Goal: Transaction & Acquisition: Obtain resource

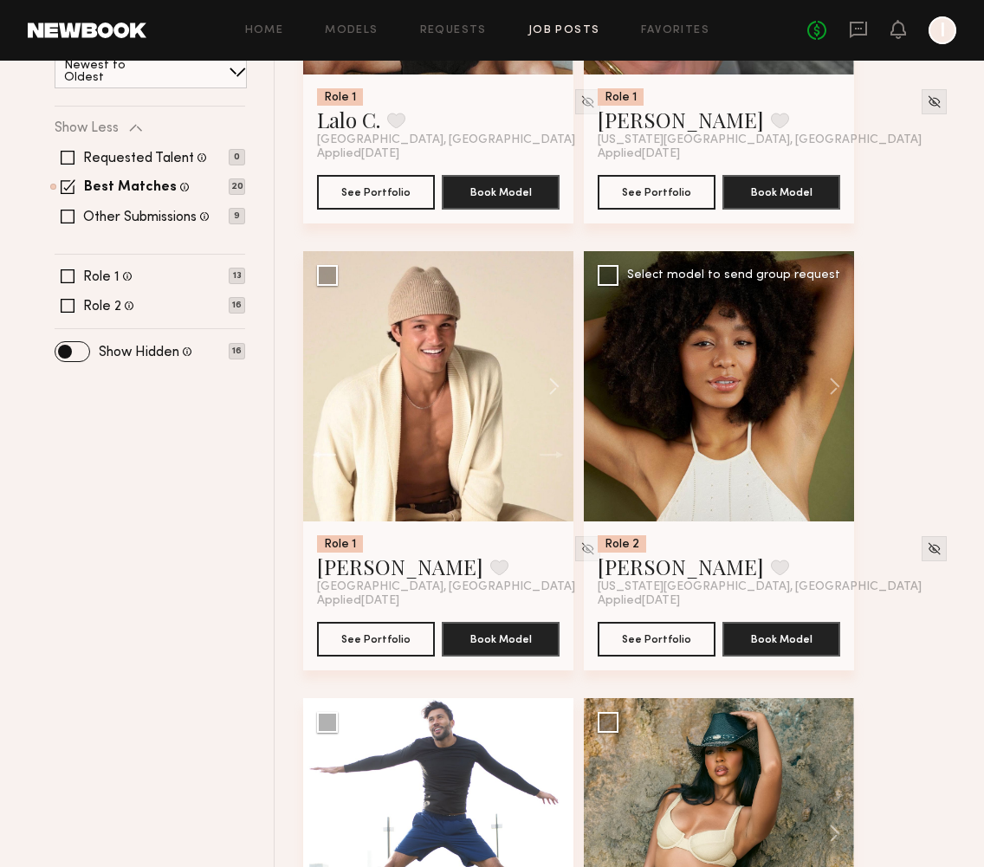
scroll to position [536, 0]
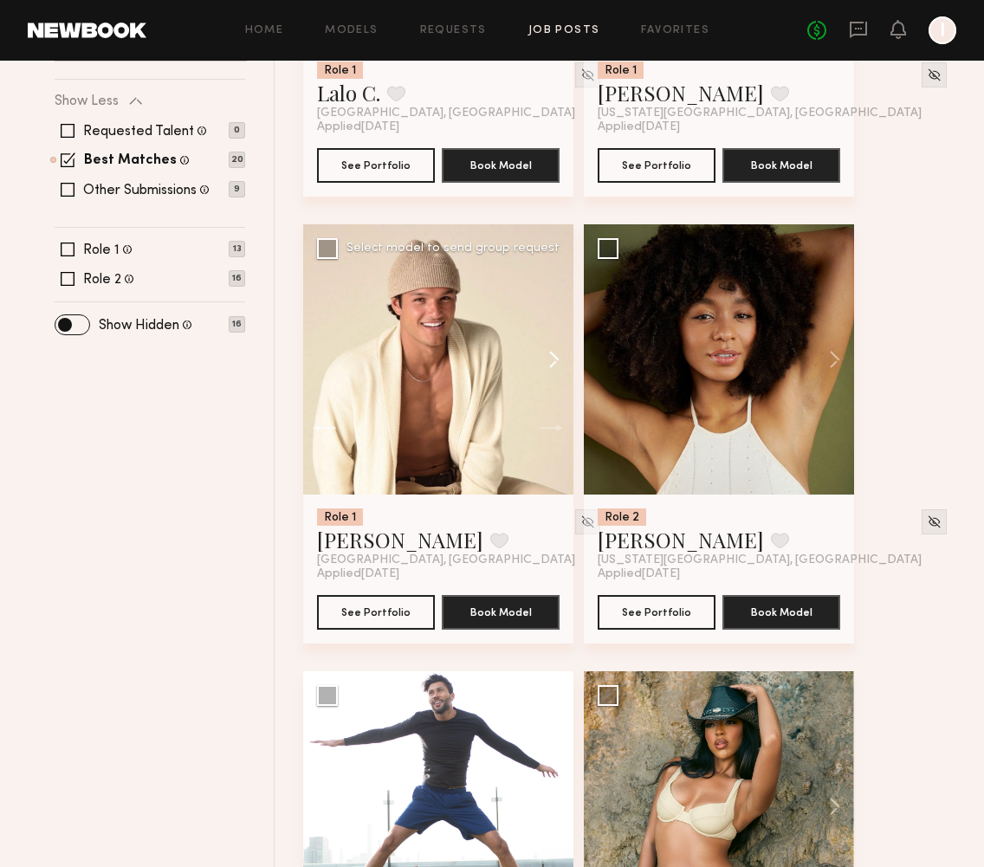
click at [556, 365] on button at bounding box center [545, 359] width 55 height 270
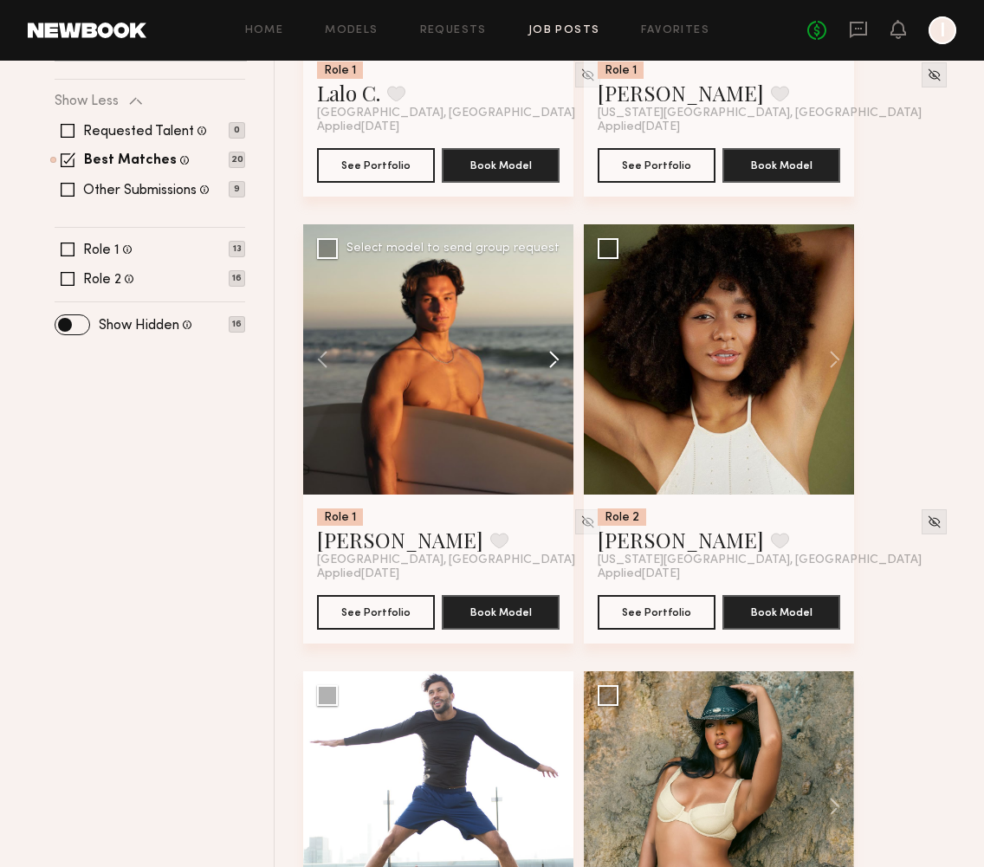
click at [557, 364] on button at bounding box center [545, 359] width 55 height 270
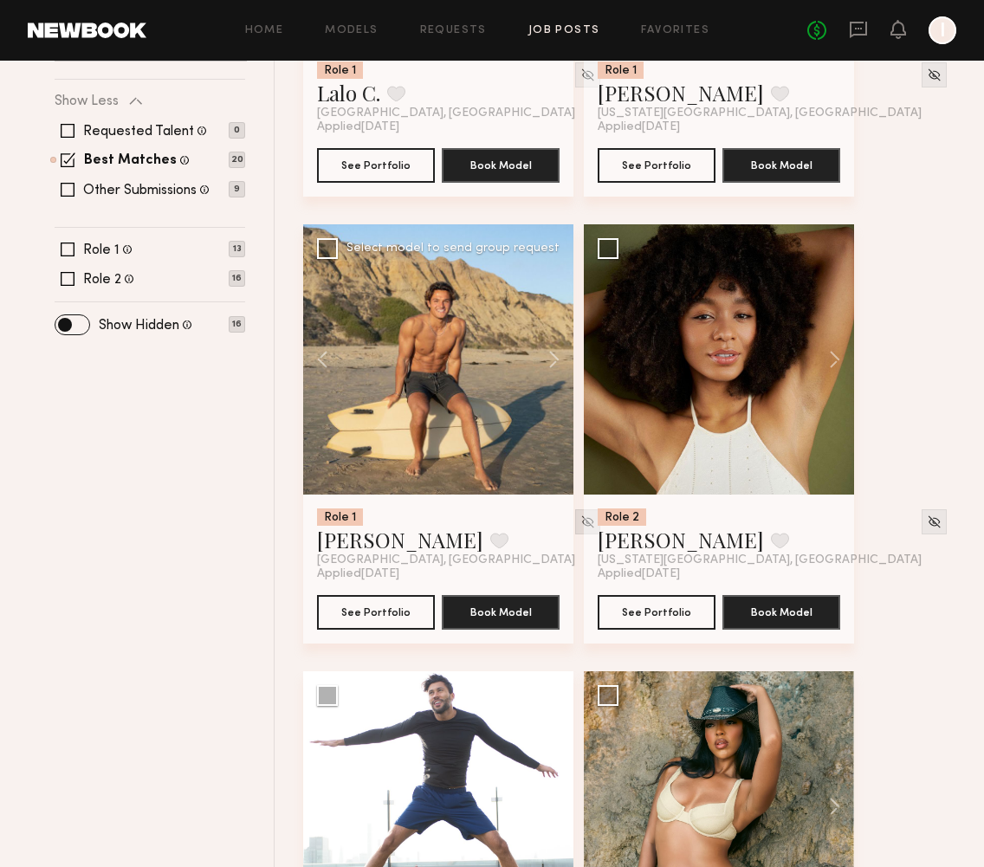
click at [581, 523] on img at bounding box center [588, 522] width 15 height 15
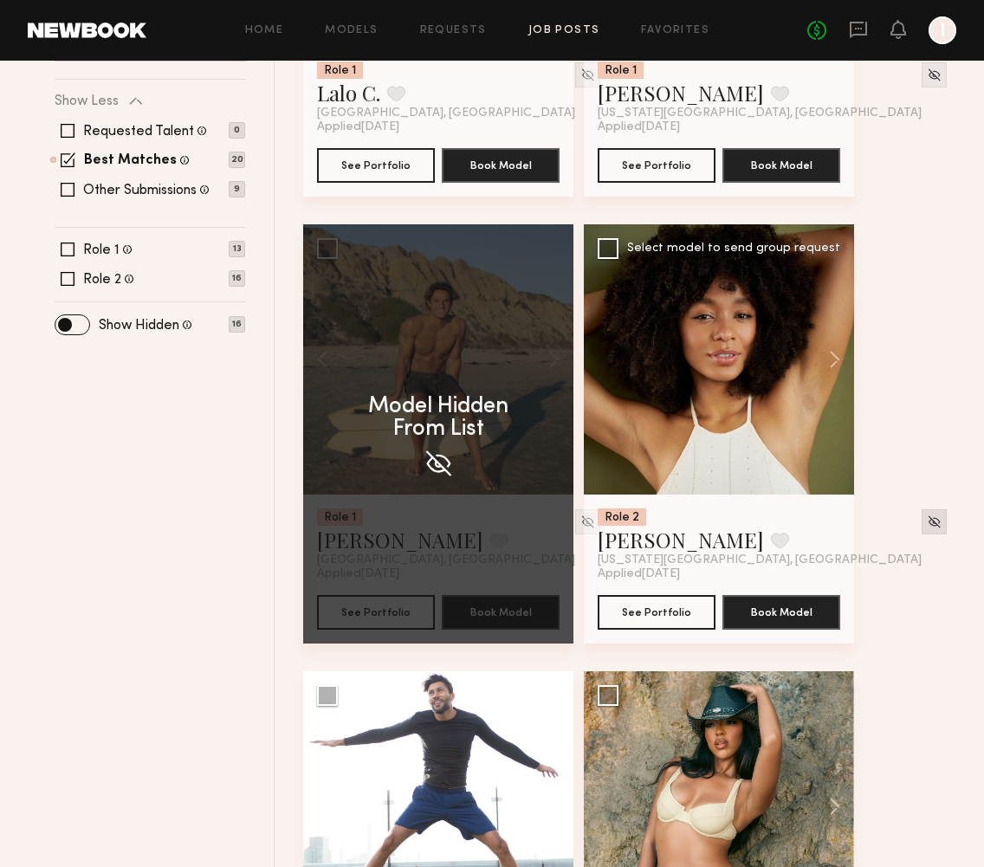
click at [927, 521] on img at bounding box center [934, 522] width 15 height 15
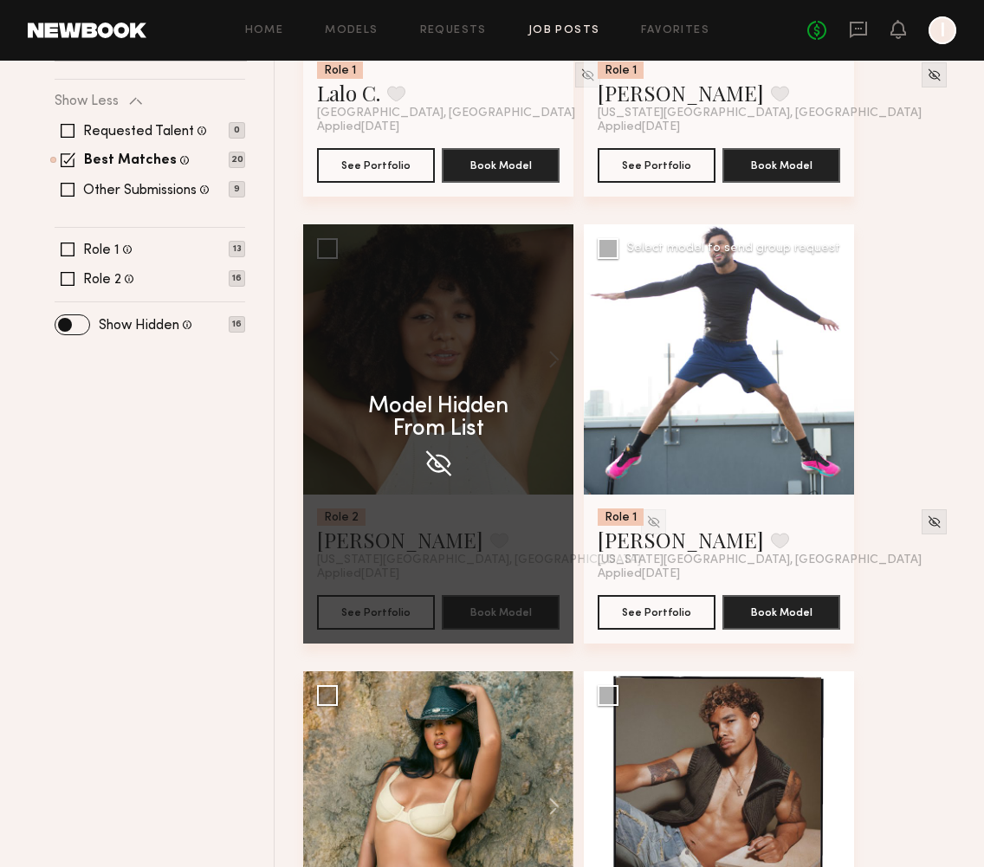
click at [828, 347] on div at bounding box center [719, 359] width 270 height 270
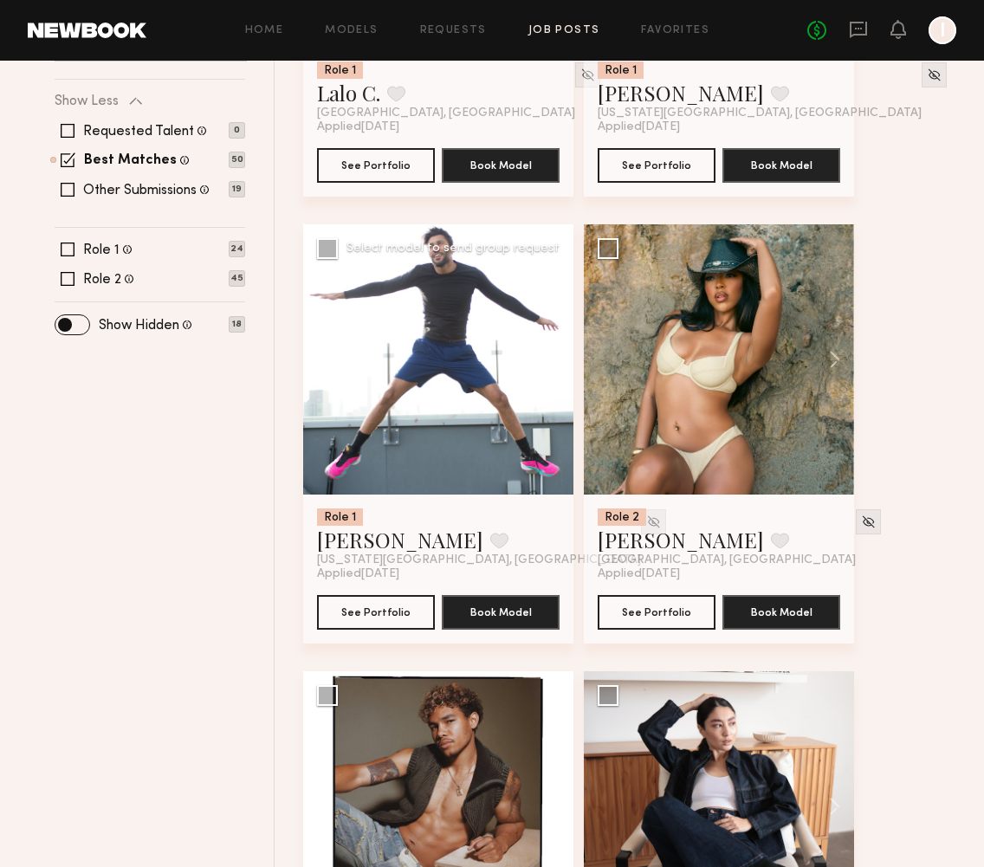
click at [641, 530] on div at bounding box center [653, 522] width 25 height 25
click at [646, 523] on img at bounding box center [653, 522] width 15 height 15
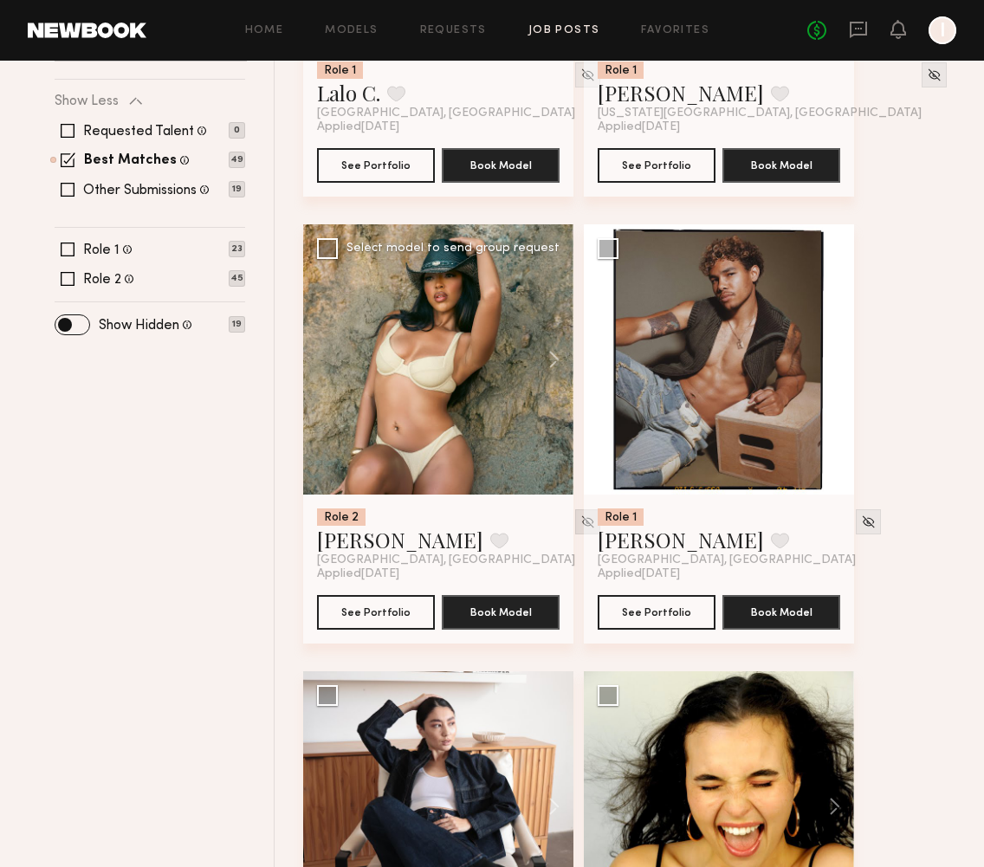
click at [581, 522] on img at bounding box center [588, 522] width 15 height 15
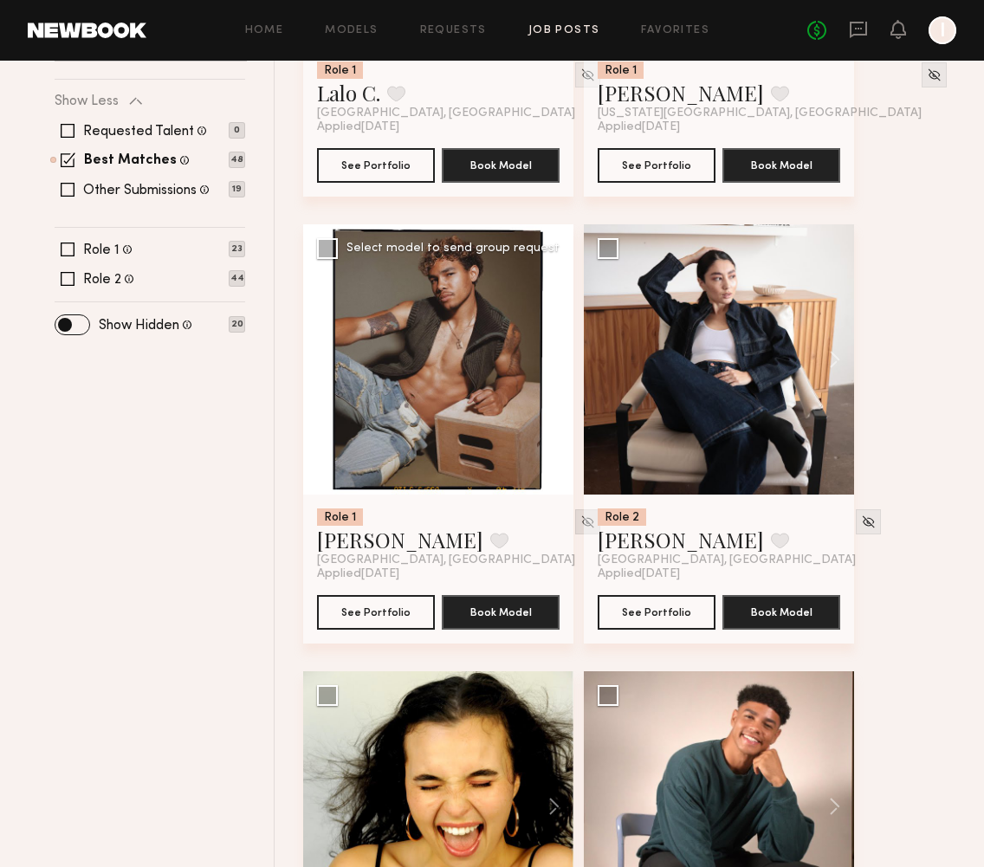
click at [581, 524] on img at bounding box center [588, 522] width 15 height 15
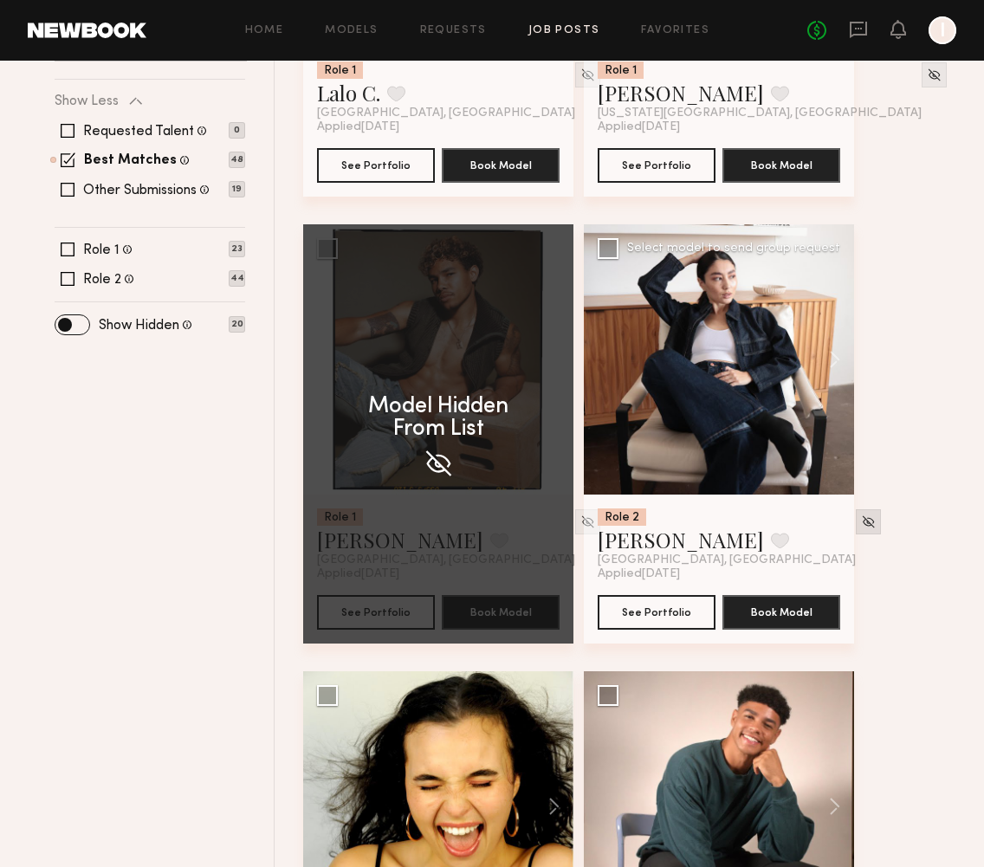
click at [861, 529] on img at bounding box center [868, 522] width 15 height 15
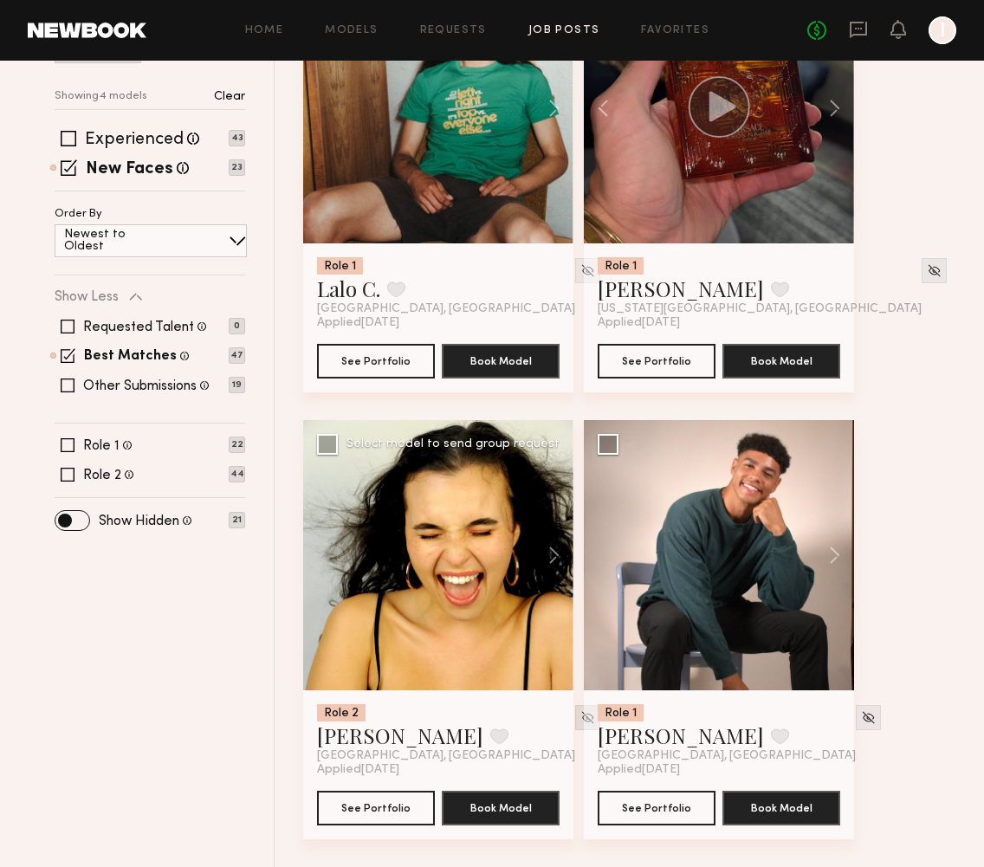
scroll to position [341, 0]
click at [581, 716] on img at bounding box center [588, 718] width 15 height 15
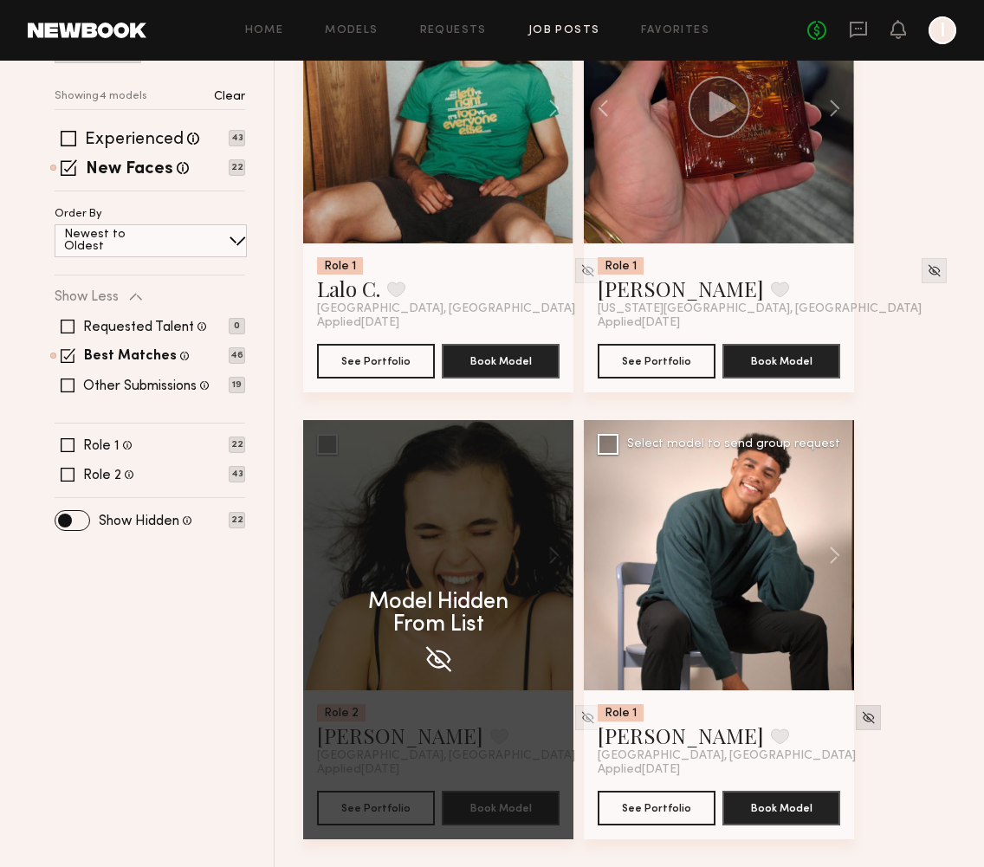
click at [856, 718] on div at bounding box center [868, 717] width 25 height 25
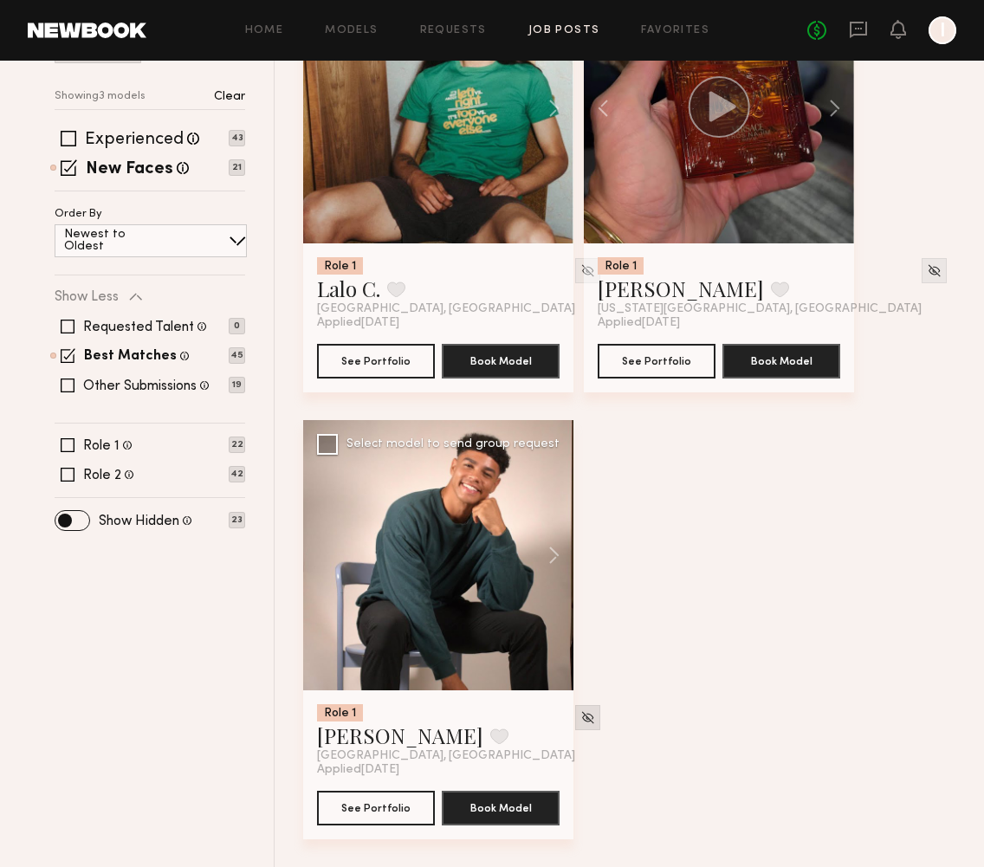
click at [575, 727] on div at bounding box center [587, 717] width 25 height 25
click at [575, 711] on div at bounding box center [587, 717] width 25 height 25
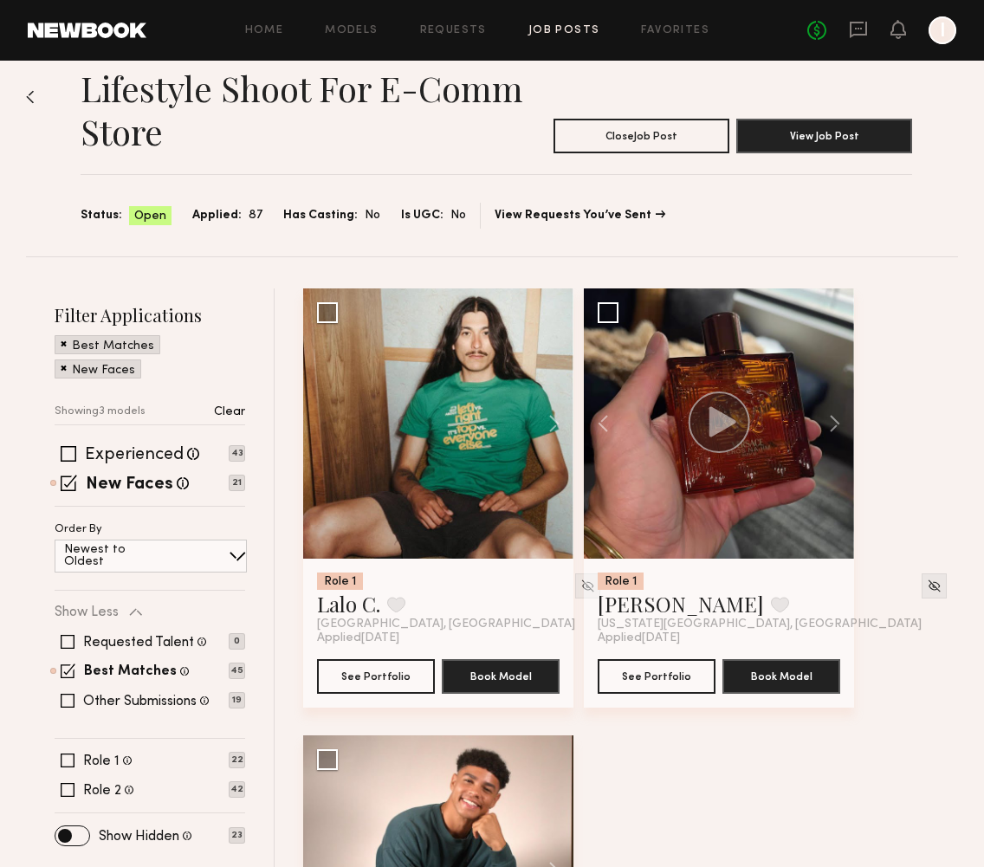
scroll to position [19, 0]
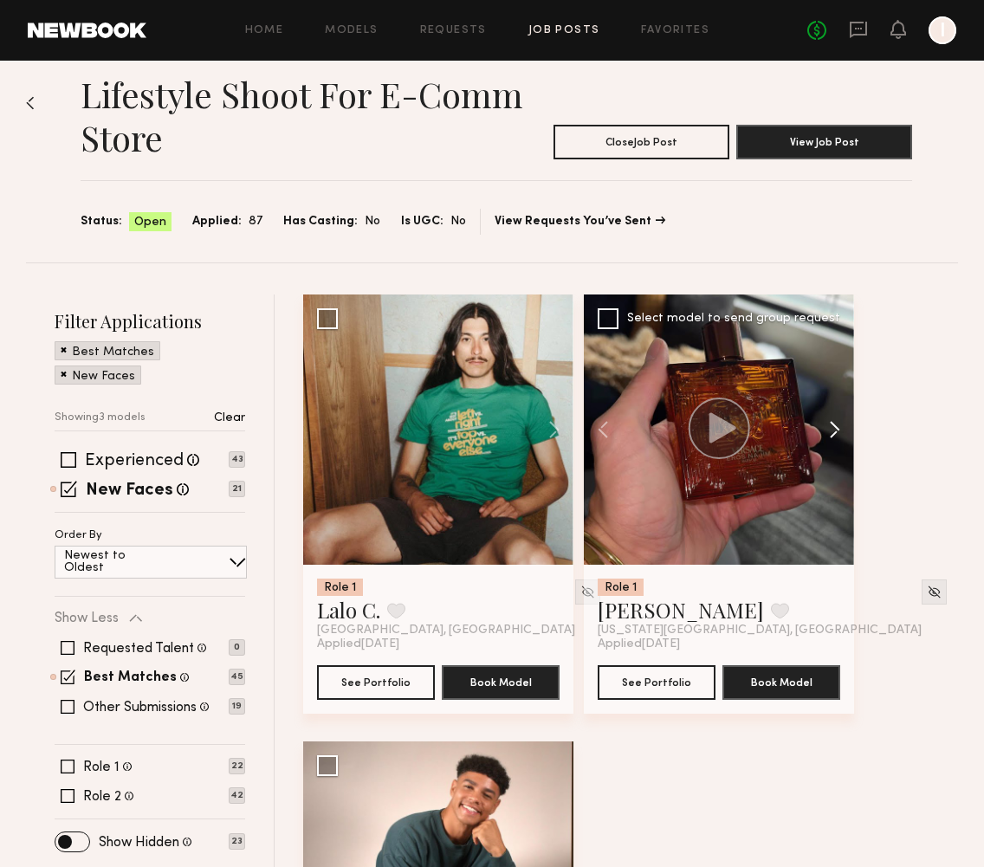
click at [834, 427] on button at bounding box center [826, 430] width 55 height 270
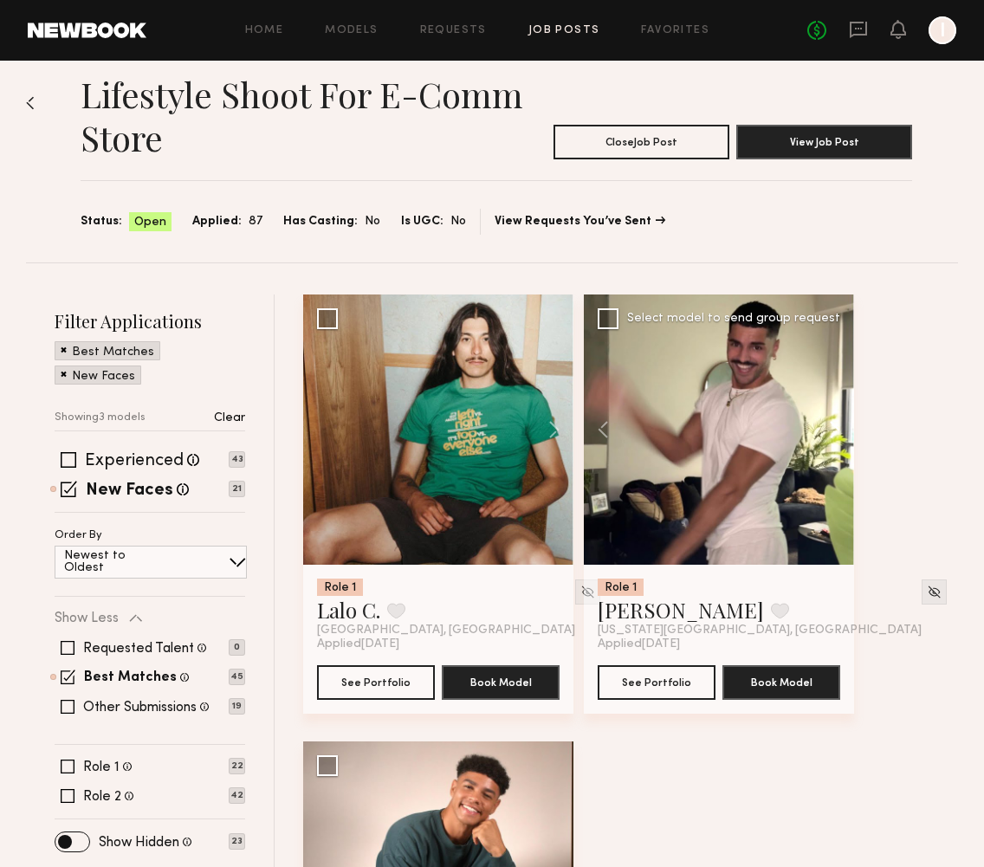
click at [834, 427] on button at bounding box center [826, 430] width 55 height 270
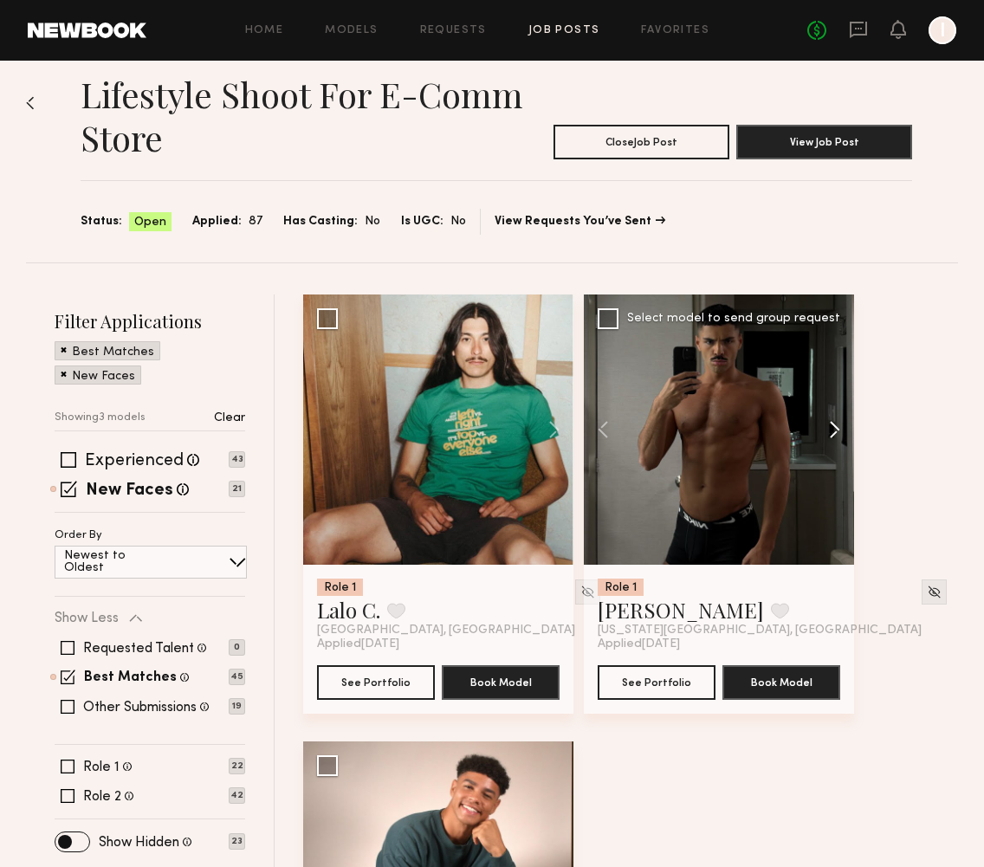
click at [834, 427] on button at bounding box center [826, 430] width 55 height 270
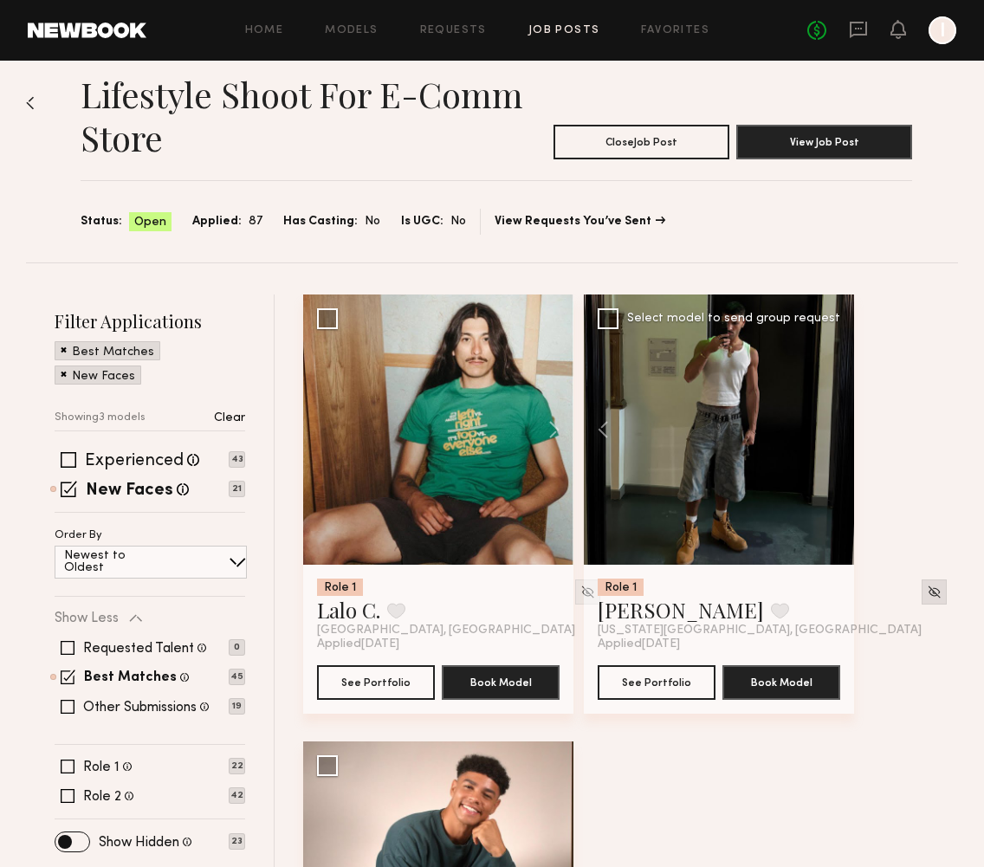
click at [922, 600] on div at bounding box center [934, 592] width 25 height 25
click at [927, 596] on img at bounding box center [934, 592] width 15 height 15
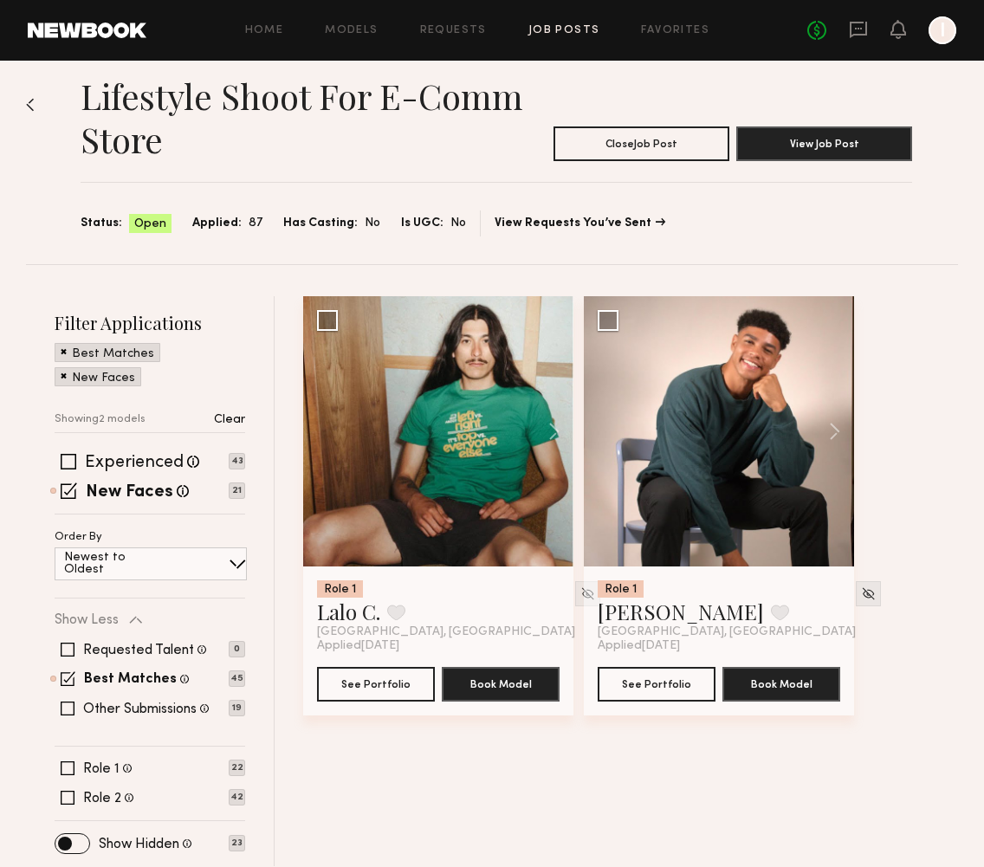
scroll to position [0, 0]
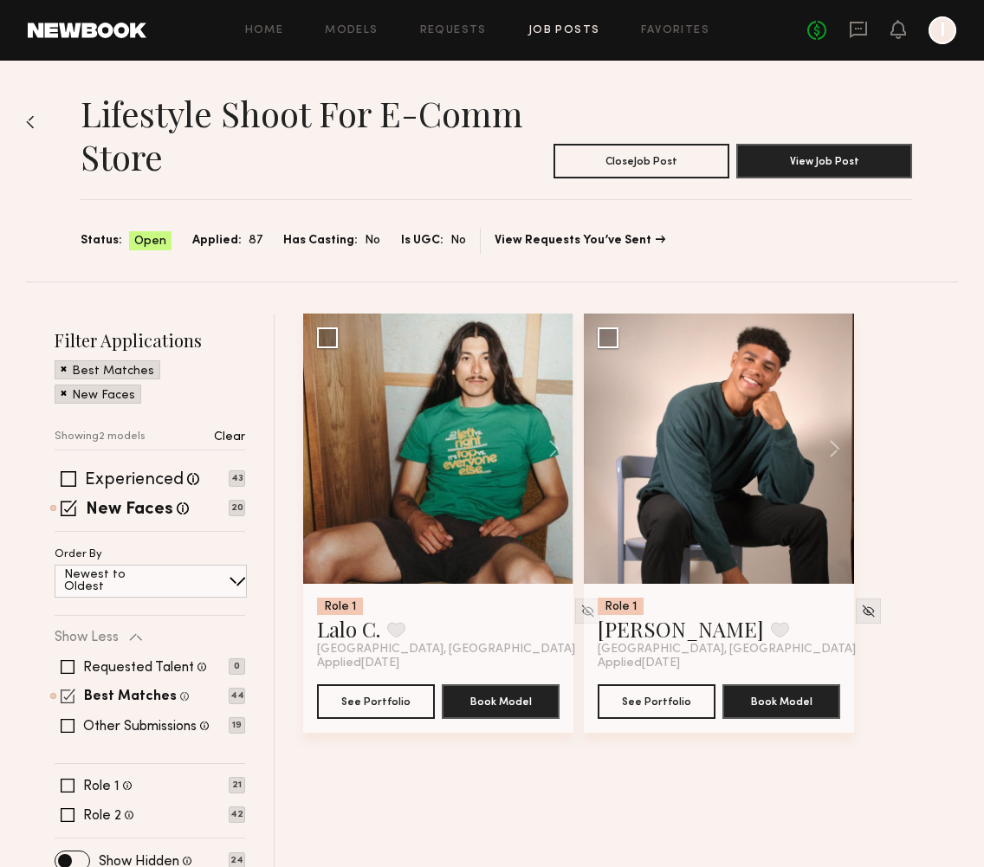
click at [68, 689] on span at bounding box center [68, 696] width 15 height 15
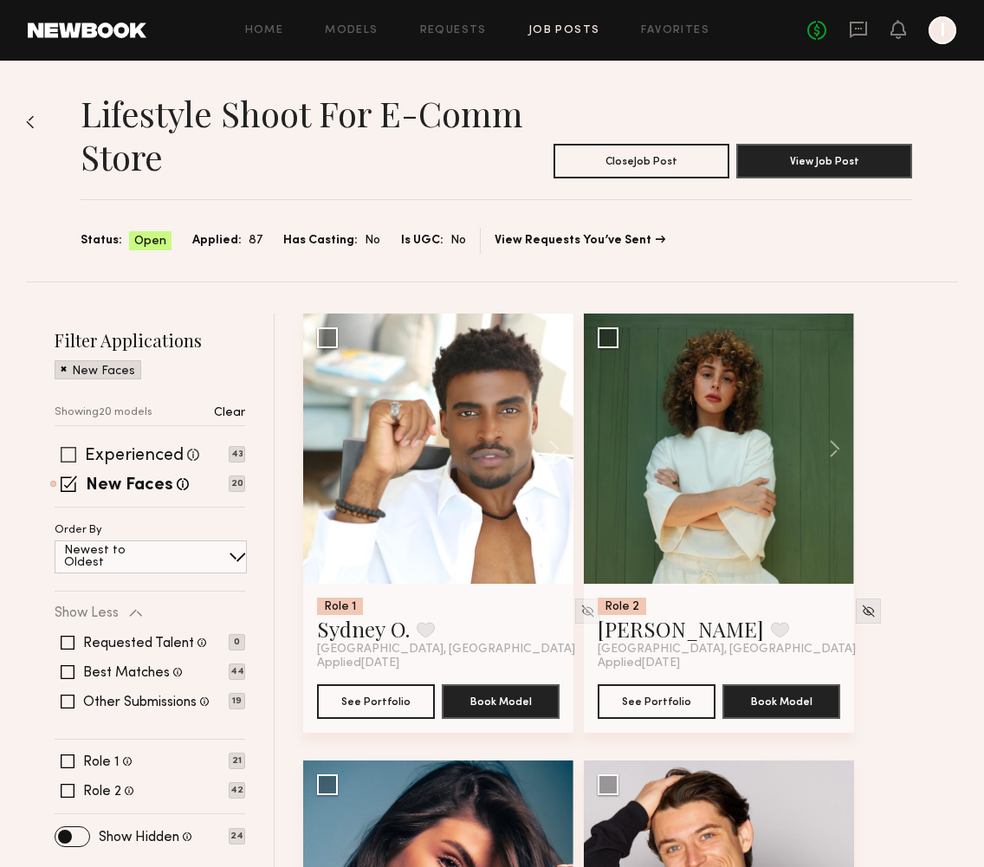
click at [69, 458] on span at bounding box center [69, 455] width 16 height 16
click at [69, 484] on span at bounding box center [69, 484] width 16 height 16
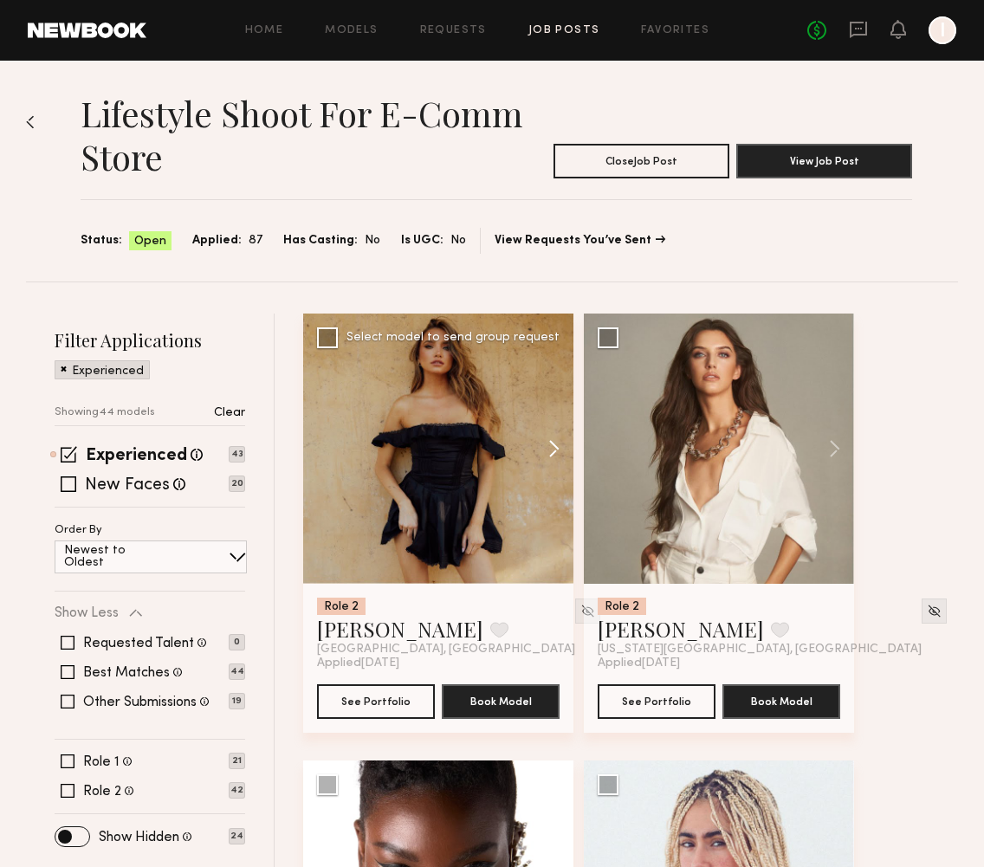
click at [556, 445] on button at bounding box center [545, 449] width 55 height 270
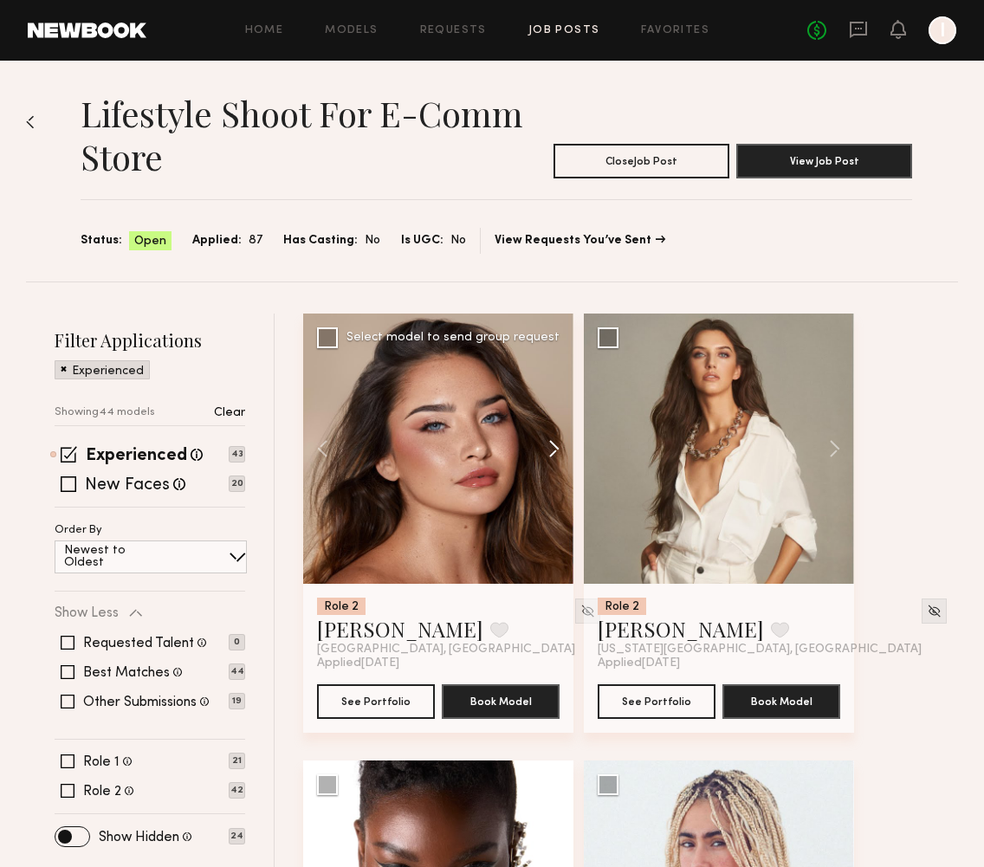
click at [556, 445] on button at bounding box center [545, 449] width 55 height 270
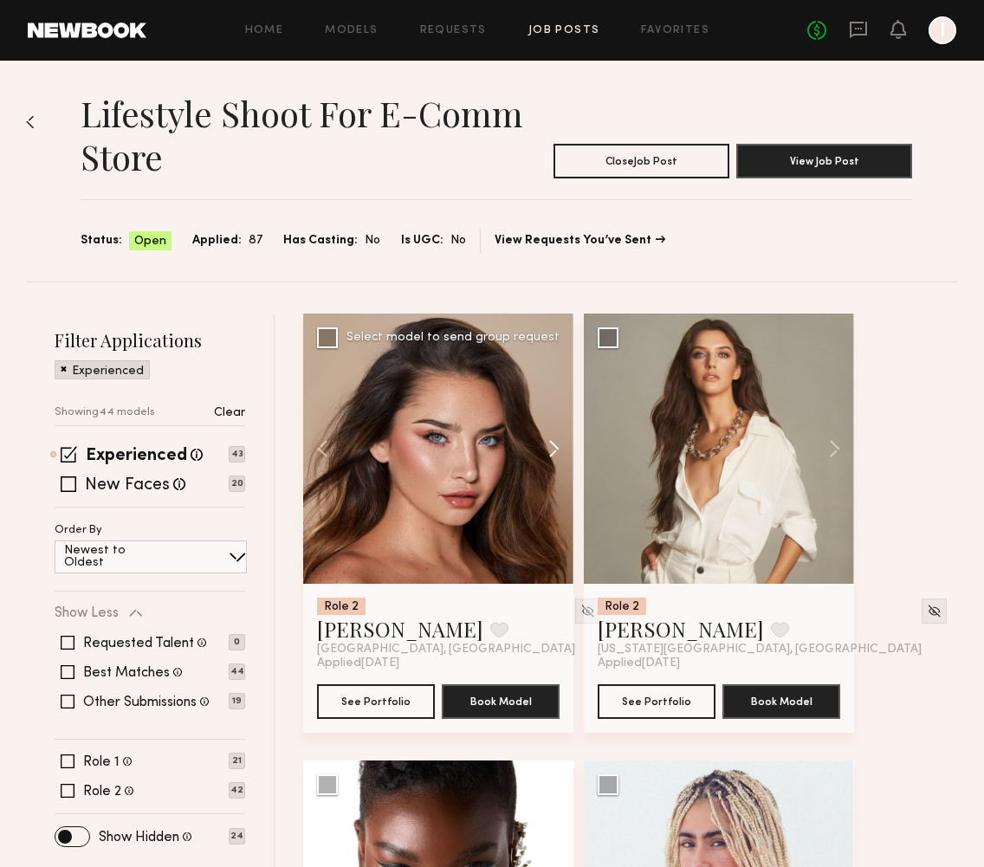
click at [556, 445] on button at bounding box center [545, 449] width 55 height 270
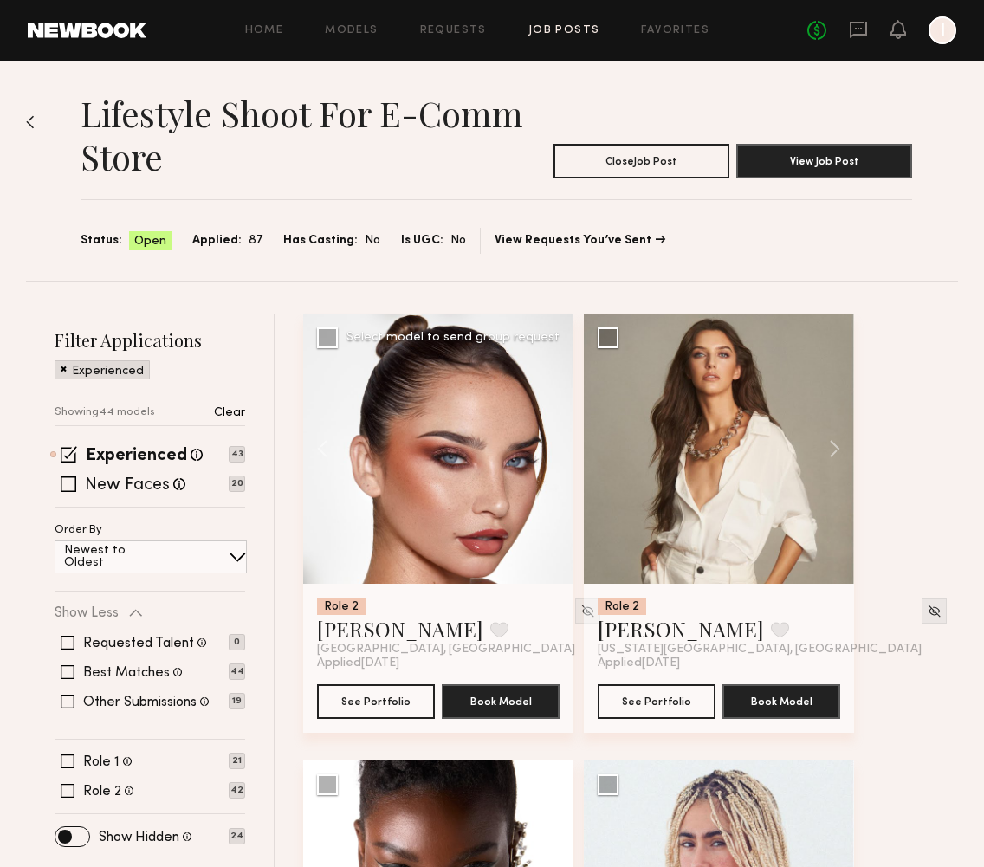
click at [556, 445] on div at bounding box center [438, 449] width 270 height 270
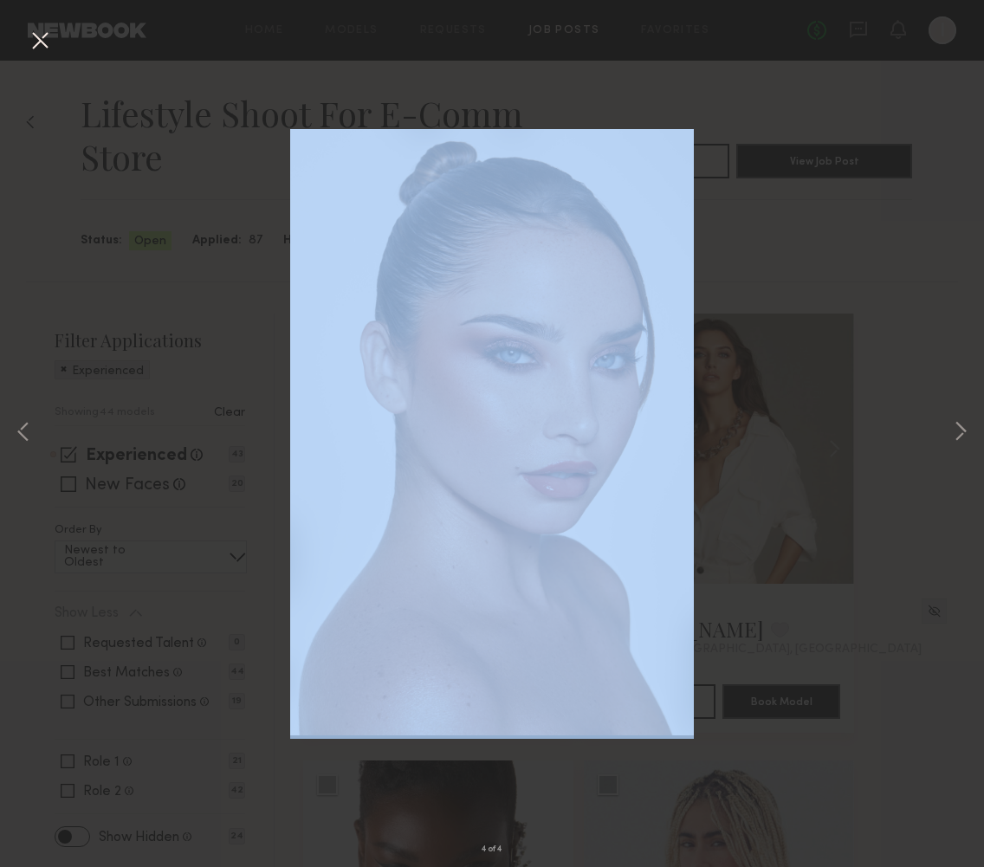
click at [556, 445] on div "4 of 4" at bounding box center [492, 433] width 984 height 867
click at [42, 48] on button at bounding box center [40, 41] width 28 height 31
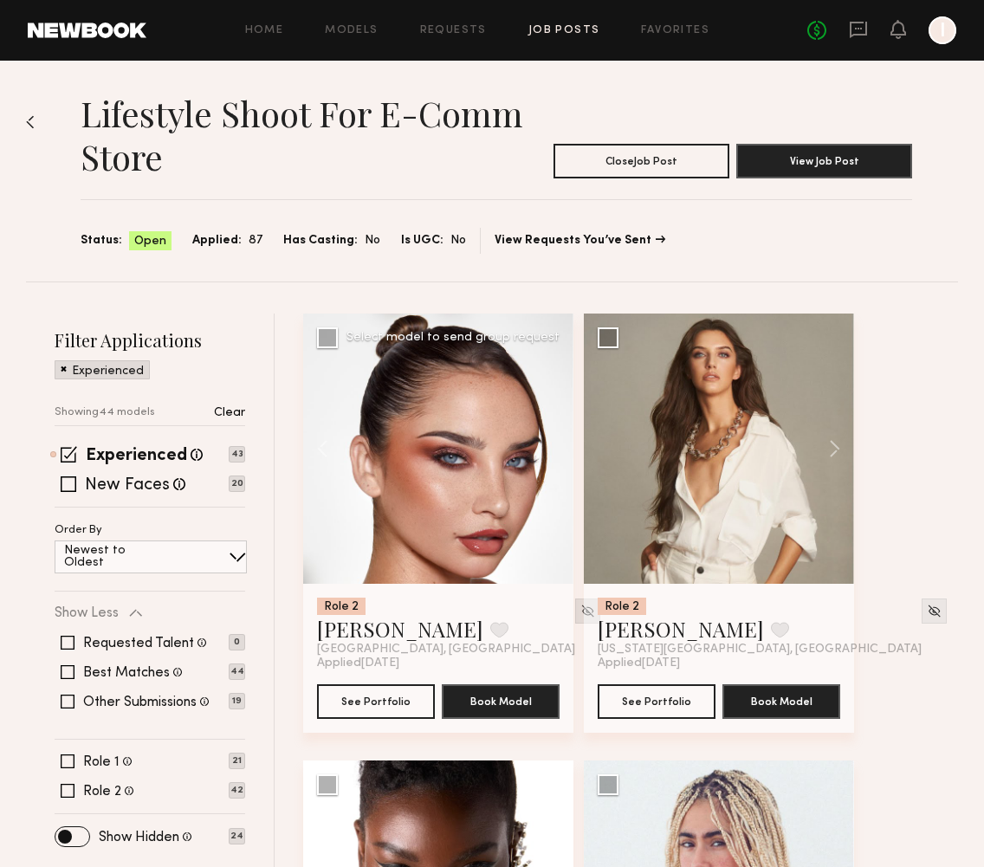
click at [581, 614] on img at bounding box center [588, 611] width 15 height 15
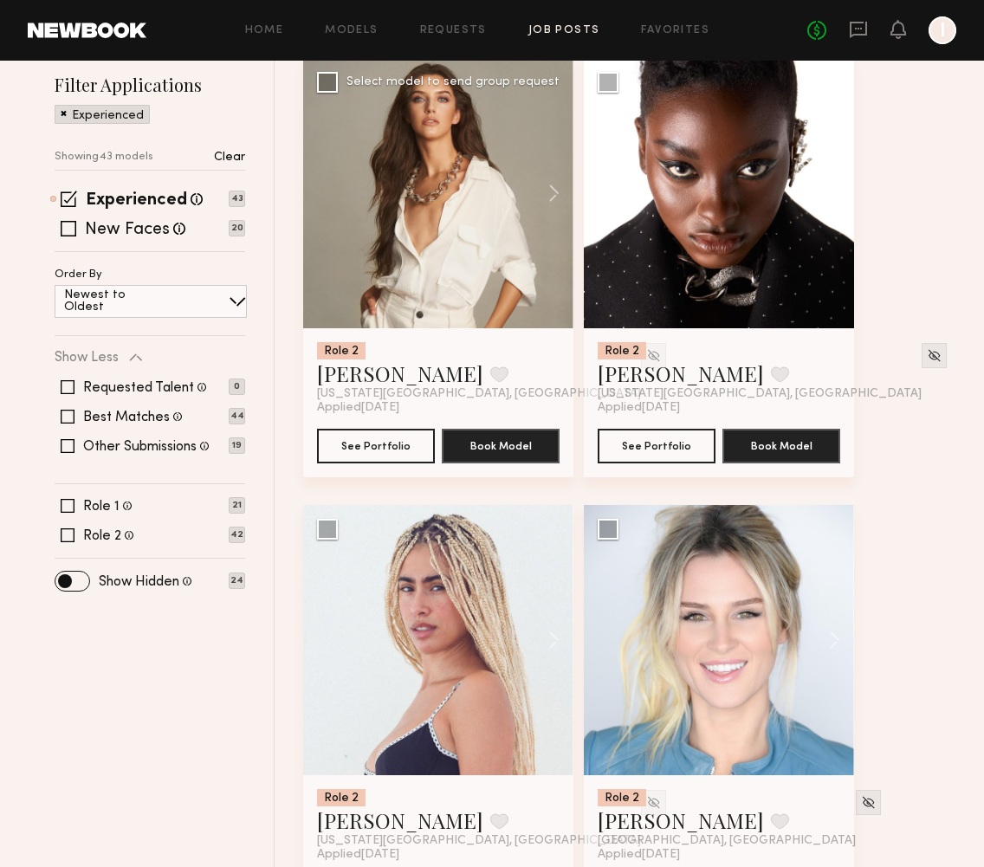
scroll to position [258, 0]
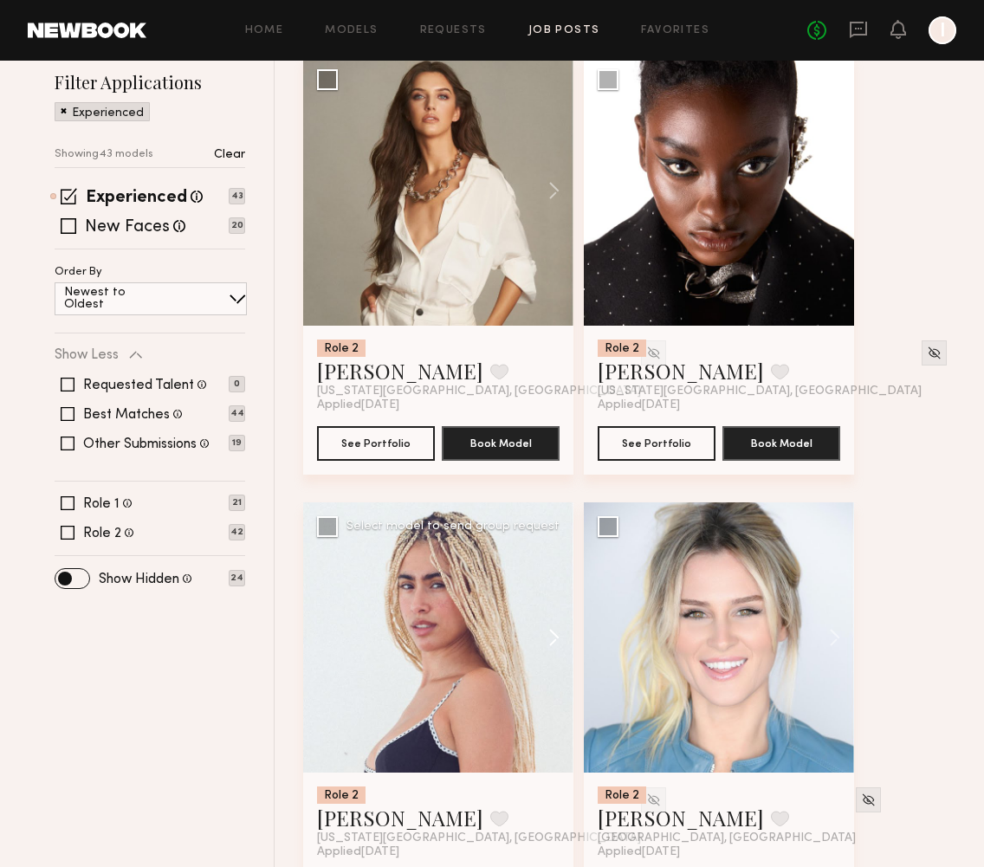
click at [553, 638] on button at bounding box center [545, 638] width 55 height 270
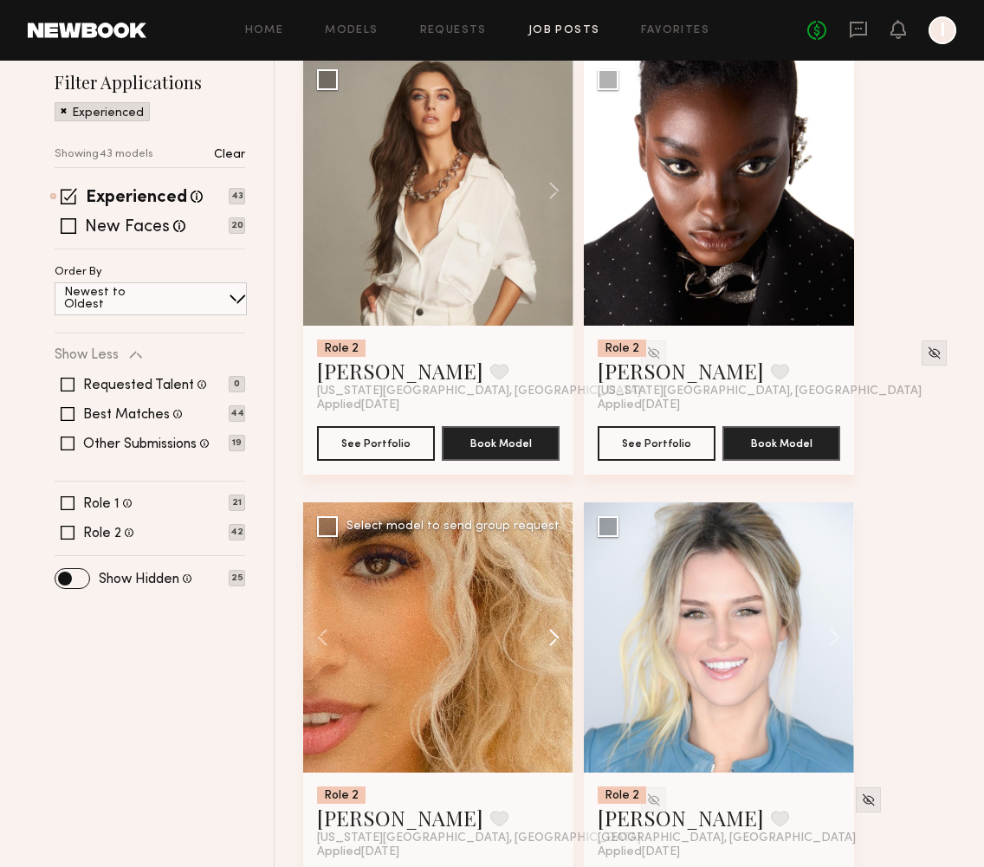
click at [553, 638] on button at bounding box center [545, 638] width 55 height 270
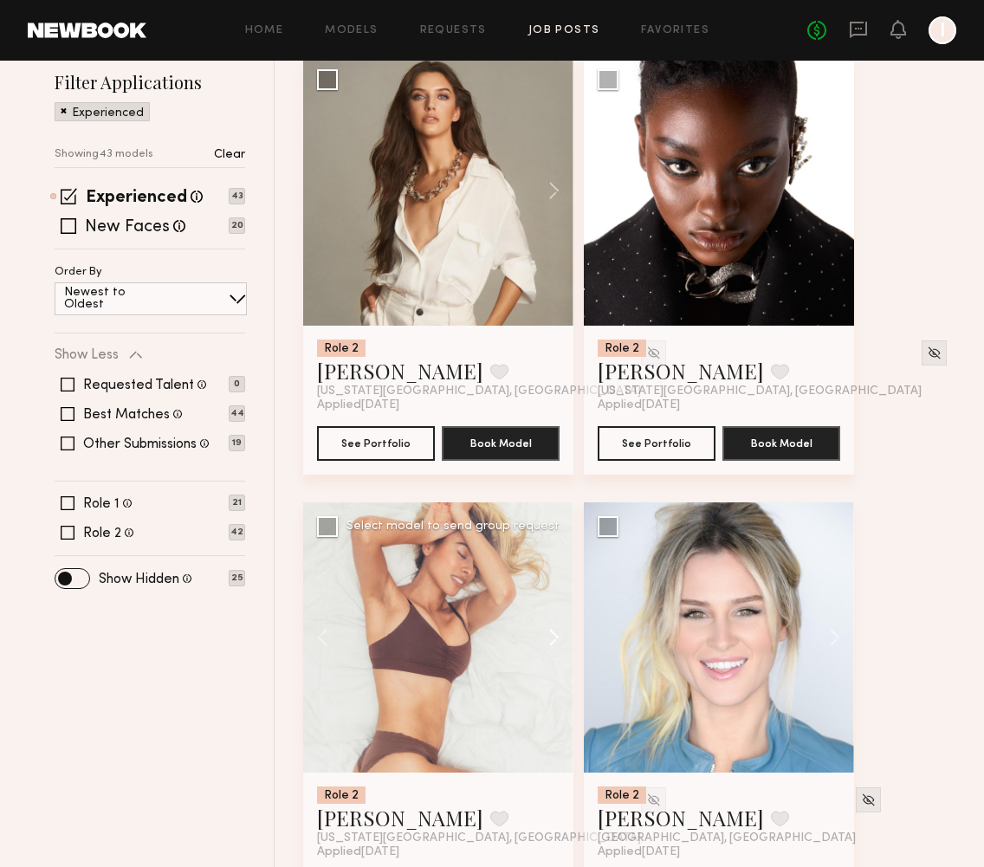
click at [553, 638] on button at bounding box center [545, 638] width 55 height 270
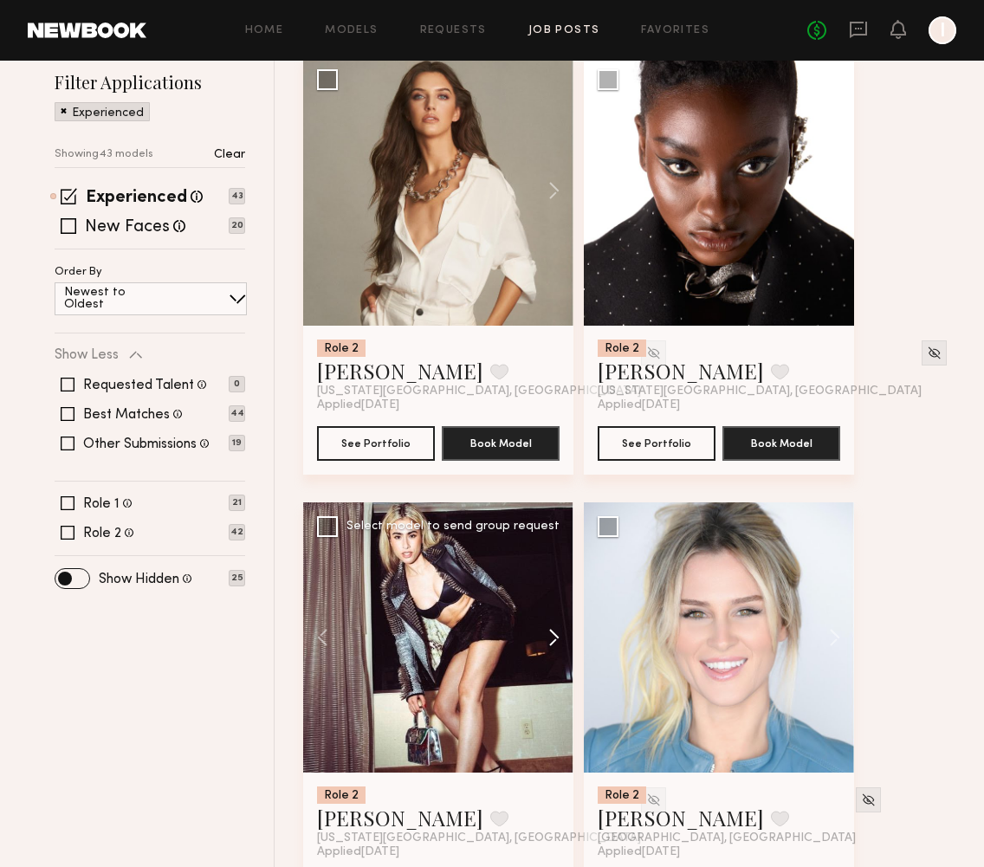
click at [553, 638] on button at bounding box center [545, 638] width 55 height 270
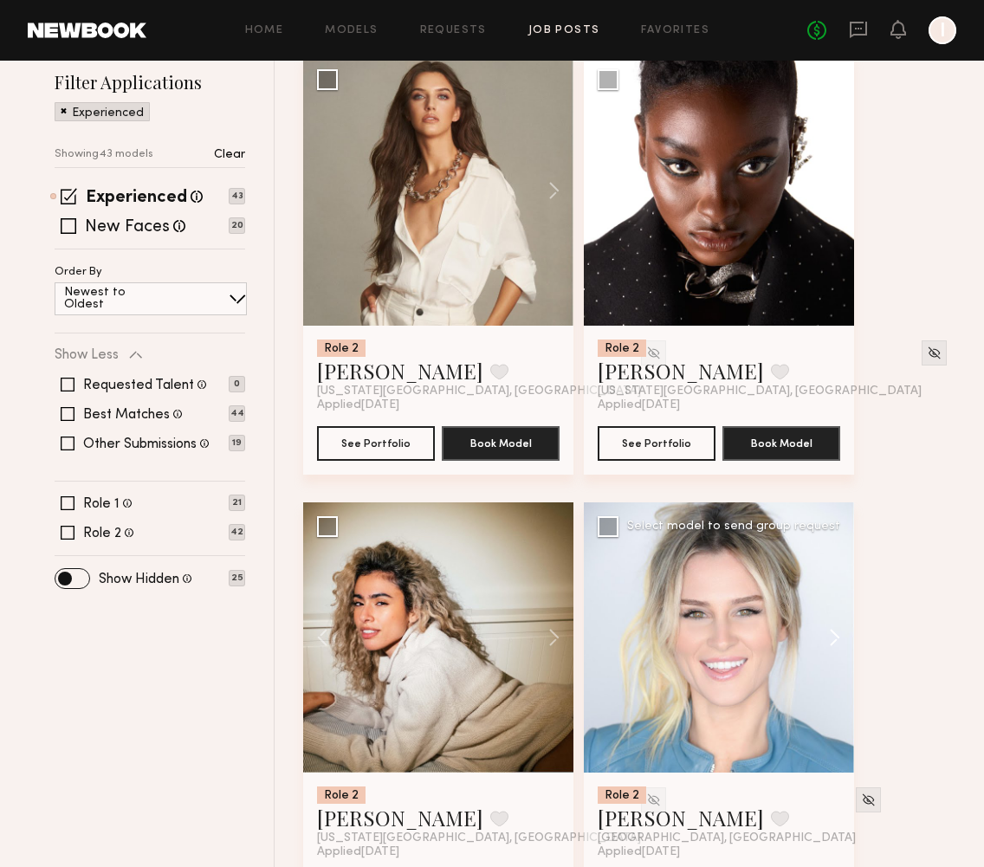
click at [829, 641] on button at bounding box center [826, 638] width 55 height 270
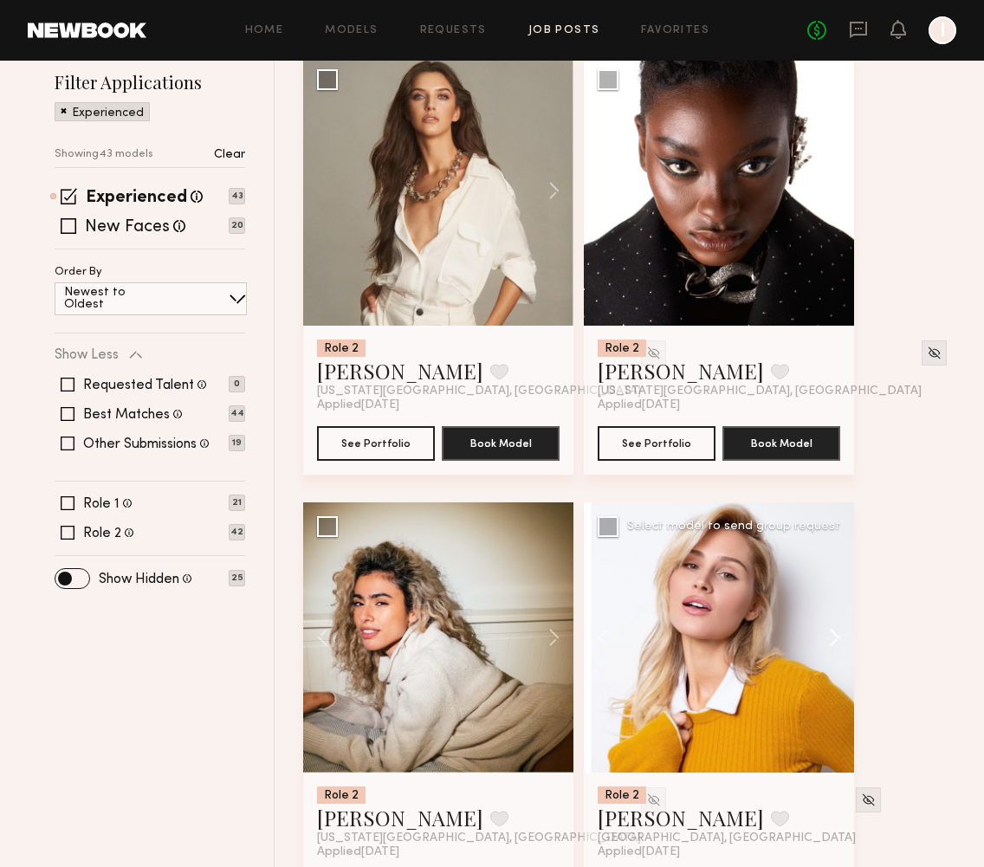
click at [830, 640] on button at bounding box center [826, 638] width 55 height 270
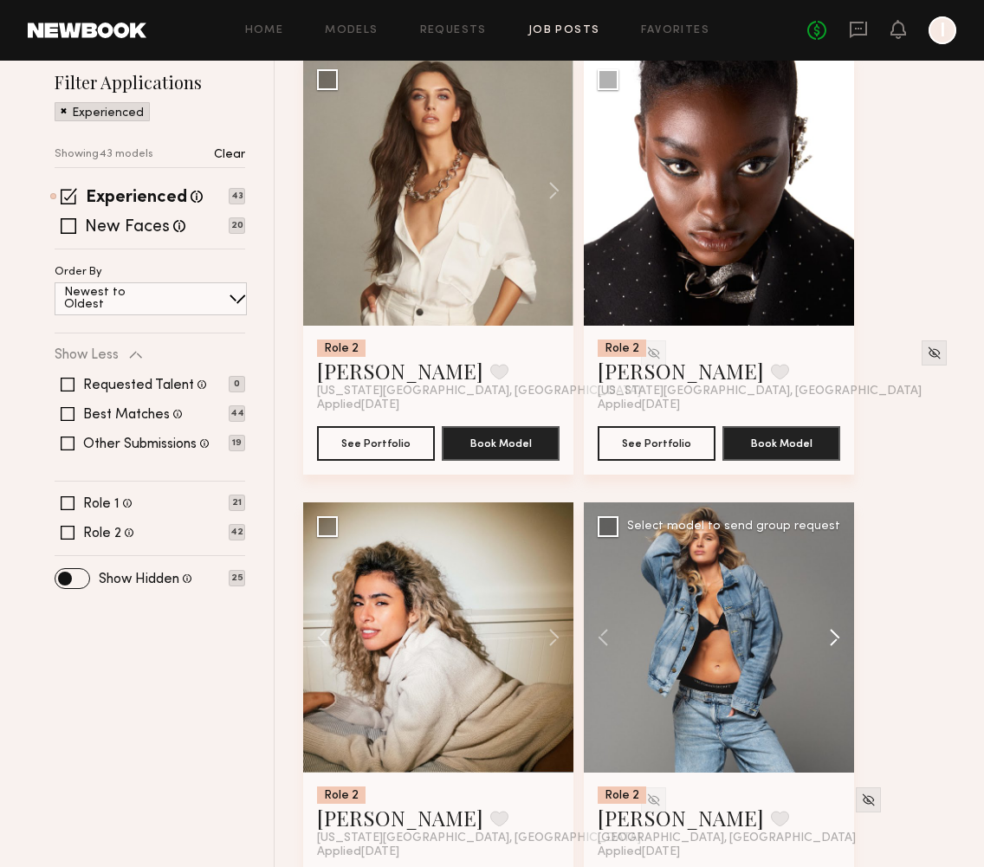
click at [830, 640] on button at bounding box center [826, 638] width 55 height 270
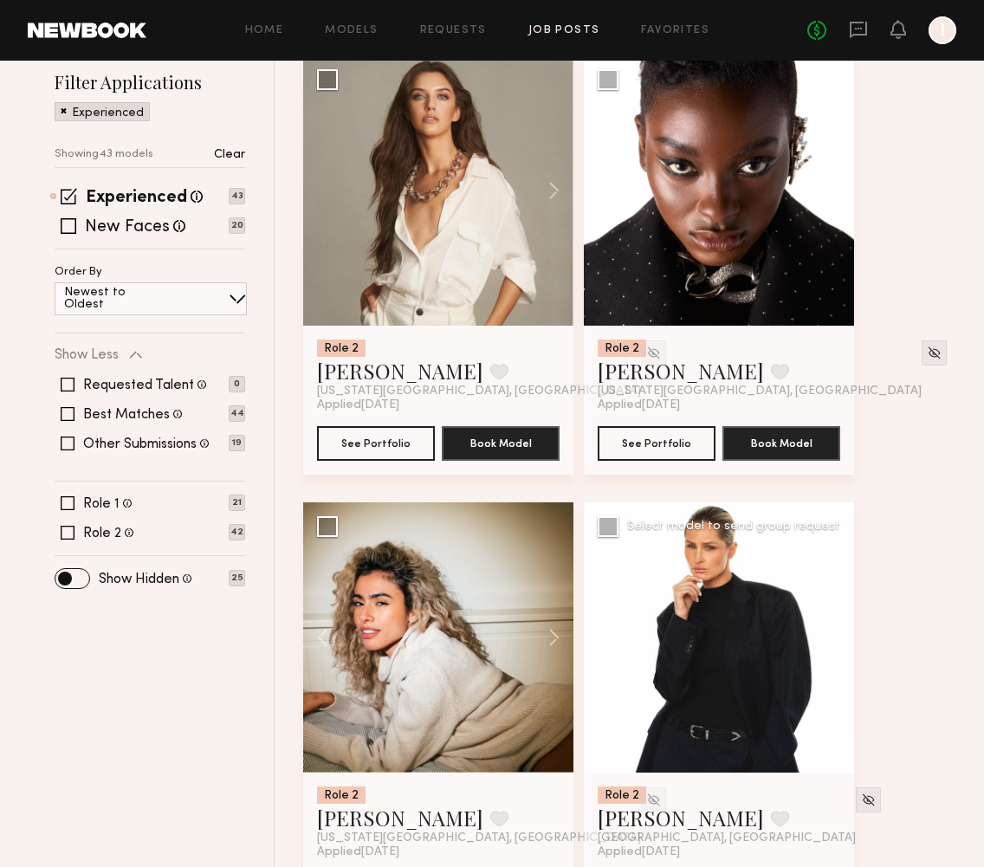
click at [830, 640] on button at bounding box center [826, 638] width 55 height 270
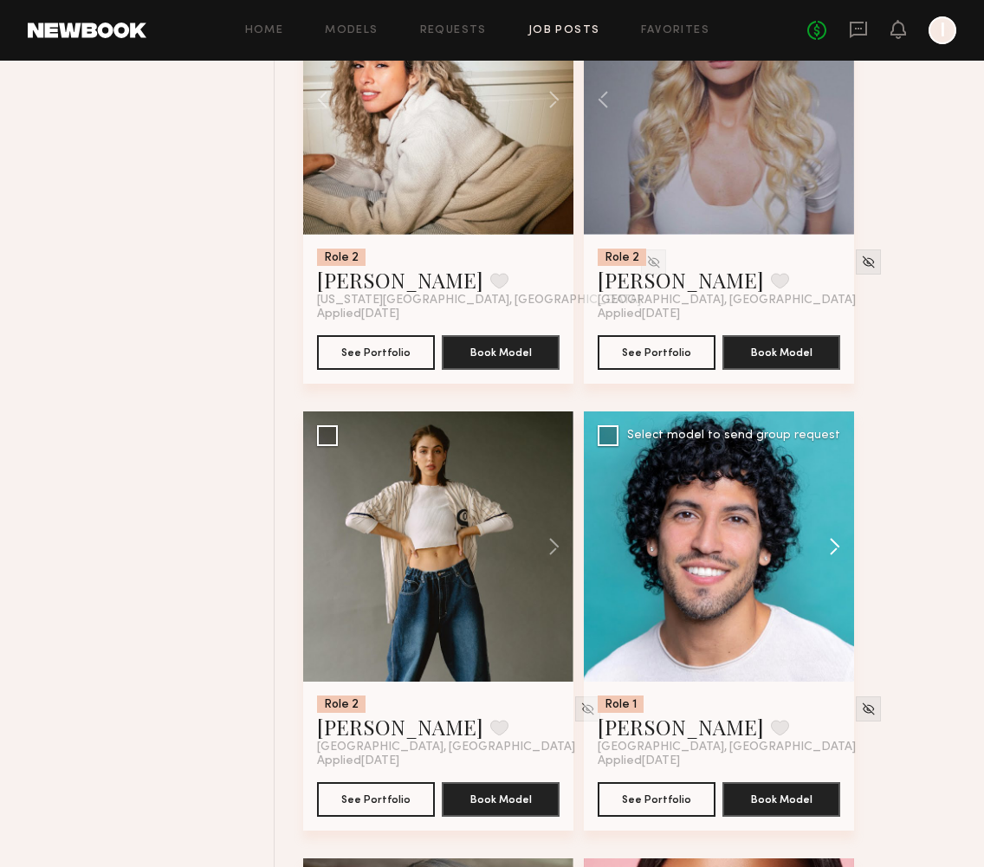
scroll to position [795, 0]
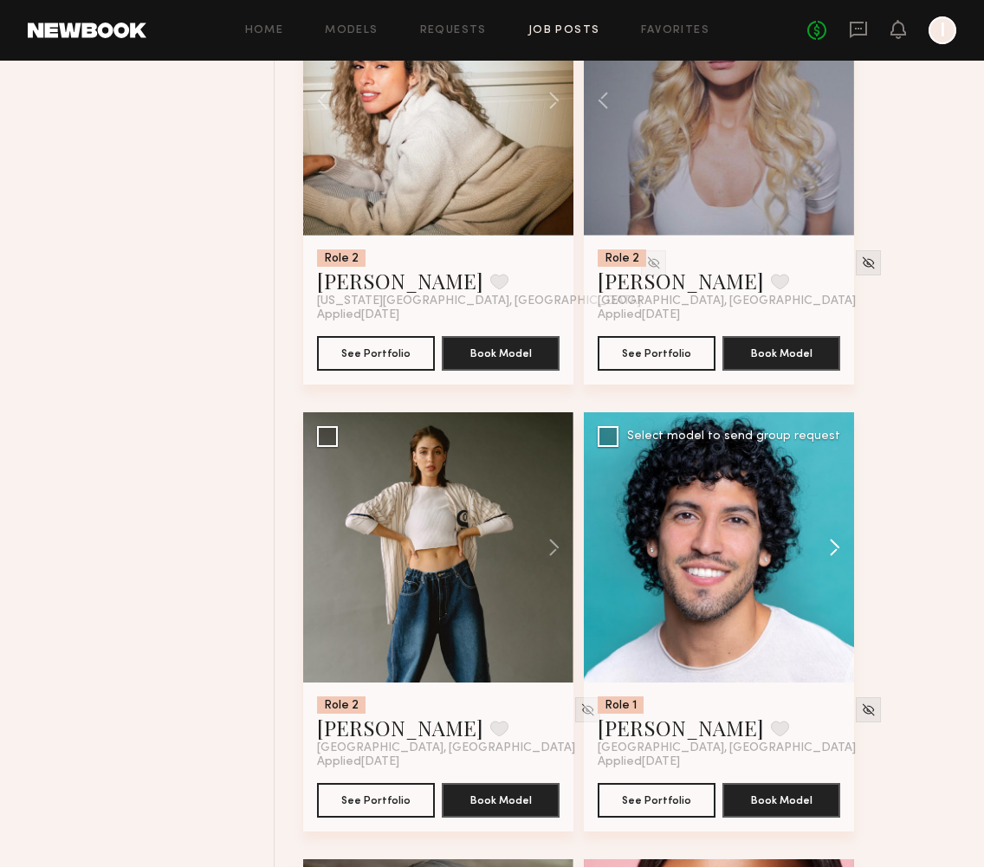
click at [836, 545] on button at bounding box center [826, 547] width 55 height 270
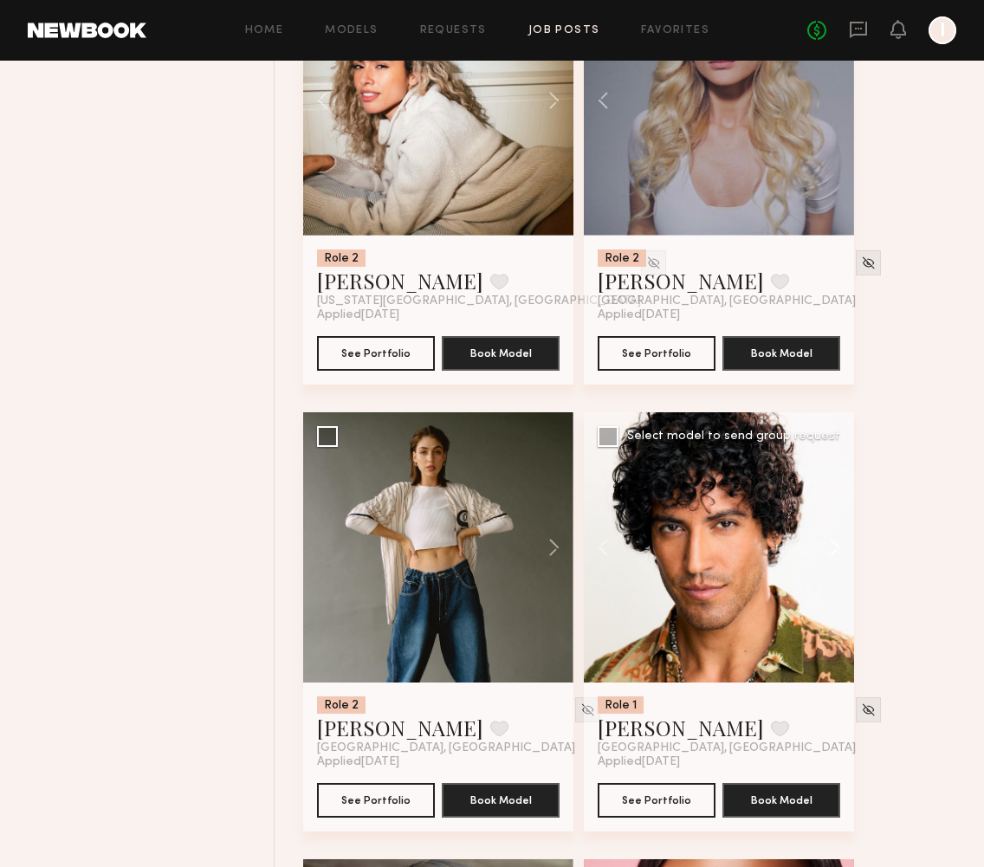
click at [836, 545] on button at bounding box center [826, 547] width 55 height 270
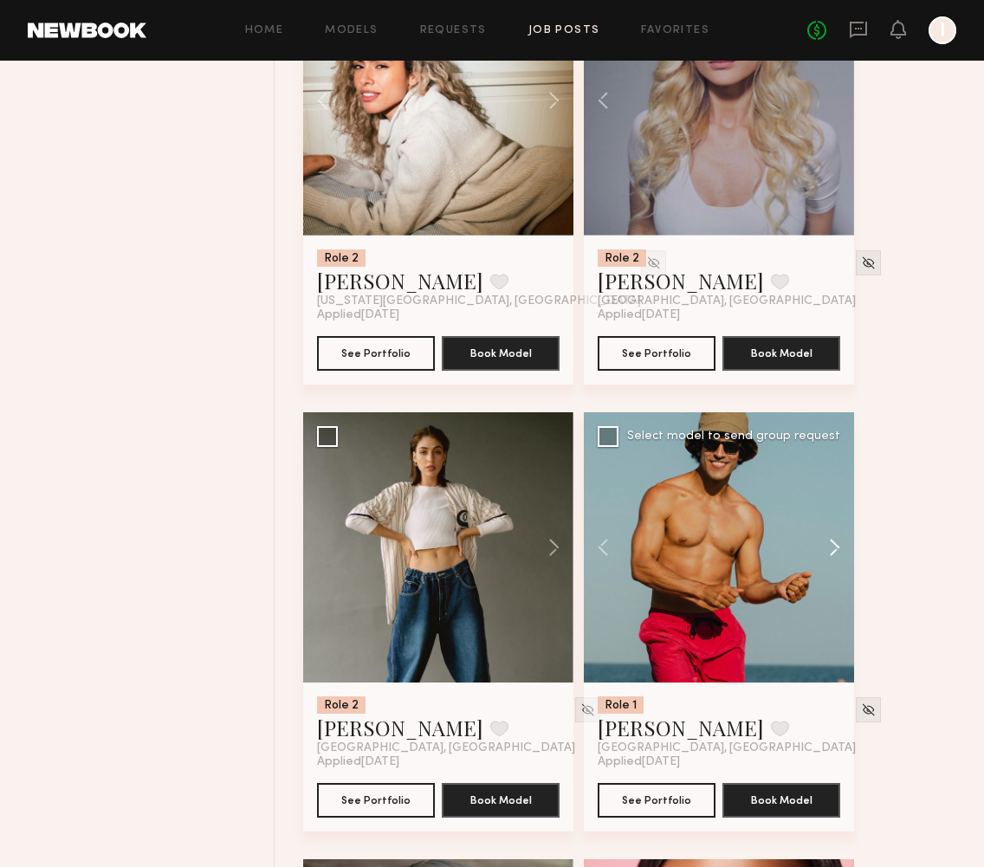
click at [836, 545] on button at bounding box center [826, 547] width 55 height 270
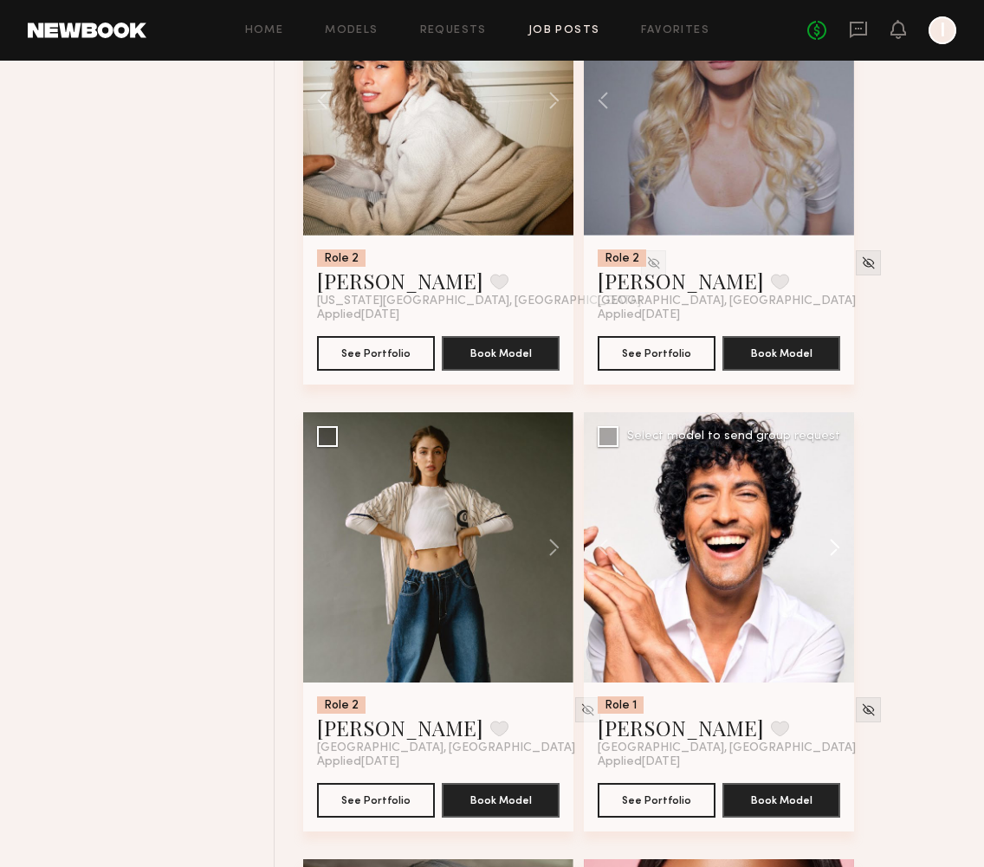
click at [836, 545] on button at bounding box center [826, 547] width 55 height 270
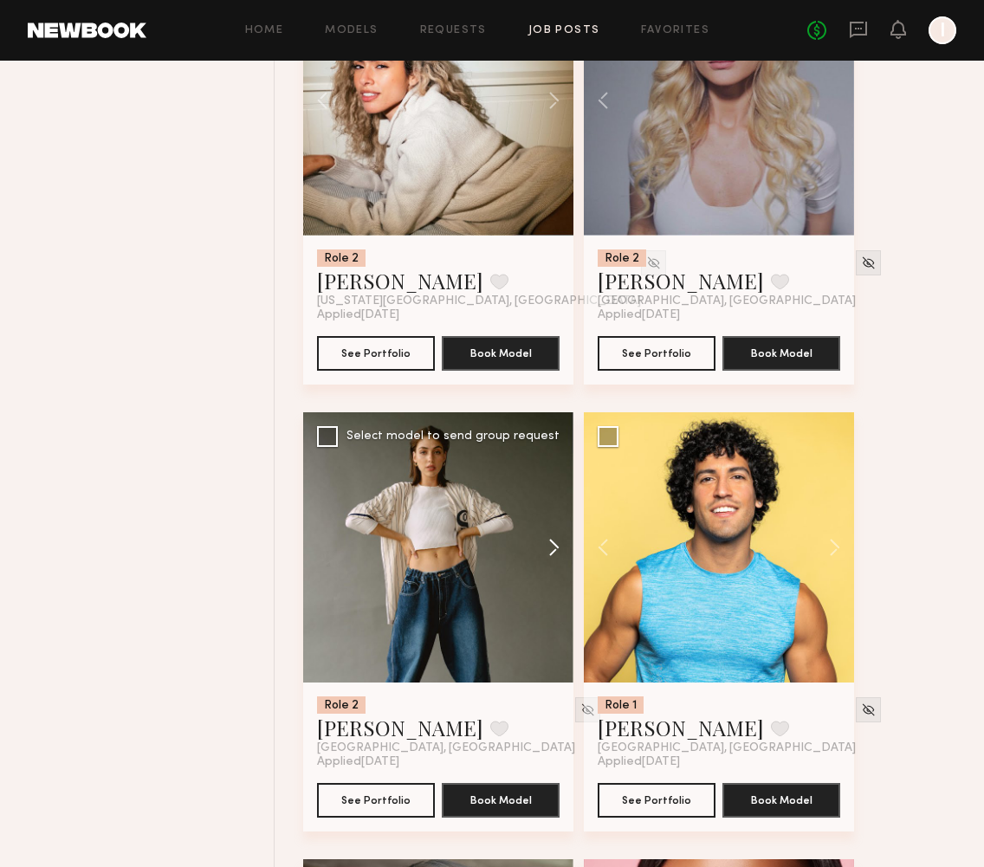
click at [555, 545] on button at bounding box center [545, 547] width 55 height 270
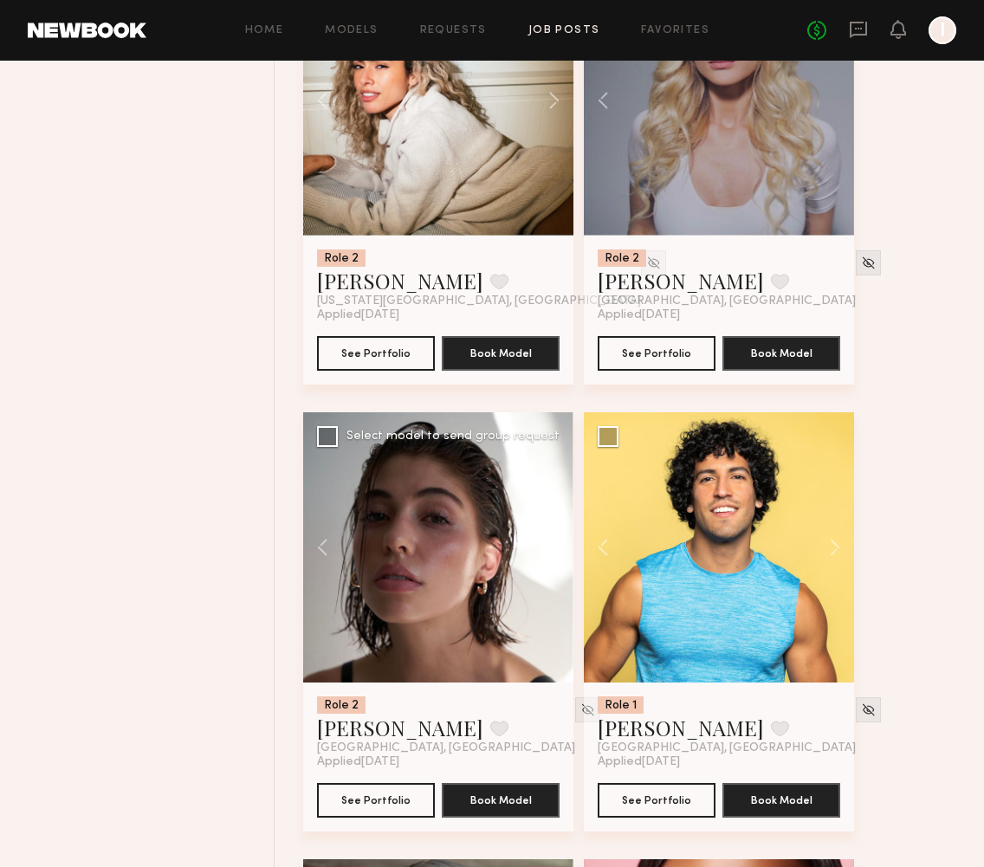
click at [555, 545] on button at bounding box center [545, 547] width 55 height 270
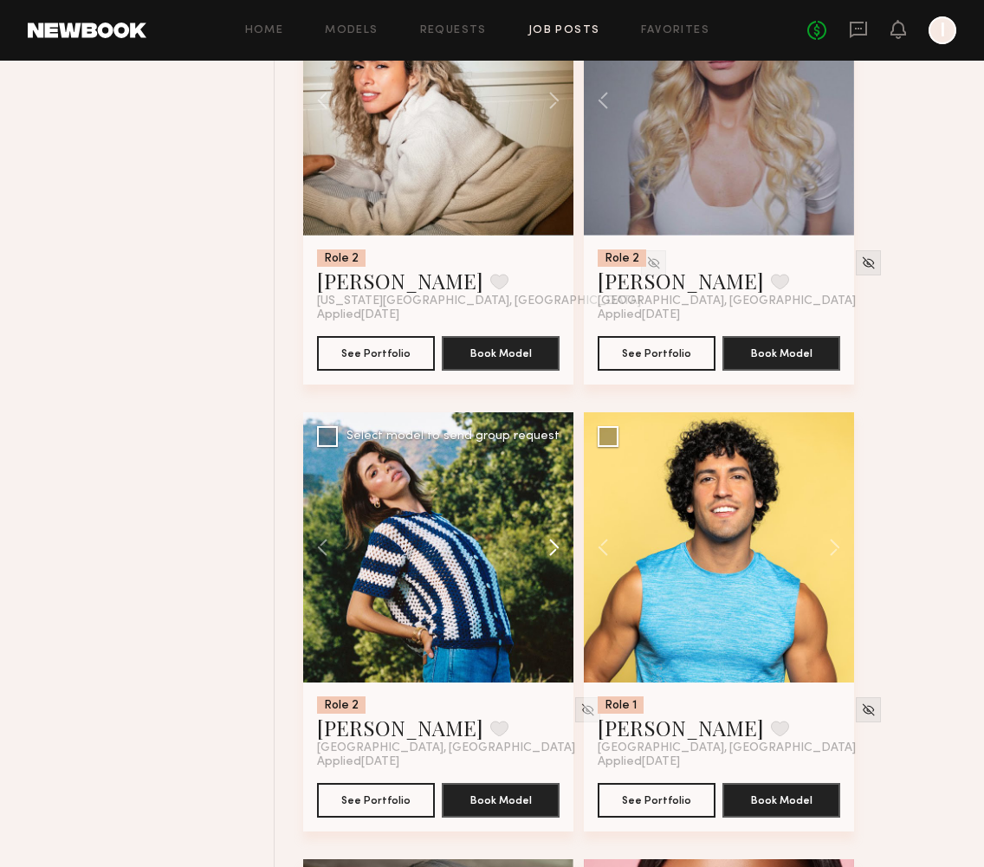
click at [555, 545] on button at bounding box center [545, 547] width 55 height 270
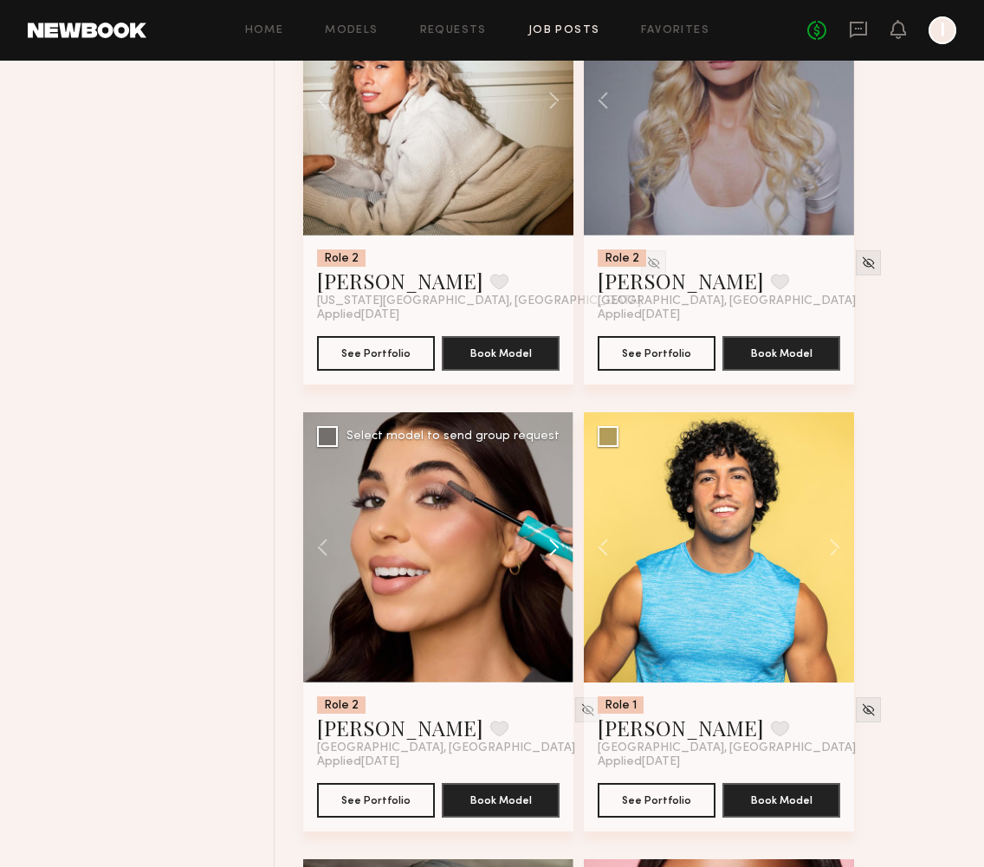
click at [555, 545] on button at bounding box center [545, 547] width 55 height 270
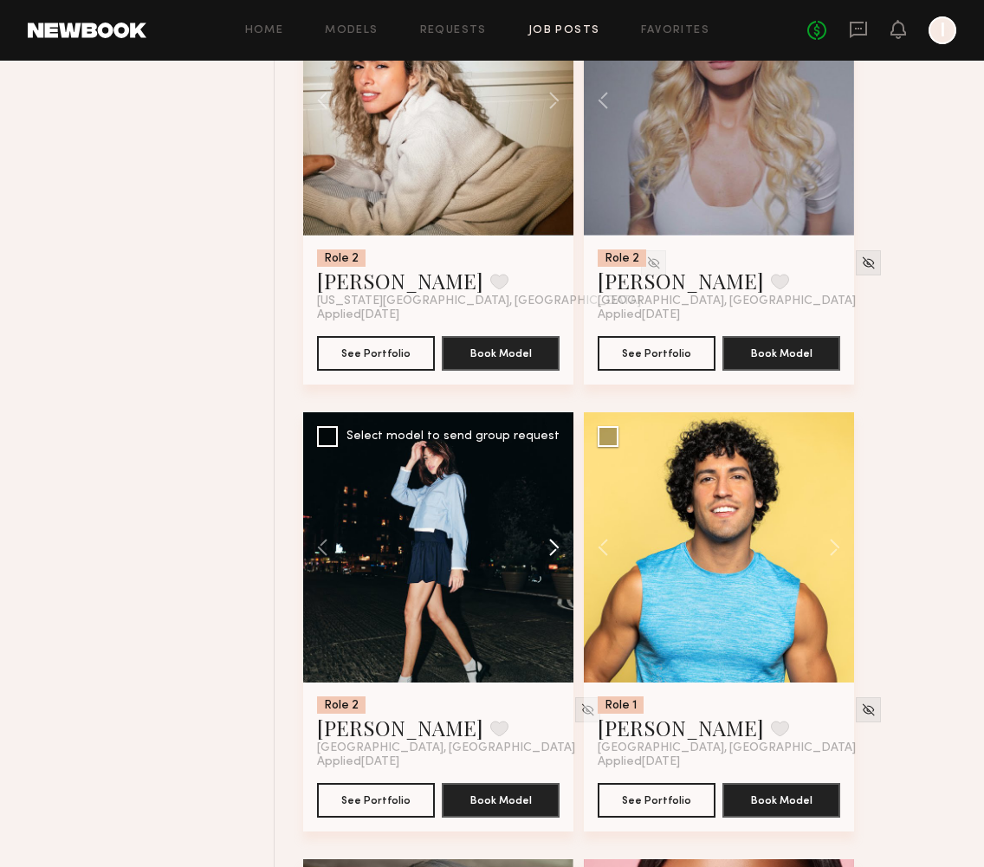
click at [555, 545] on button at bounding box center [545, 547] width 55 height 270
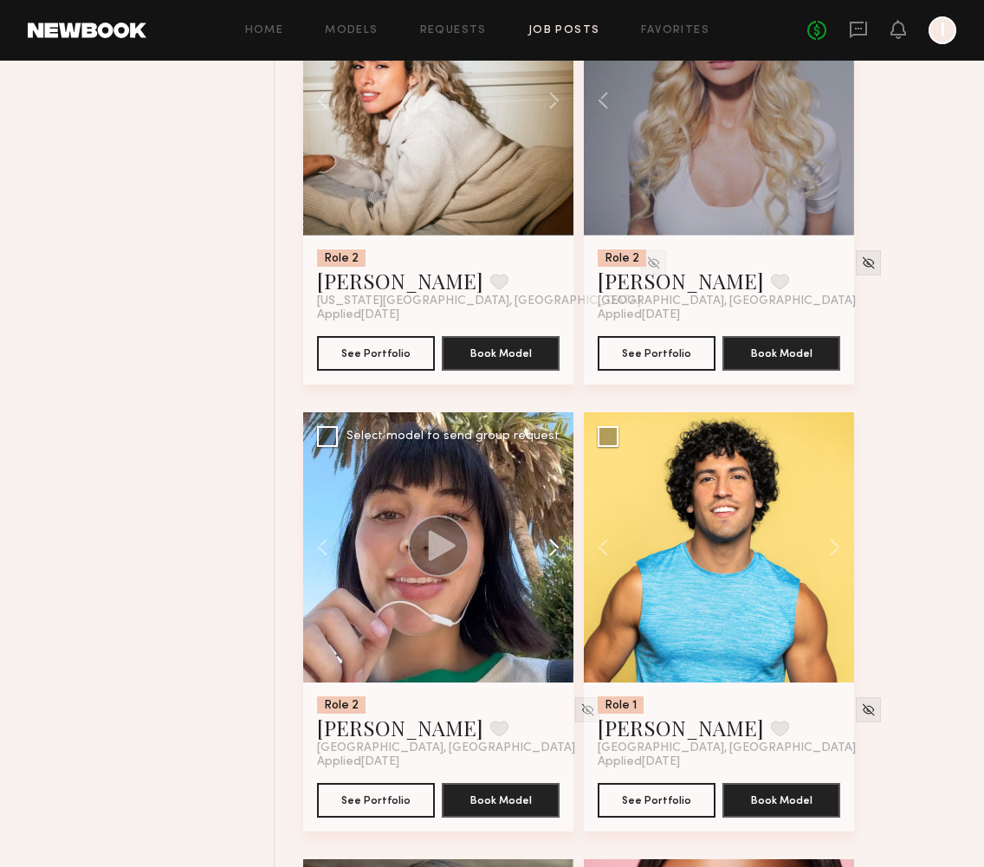
click at [555, 545] on button at bounding box center [545, 547] width 55 height 270
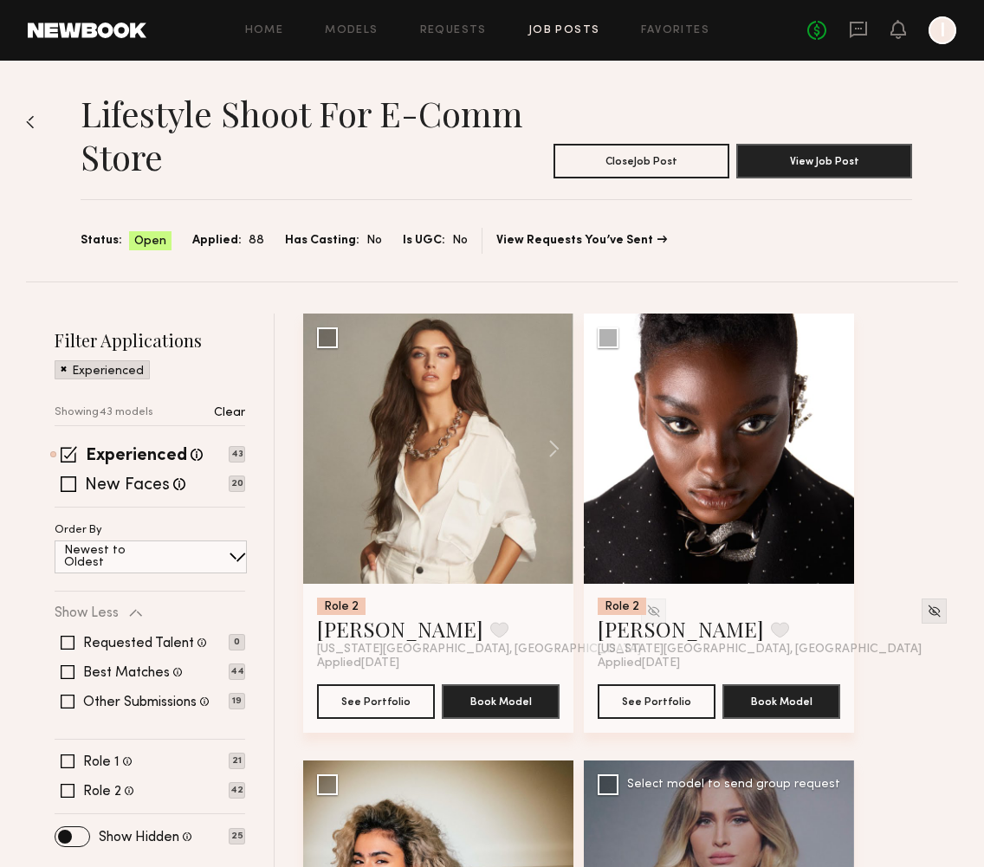
scroll to position [0, 0]
click at [927, 607] on img at bounding box center [934, 611] width 15 height 15
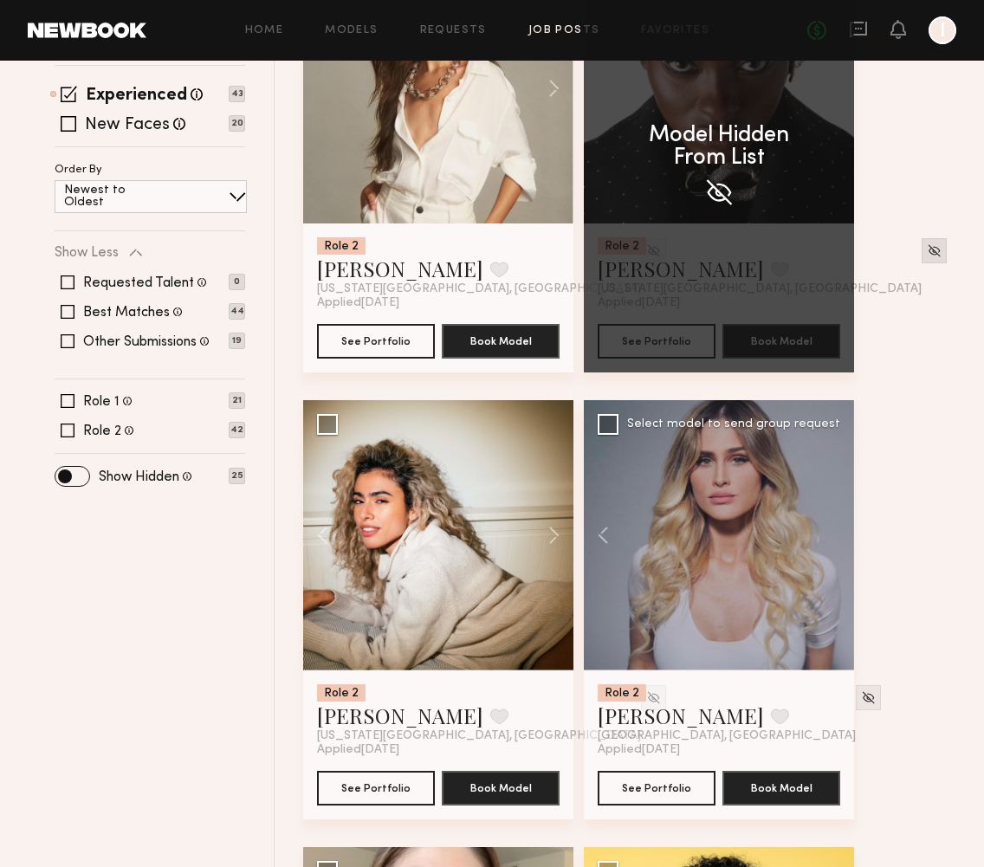
scroll to position [385, 0]
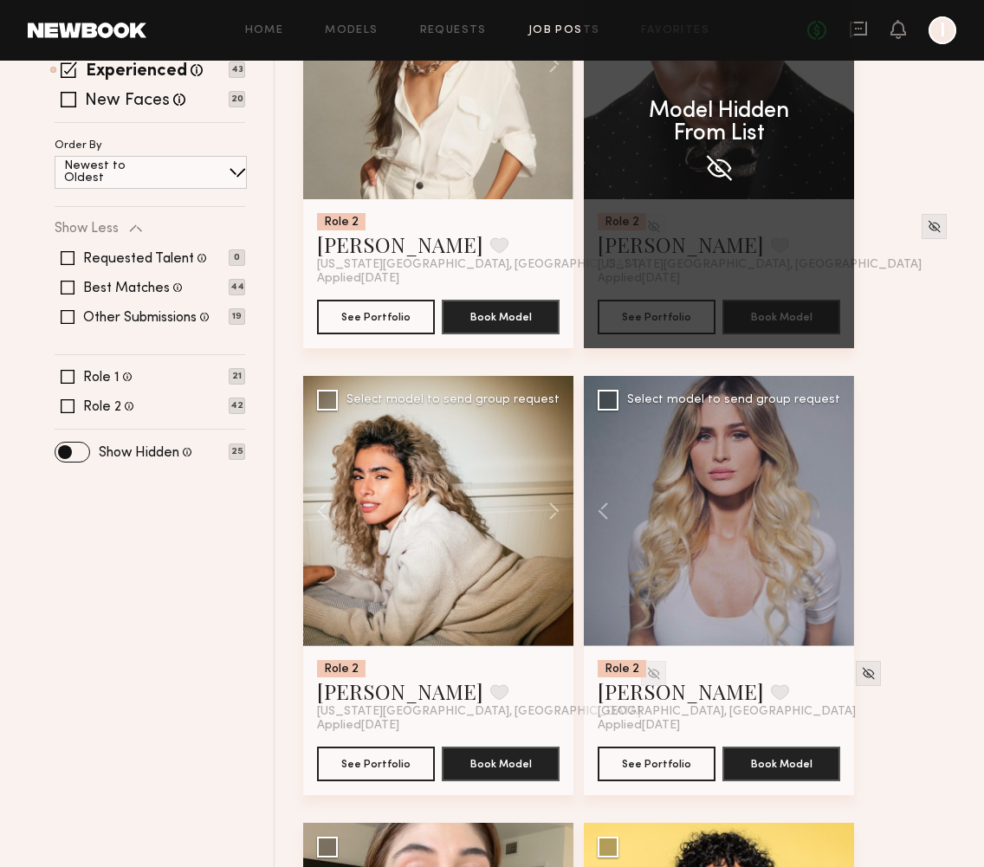
click at [641, 678] on div at bounding box center [653, 673] width 25 height 25
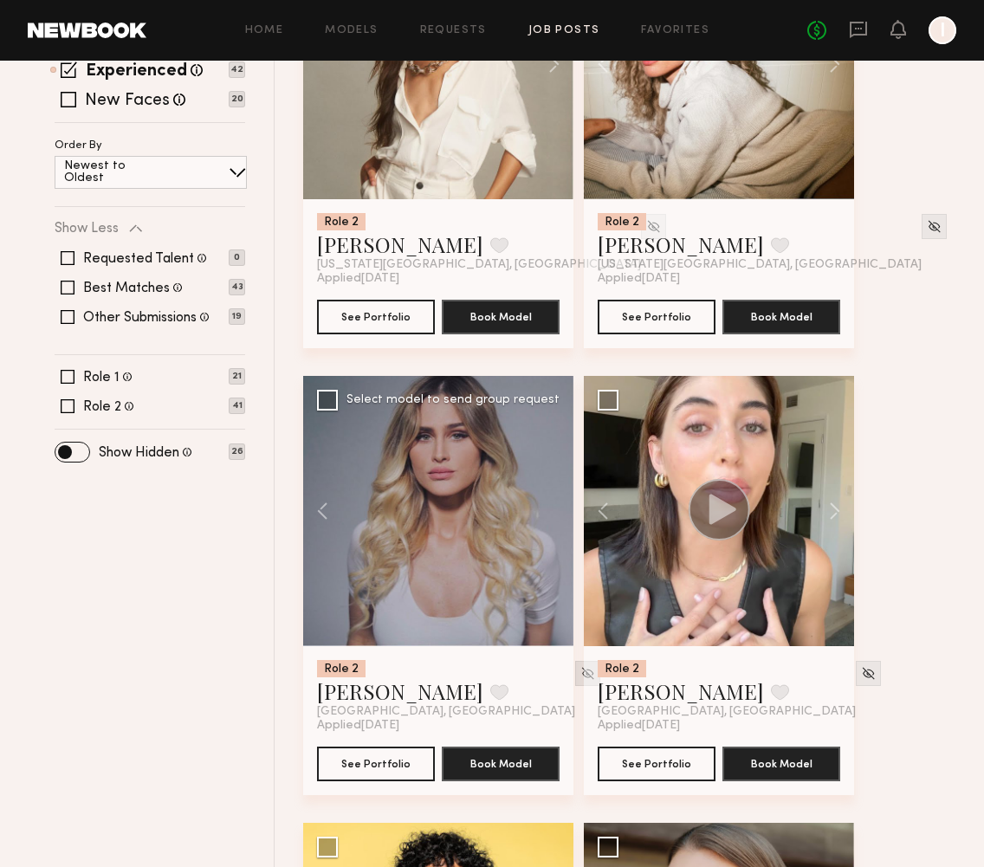
click at [581, 673] on img at bounding box center [588, 673] width 15 height 15
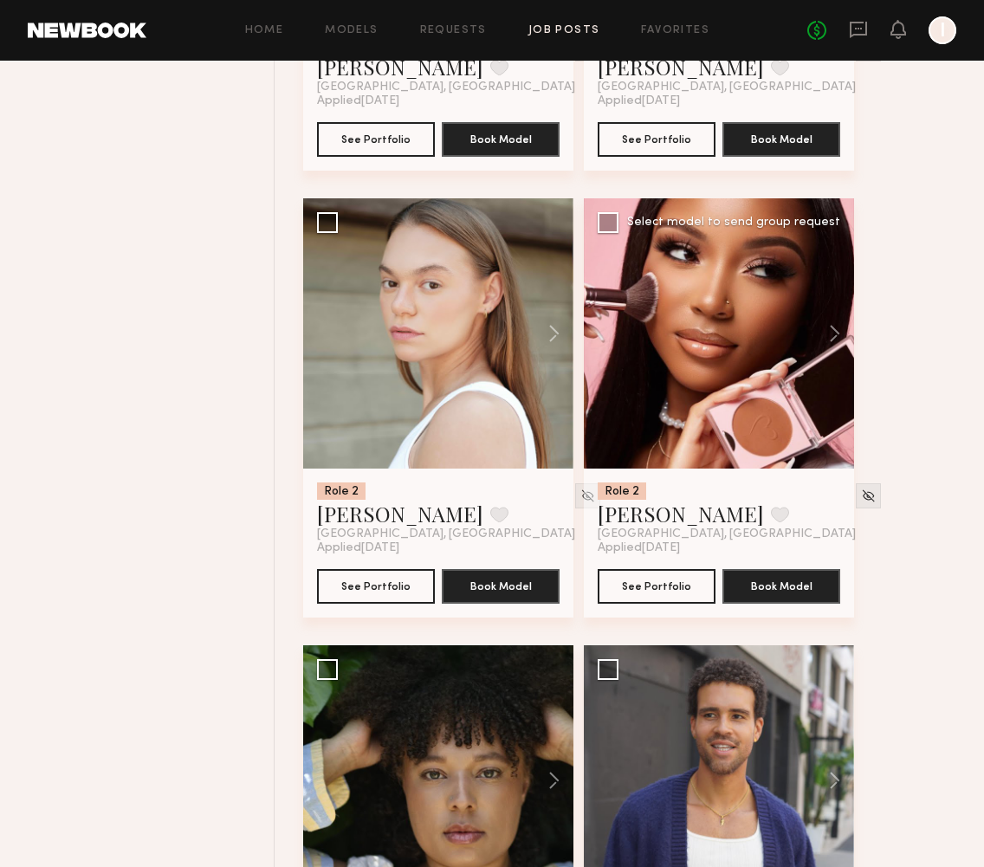
scroll to position [1043, 0]
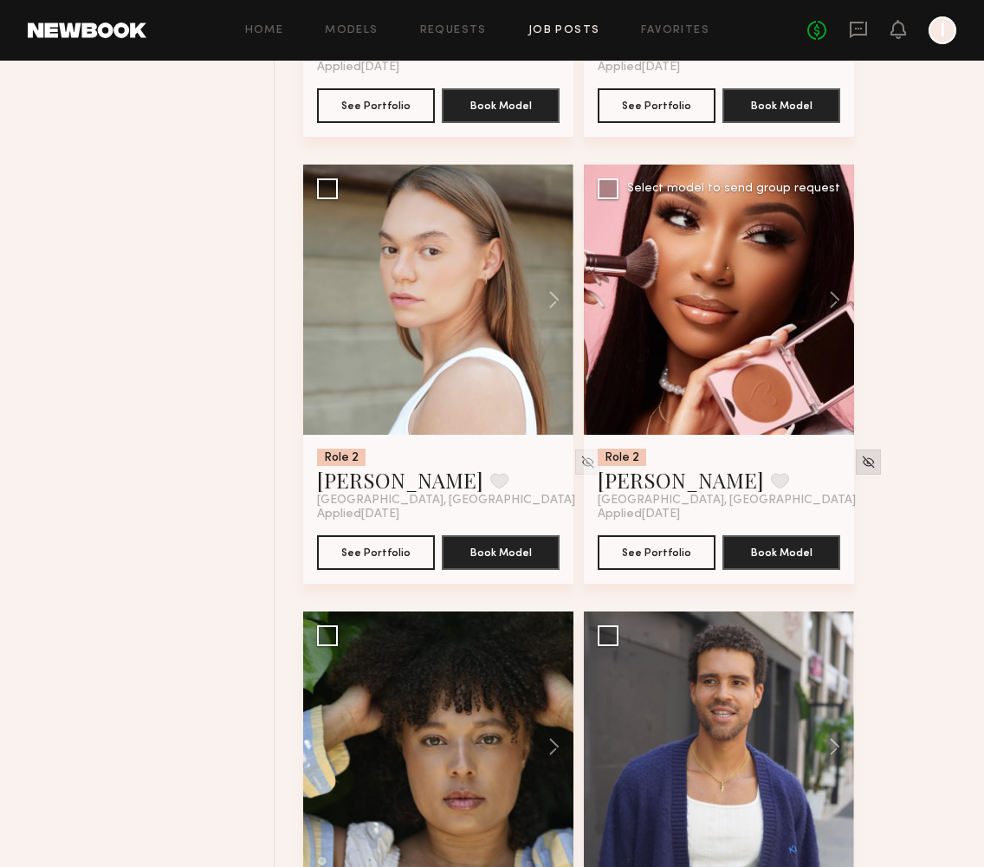
click at [861, 463] on img at bounding box center [868, 462] width 15 height 15
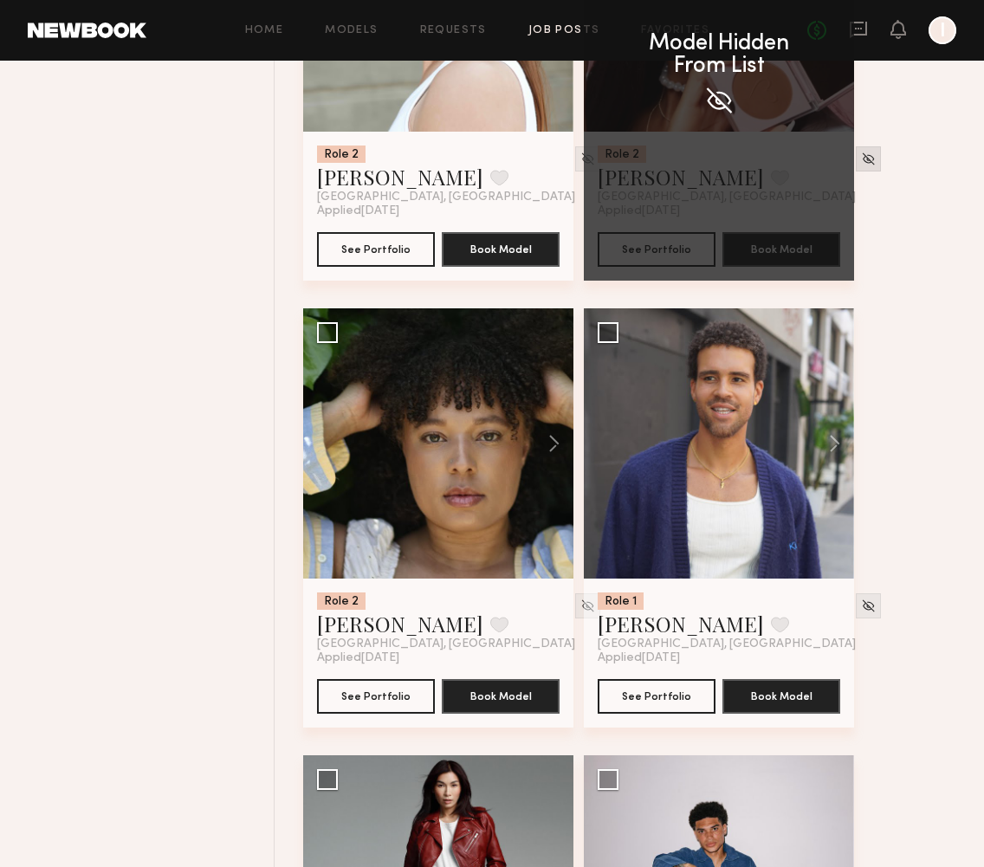
scroll to position [1364, 0]
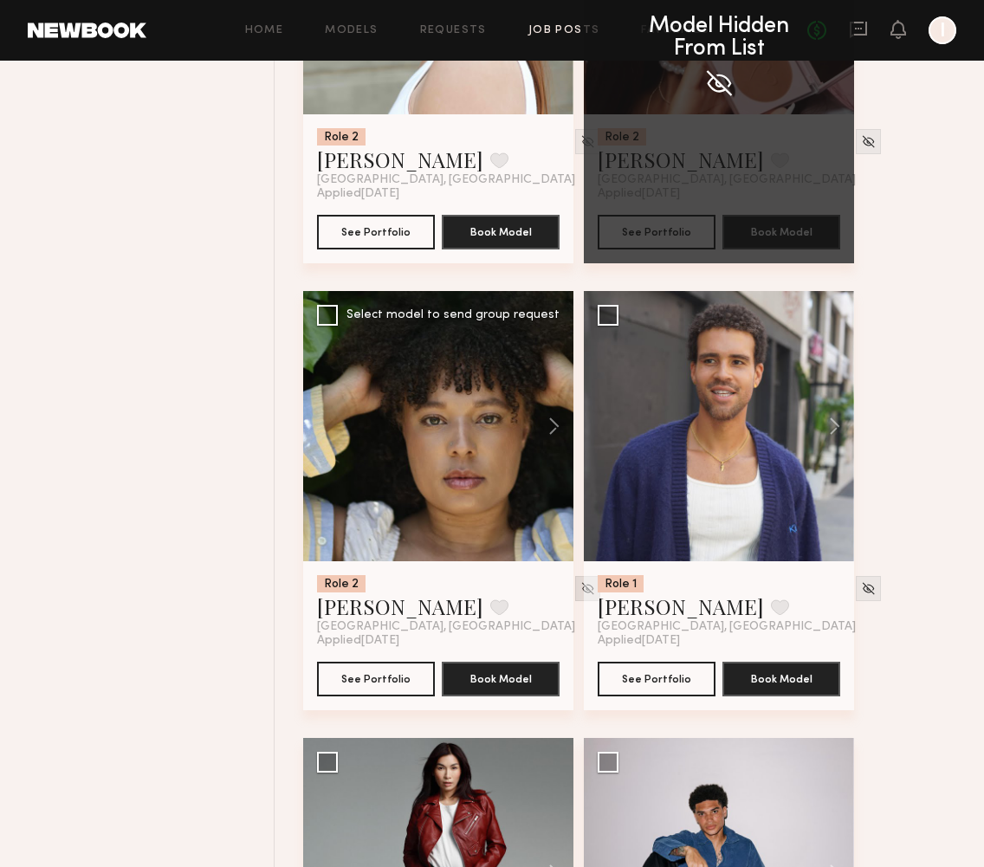
click at [581, 584] on img at bounding box center [588, 588] width 15 height 15
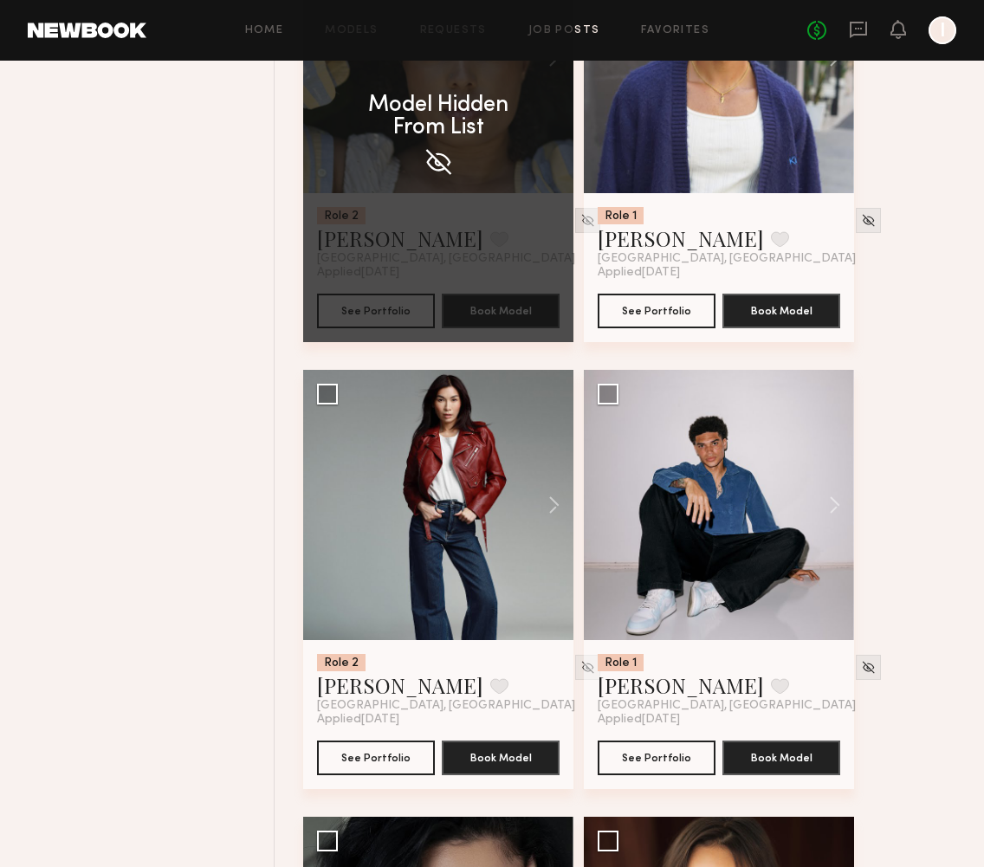
scroll to position [1737, 0]
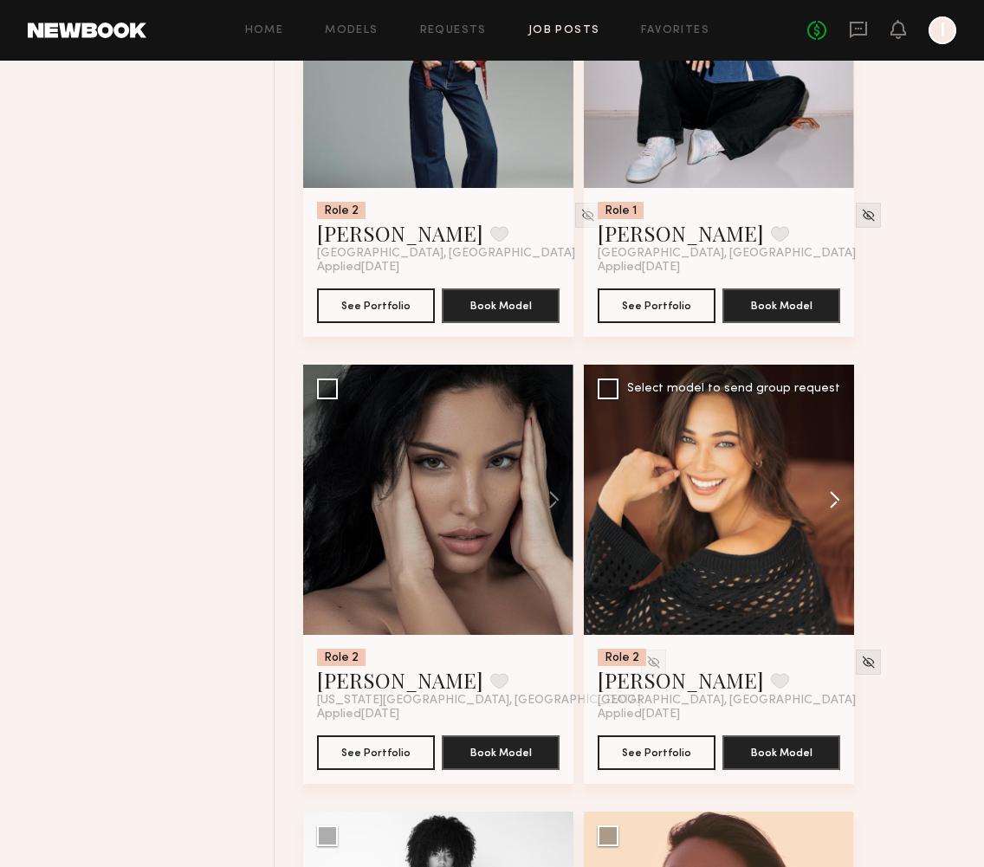
click at [834, 490] on button at bounding box center [826, 500] width 55 height 270
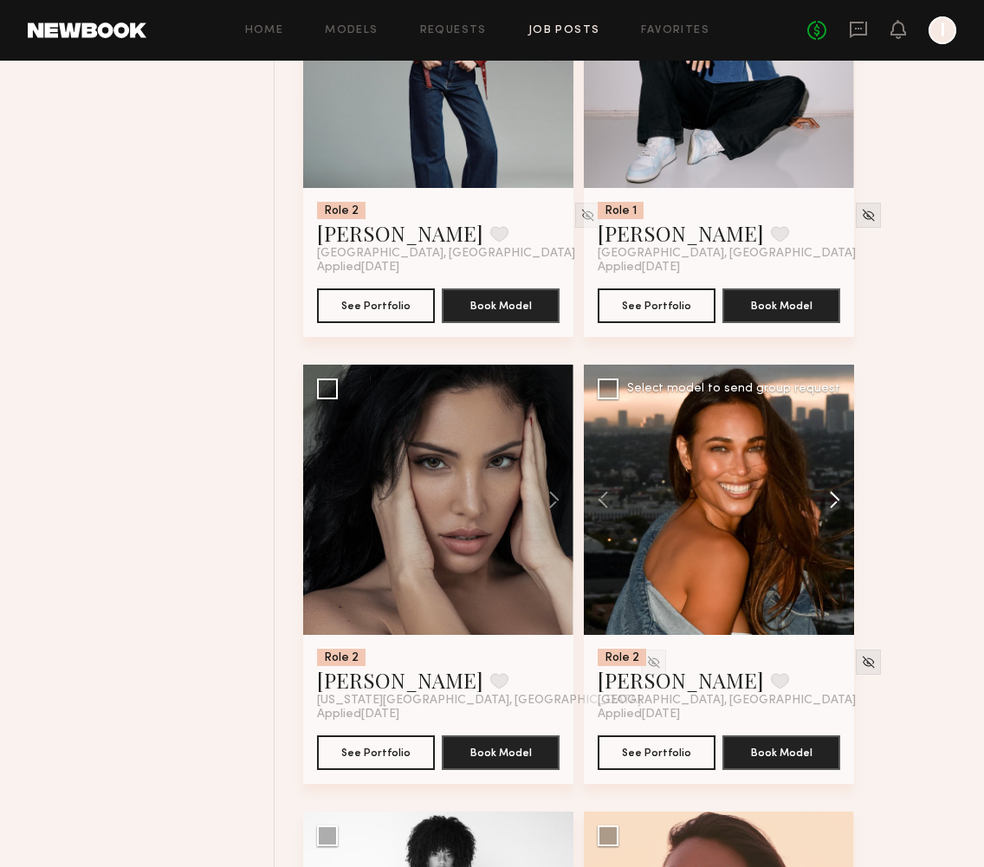
click at [834, 490] on button at bounding box center [826, 500] width 55 height 270
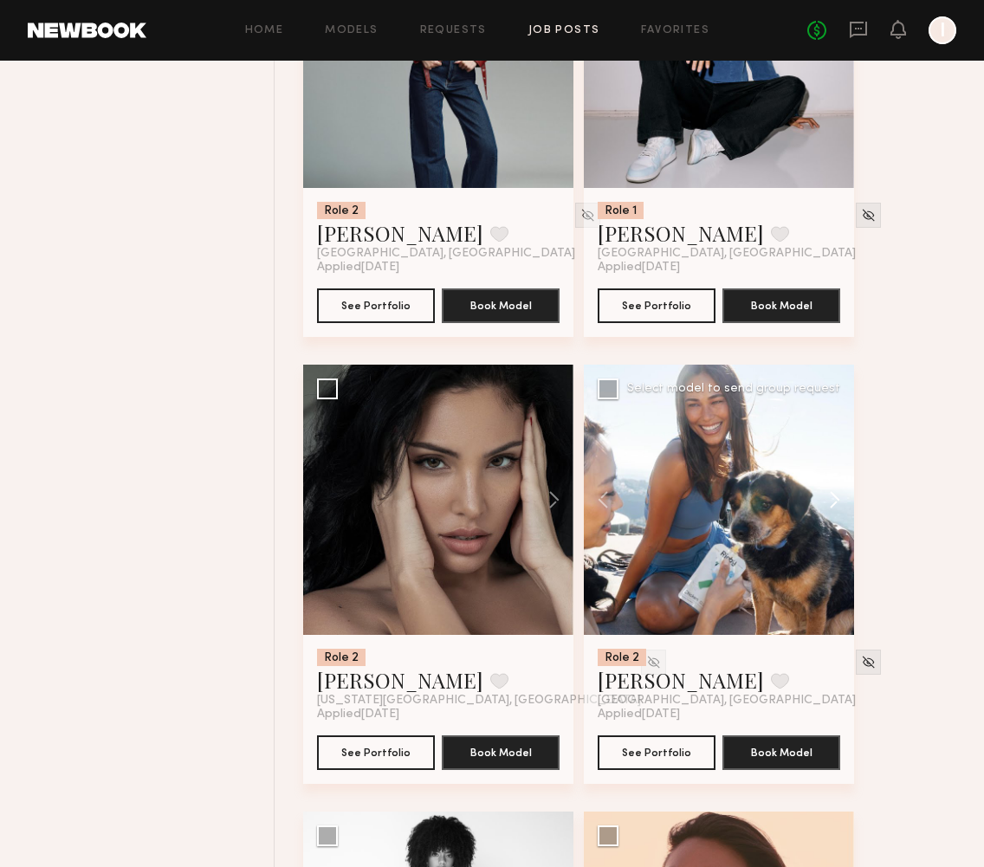
click at [834, 490] on button at bounding box center [826, 500] width 55 height 270
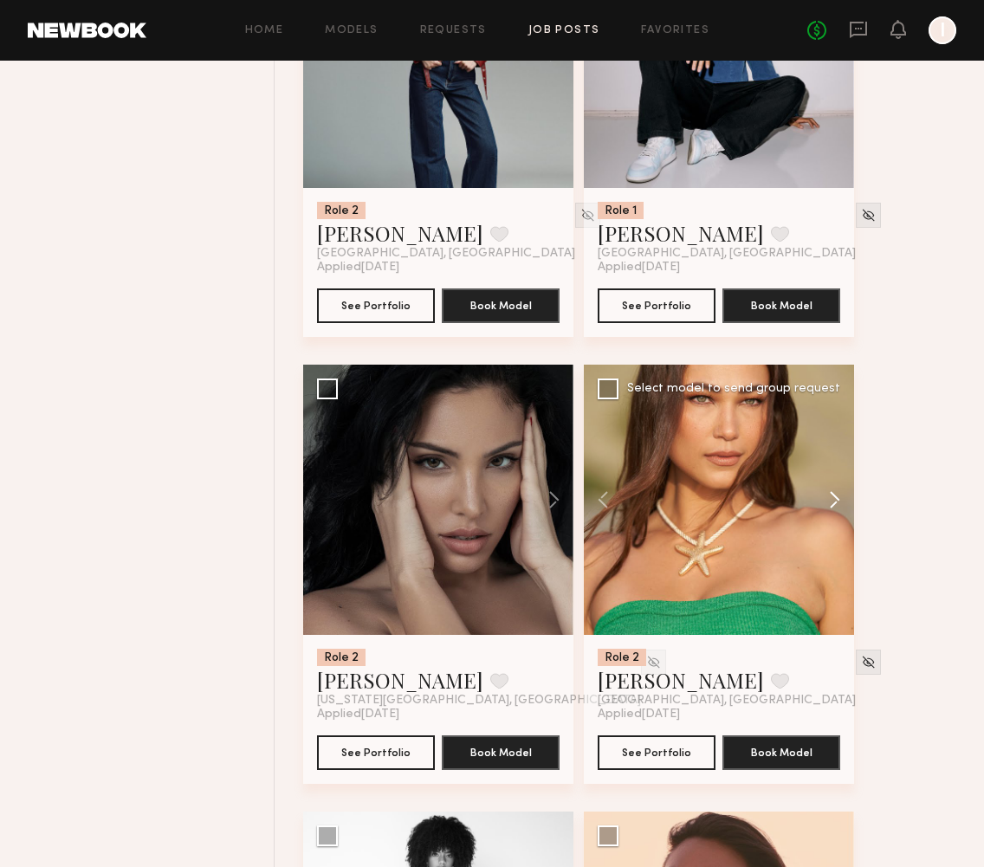
click at [834, 490] on button at bounding box center [826, 500] width 55 height 270
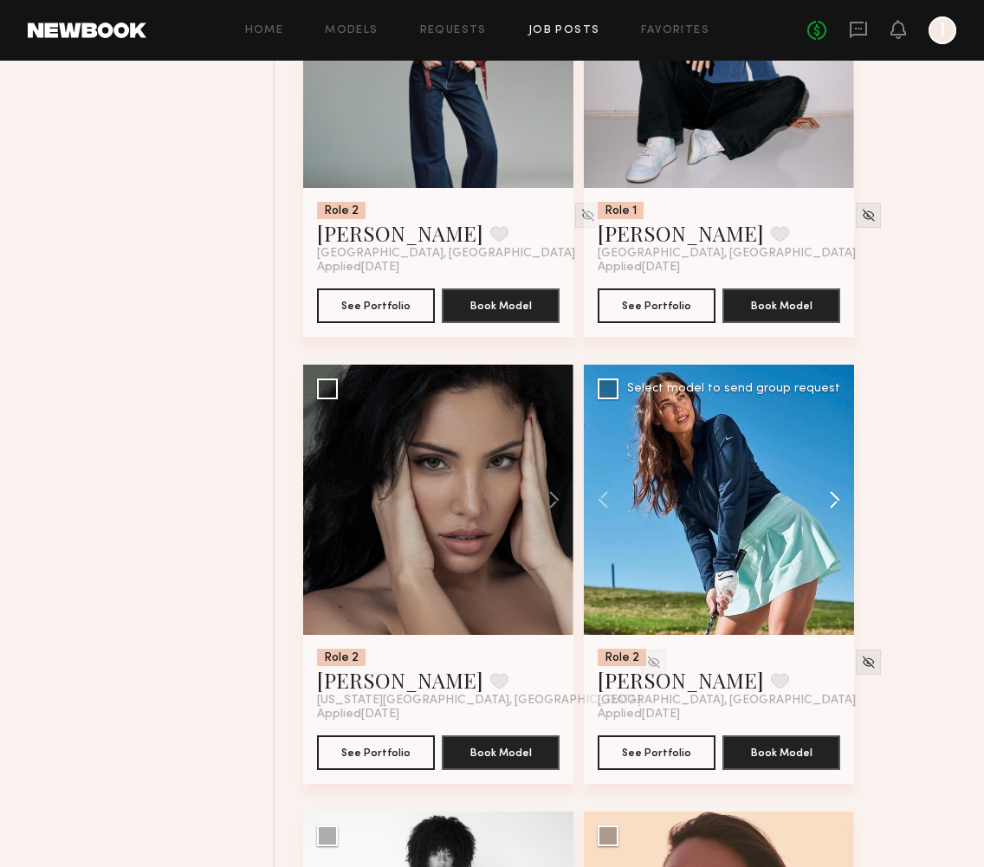
click at [834, 490] on button at bounding box center [826, 500] width 55 height 270
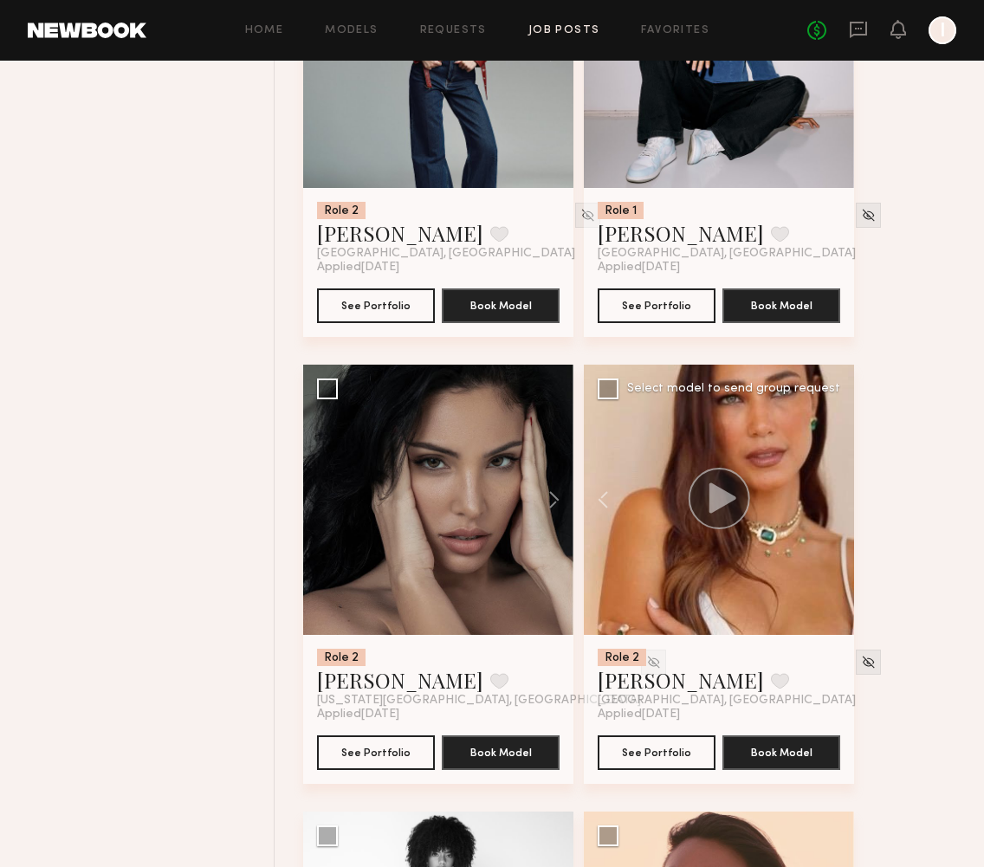
click at [834, 490] on div at bounding box center [719, 500] width 270 height 270
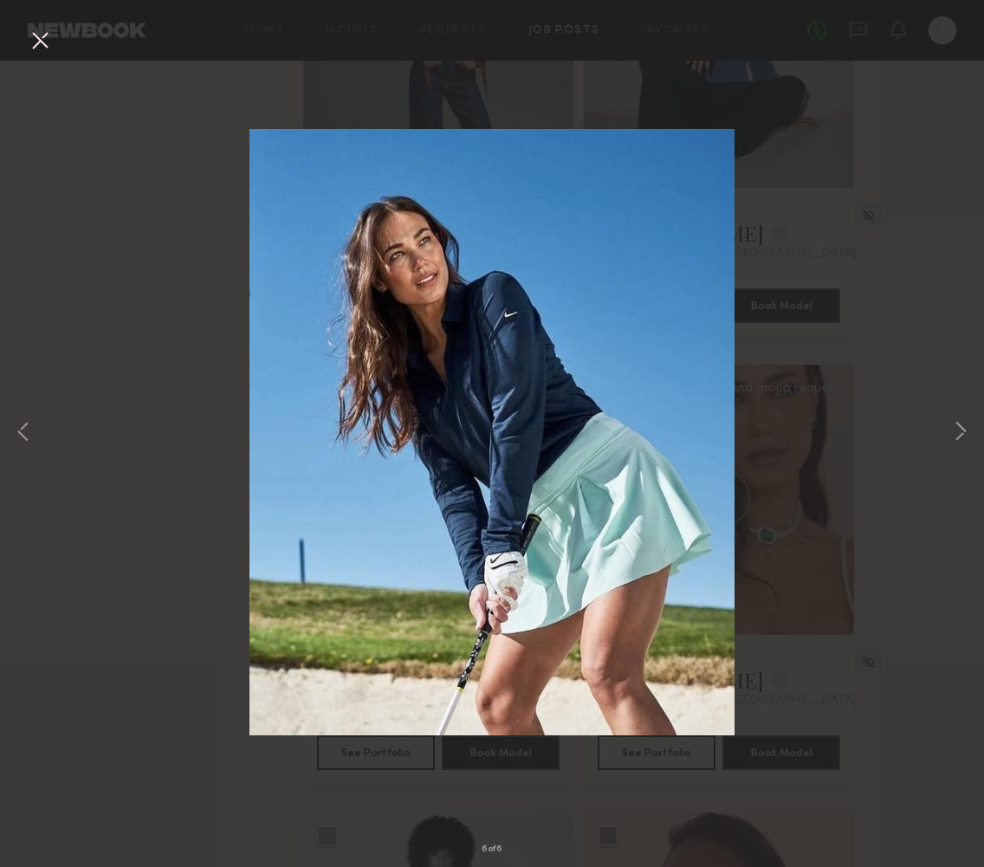
click at [38, 37] on button at bounding box center [40, 41] width 28 height 31
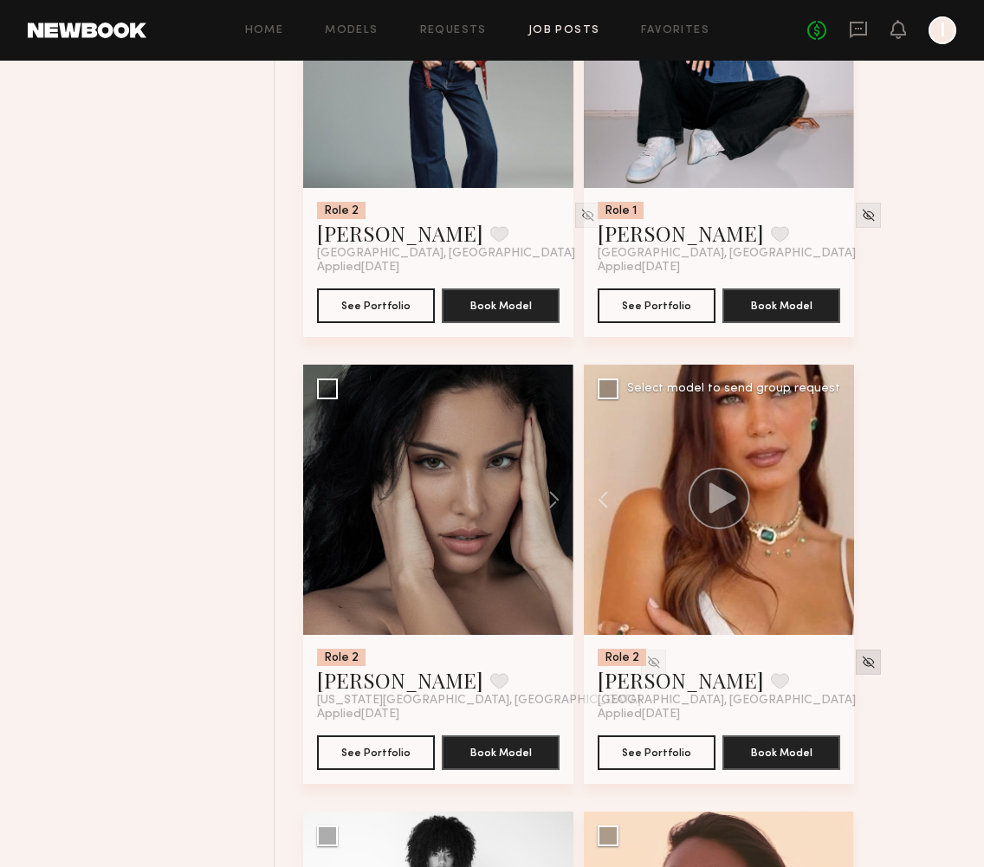
click at [856, 658] on div at bounding box center [868, 662] width 25 height 25
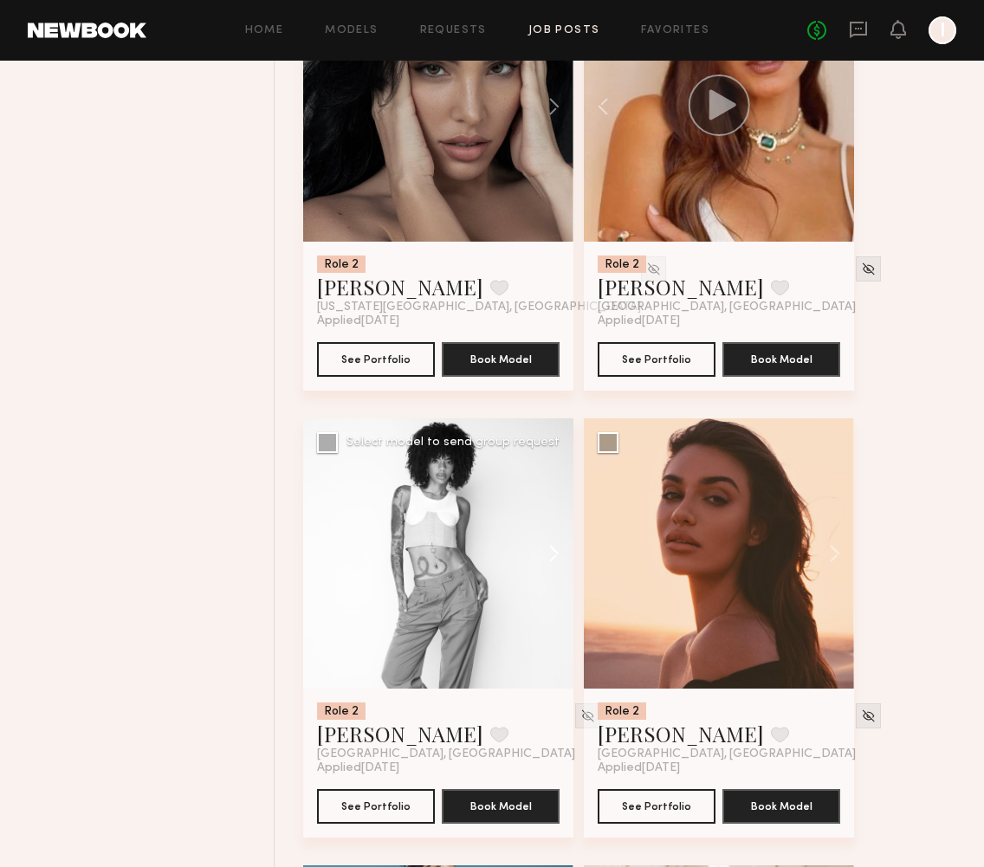
scroll to position [2173, 0]
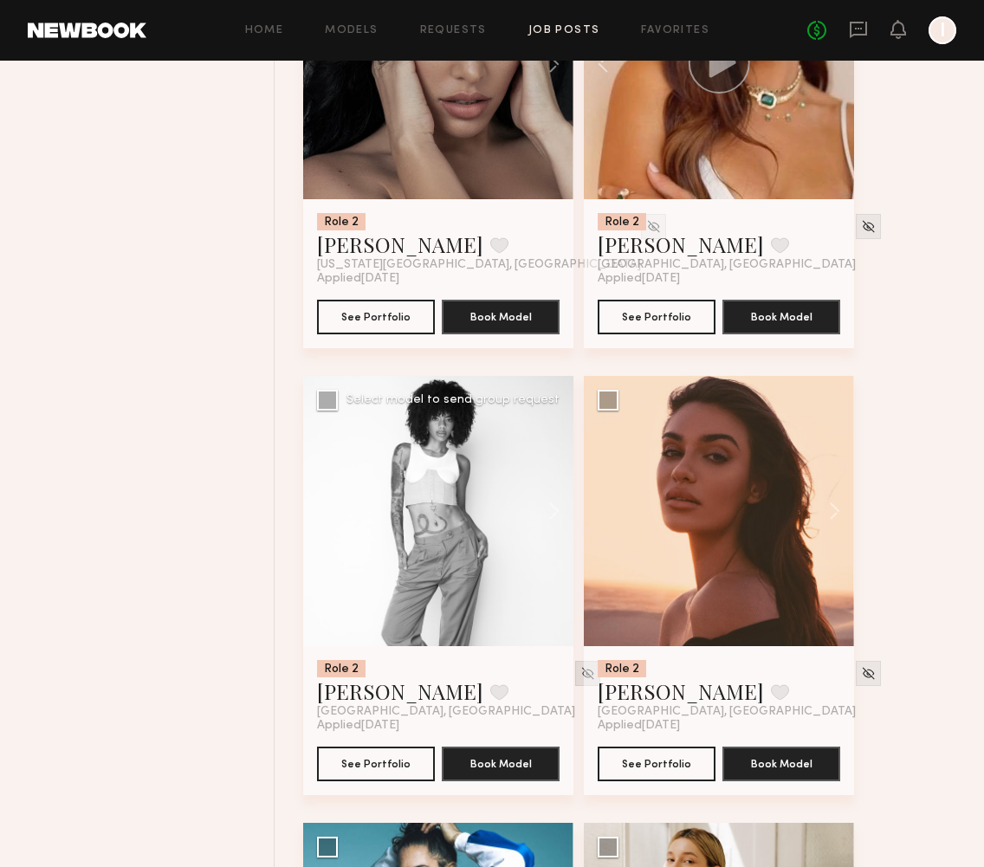
click at [581, 675] on img at bounding box center [588, 673] width 15 height 15
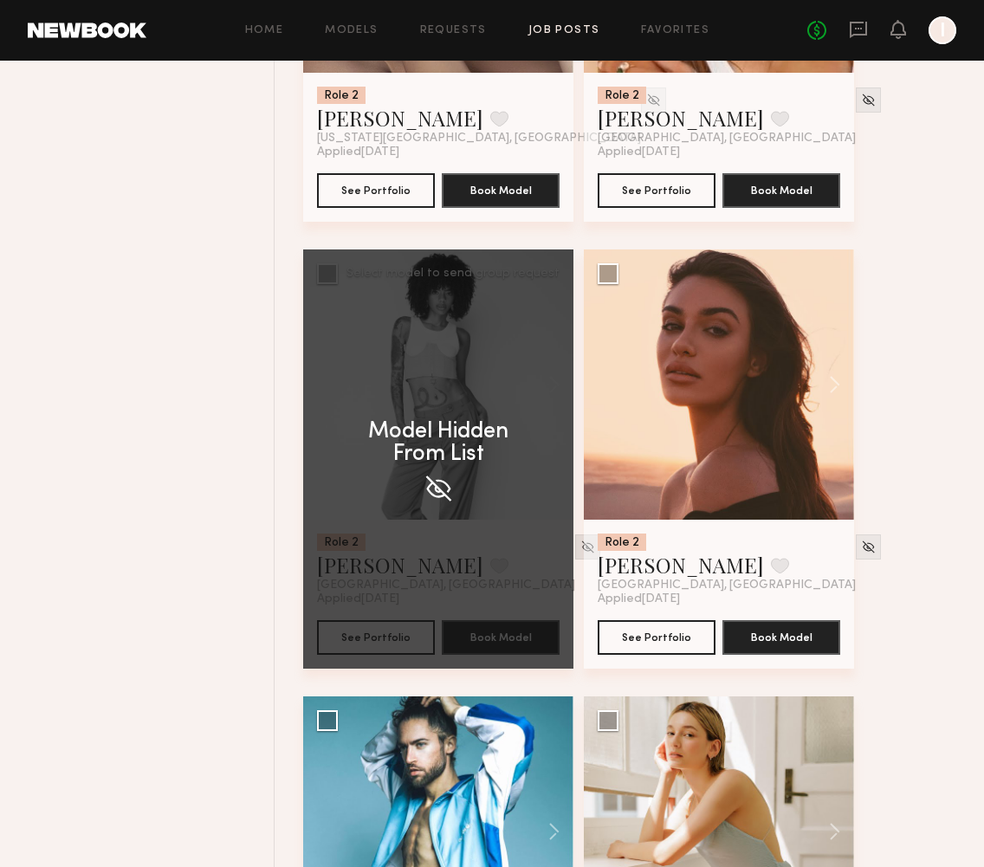
scroll to position [2301, 0]
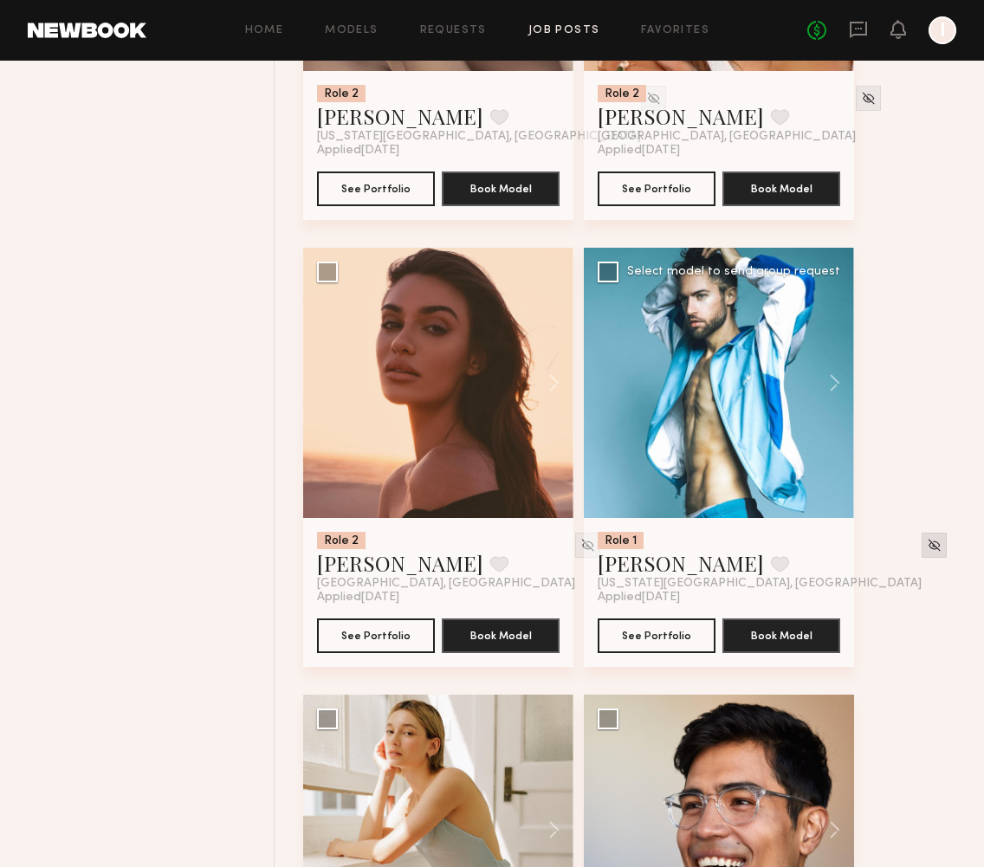
click at [922, 548] on div at bounding box center [934, 545] width 25 height 25
click at [828, 386] on button at bounding box center [826, 383] width 55 height 270
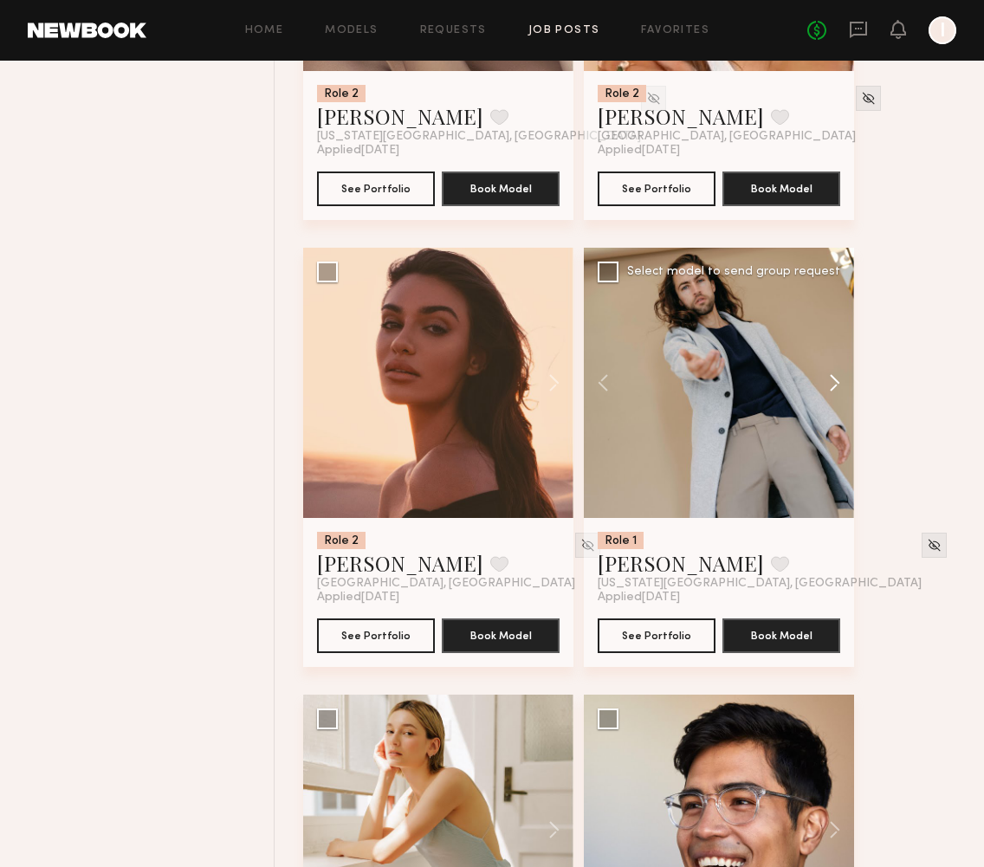
click at [828, 386] on button at bounding box center [826, 383] width 55 height 270
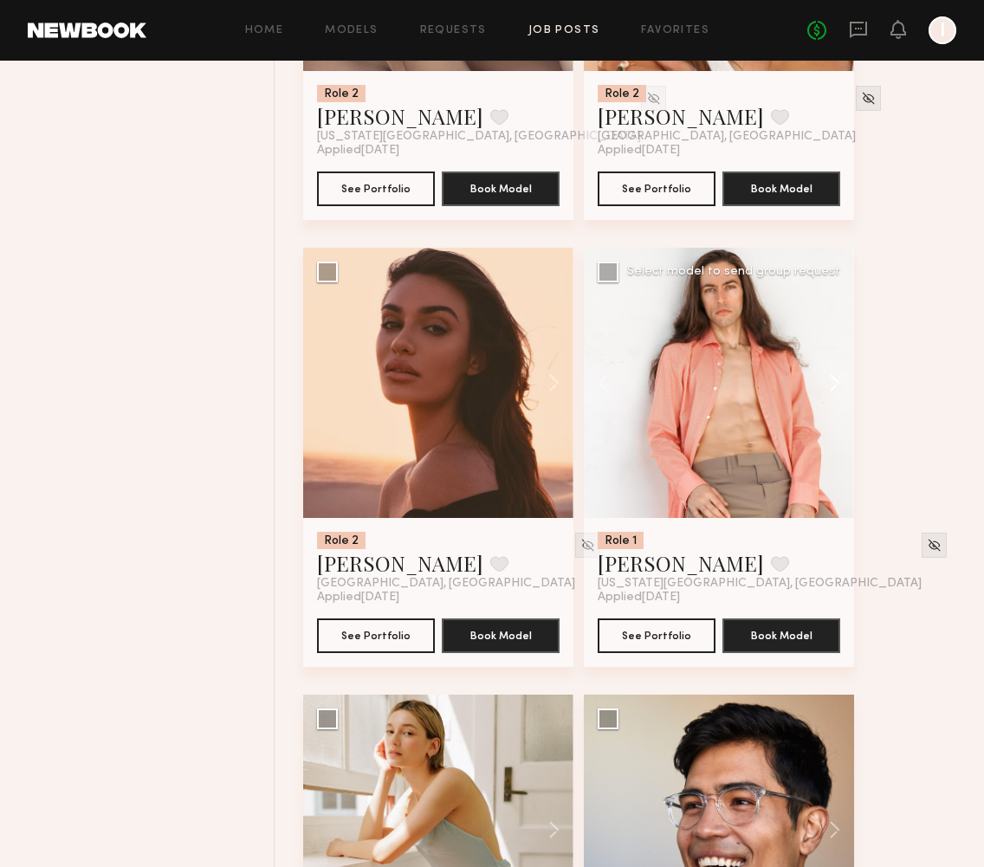
click at [828, 386] on button at bounding box center [826, 383] width 55 height 270
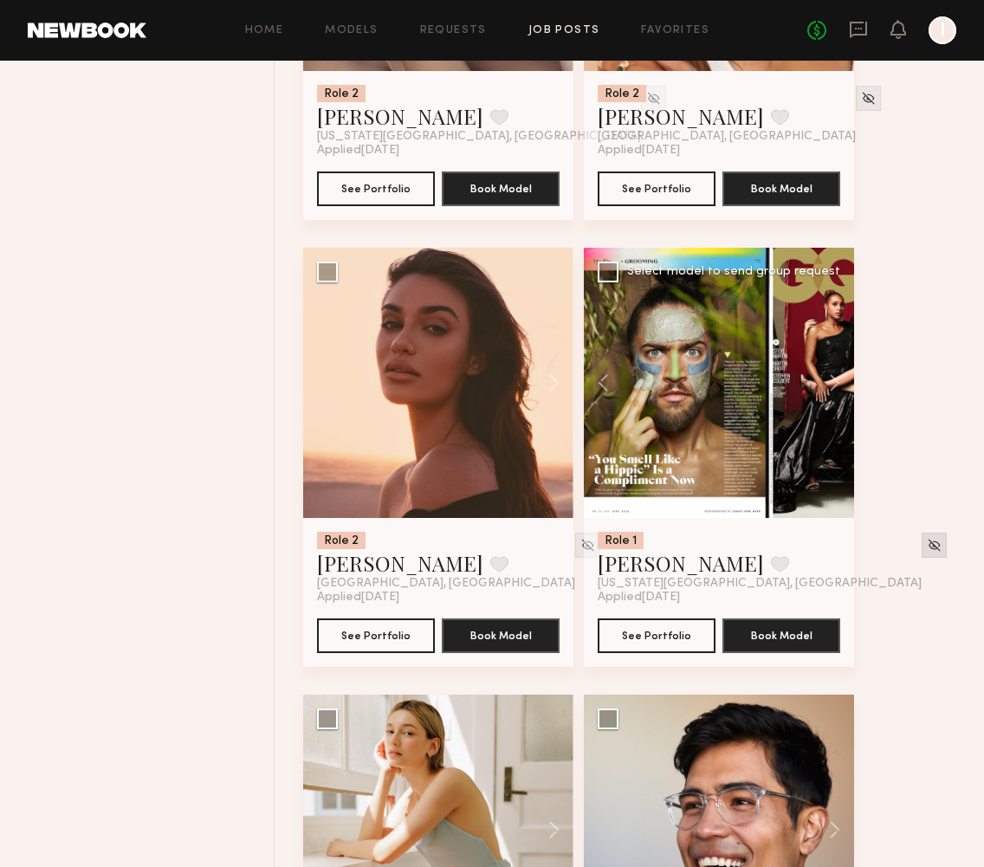
click at [927, 543] on img at bounding box center [934, 545] width 15 height 15
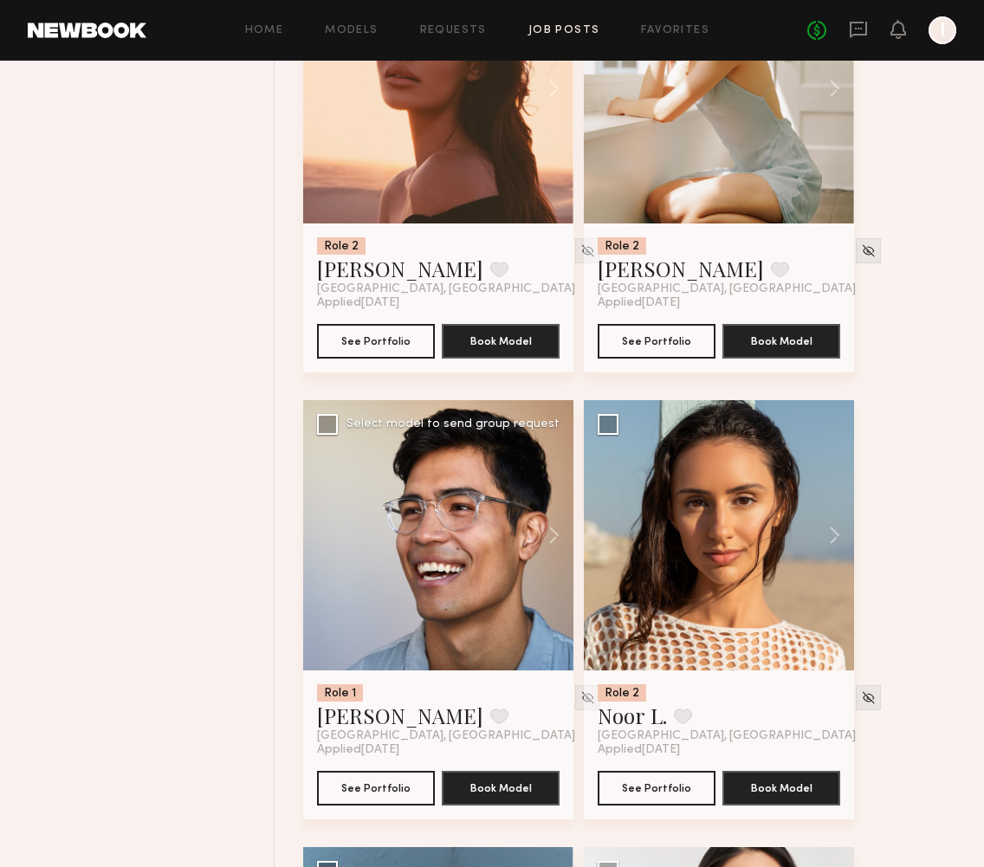
scroll to position [2598, 0]
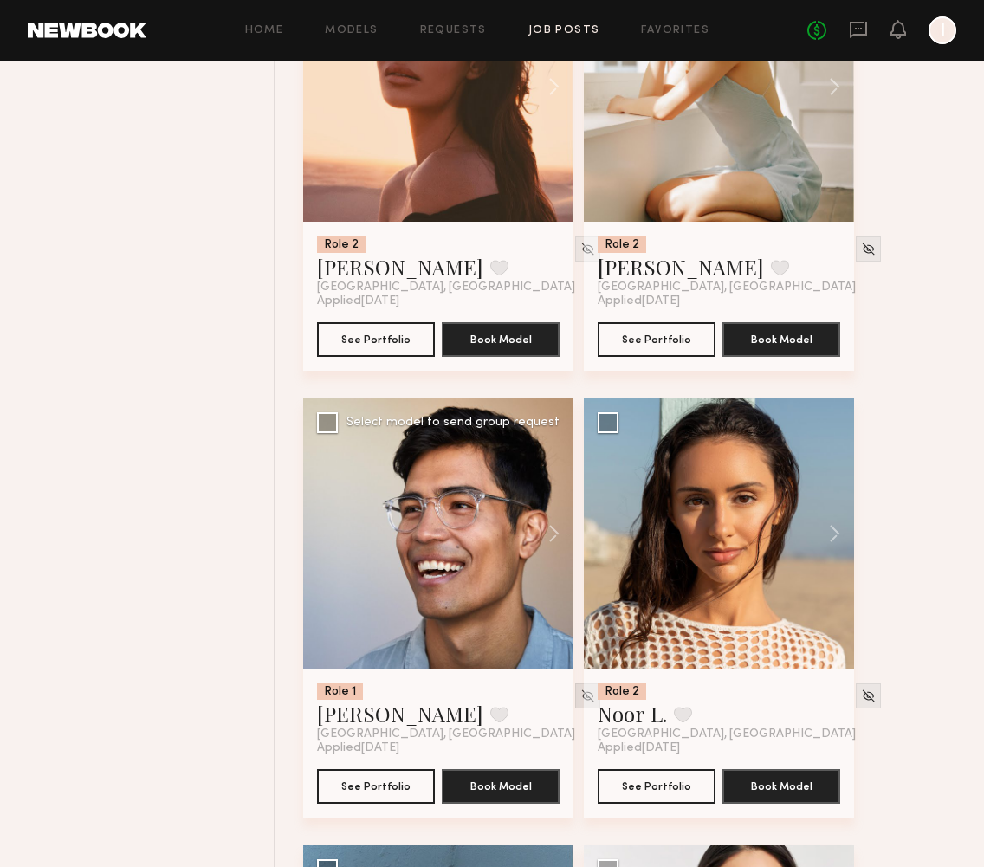
click at [575, 706] on div at bounding box center [587, 696] width 25 height 25
click at [581, 699] on img at bounding box center [588, 696] width 15 height 15
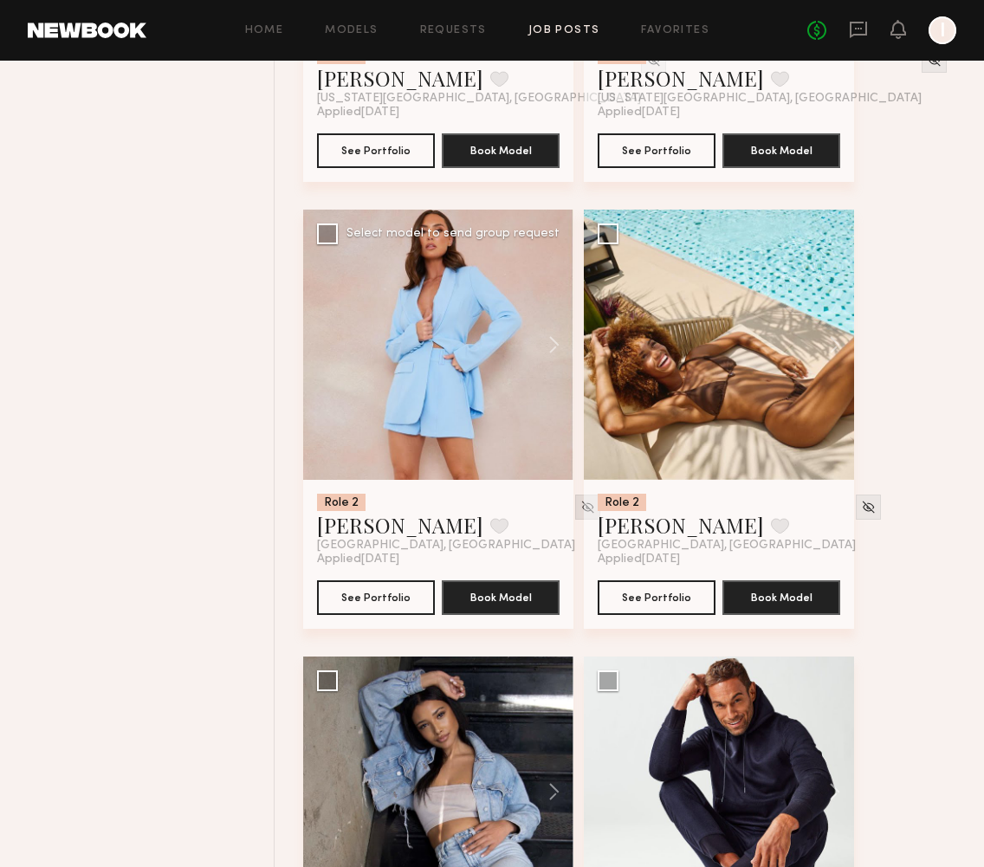
scroll to position [3682, 0]
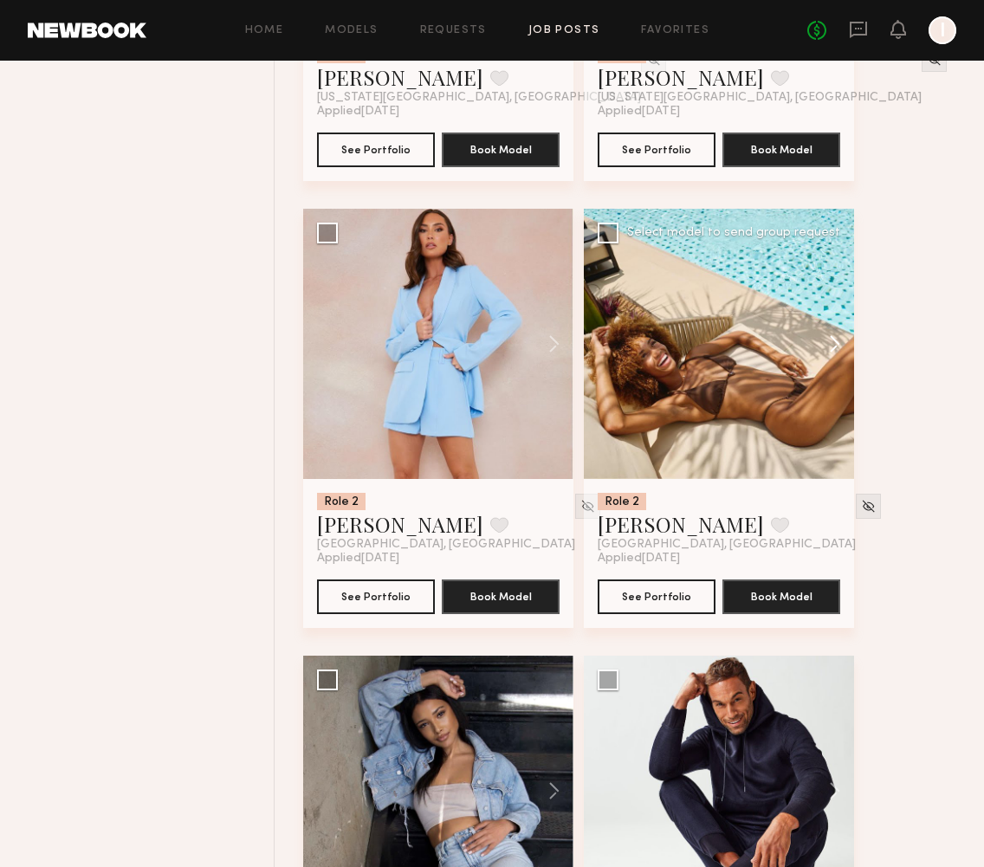
click at [835, 346] on button at bounding box center [826, 344] width 55 height 270
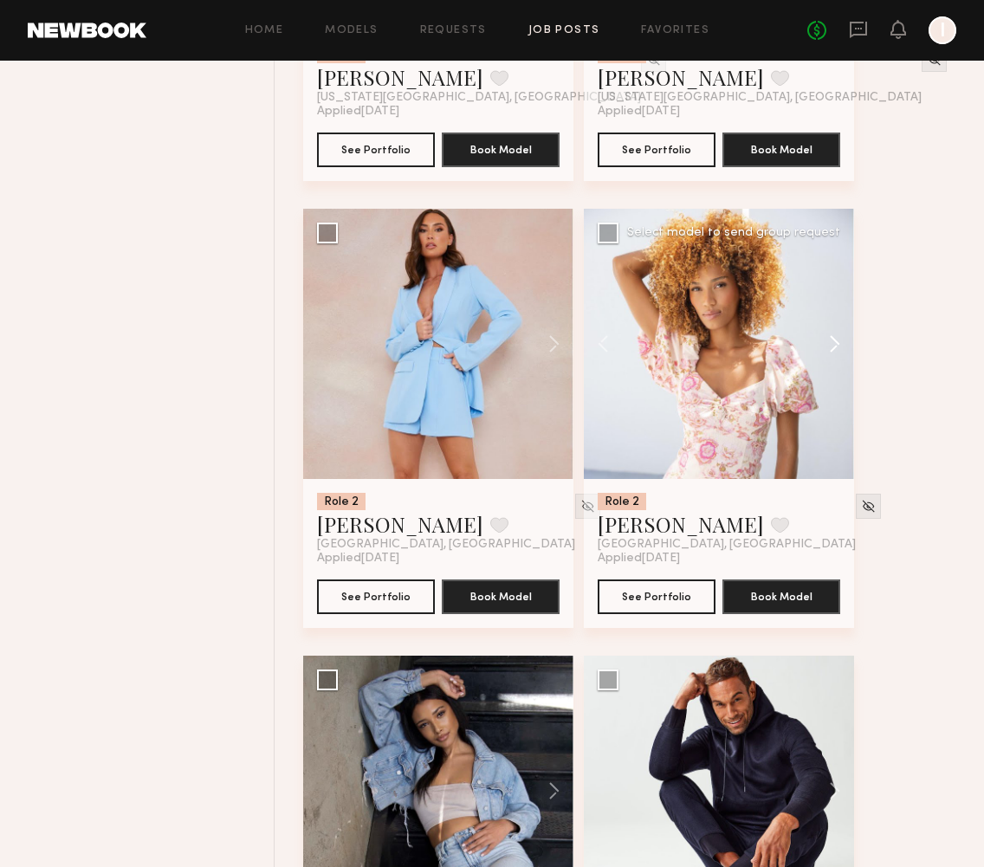
click at [835, 346] on button at bounding box center [826, 344] width 55 height 270
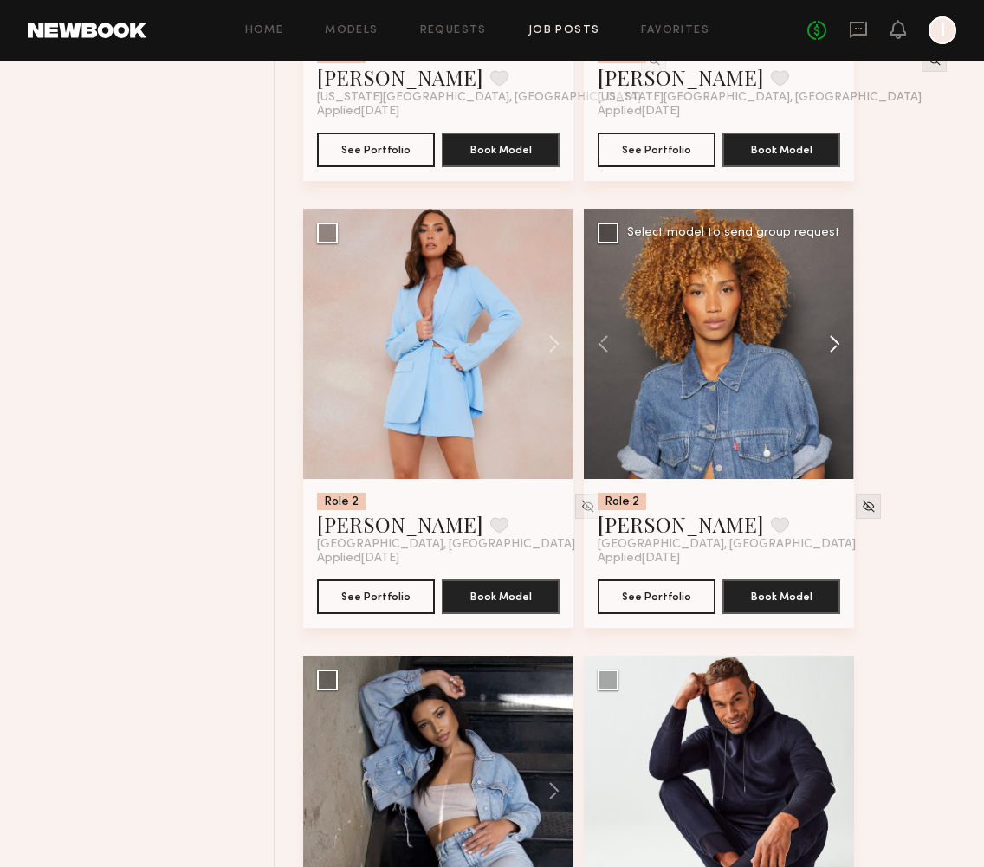
click at [835, 346] on button at bounding box center [826, 344] width 55 height 270
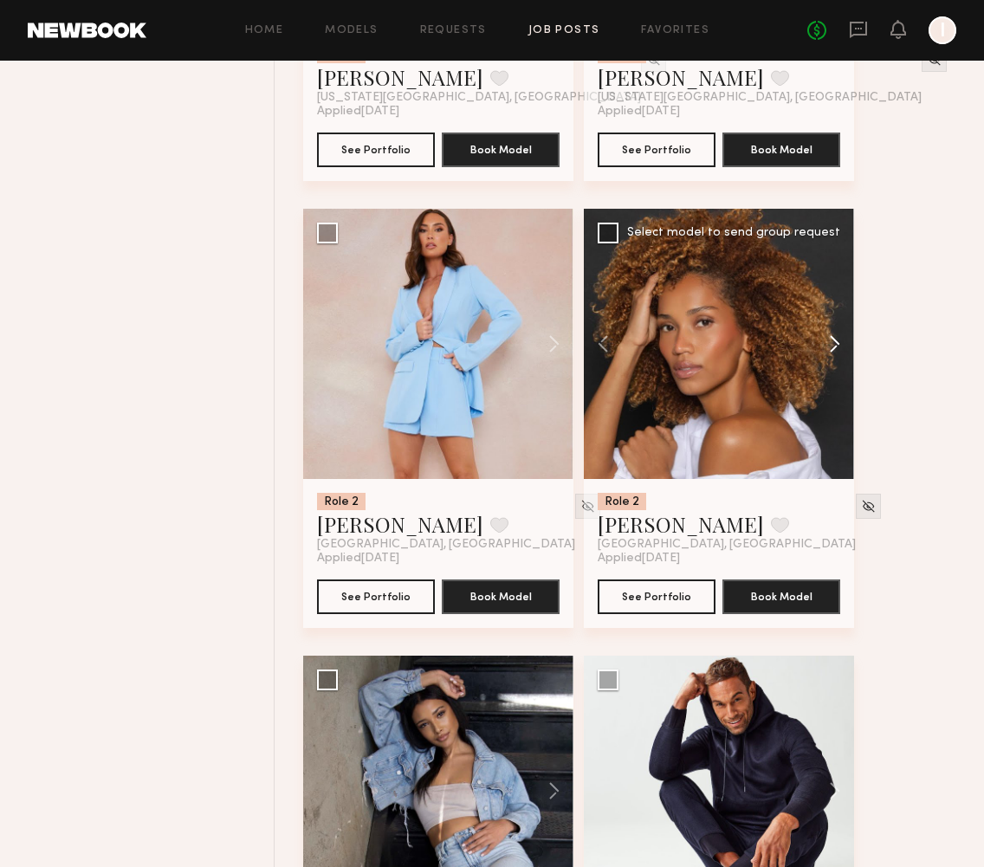
click at [835, 346] on button at bounding box center [826, 344] width 55 height 270
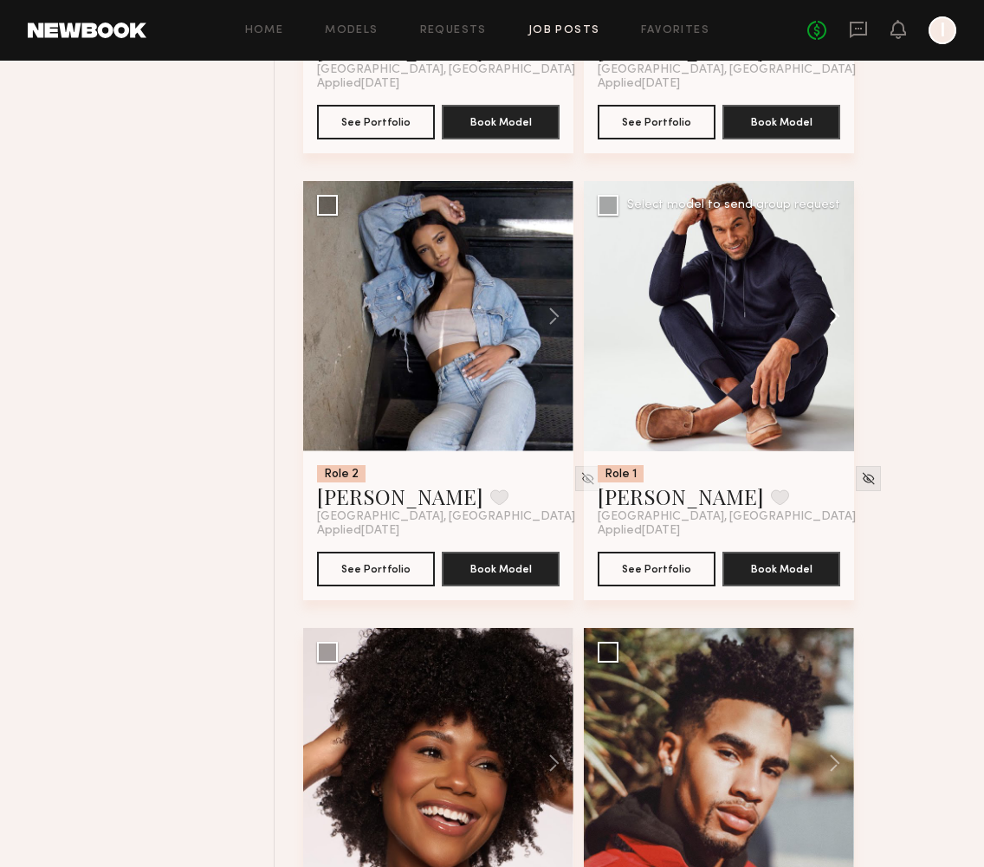
scroll to position [4163, 0]
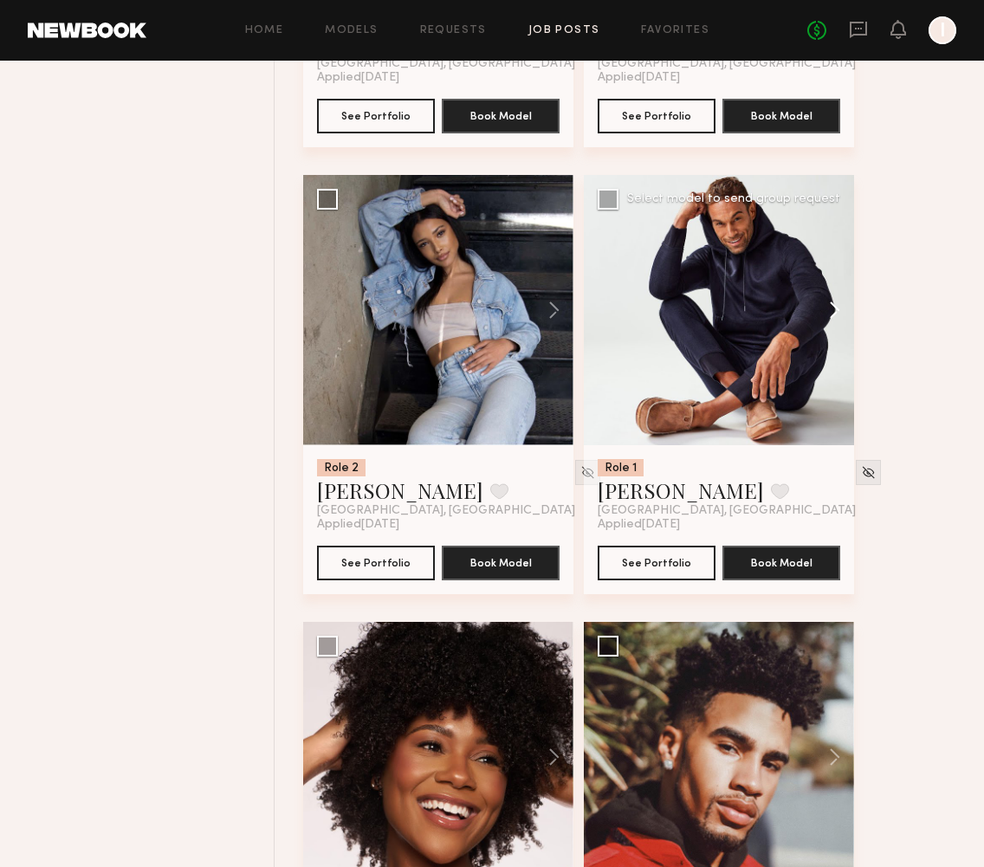
click at [833, 308] on button at bounding box center [826, 310] width 55 height 270
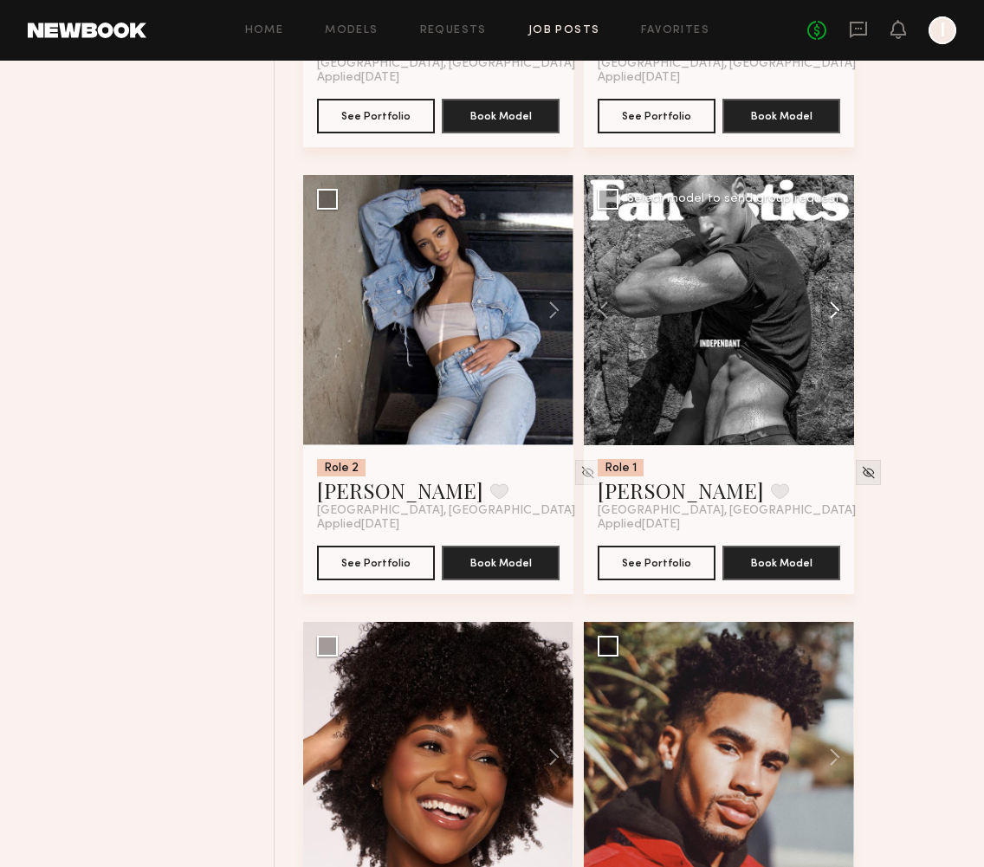
click at [833, 308] on button at bounding box center [826, 310] width 55 height 270
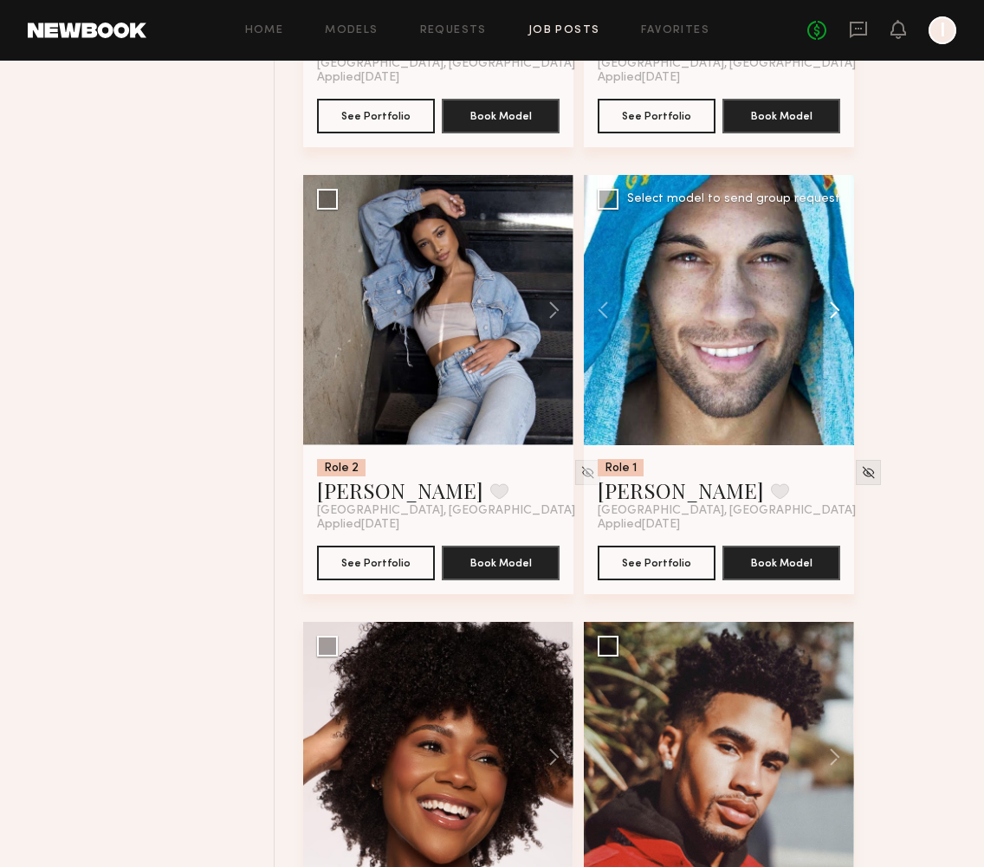
click at [833, 308] on button at bounding box center [826, 310] width 55 height 270
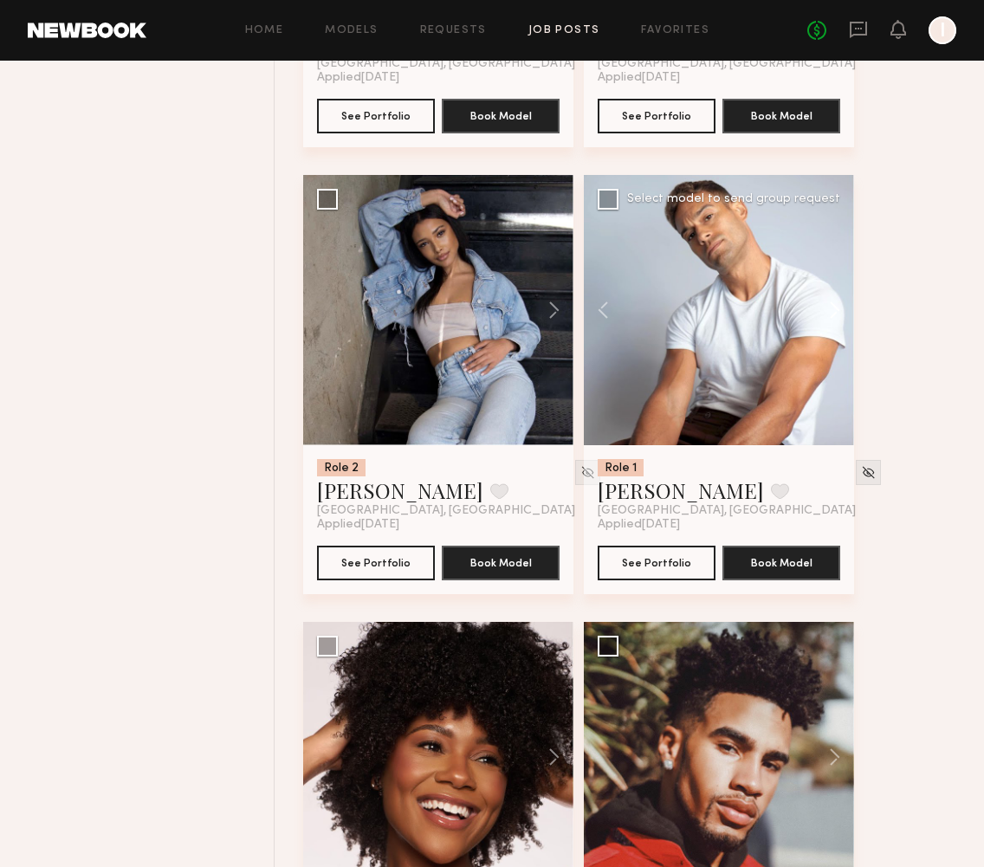
click at [833, 308] on button at bounding box center [826, 310] width 55 height 270
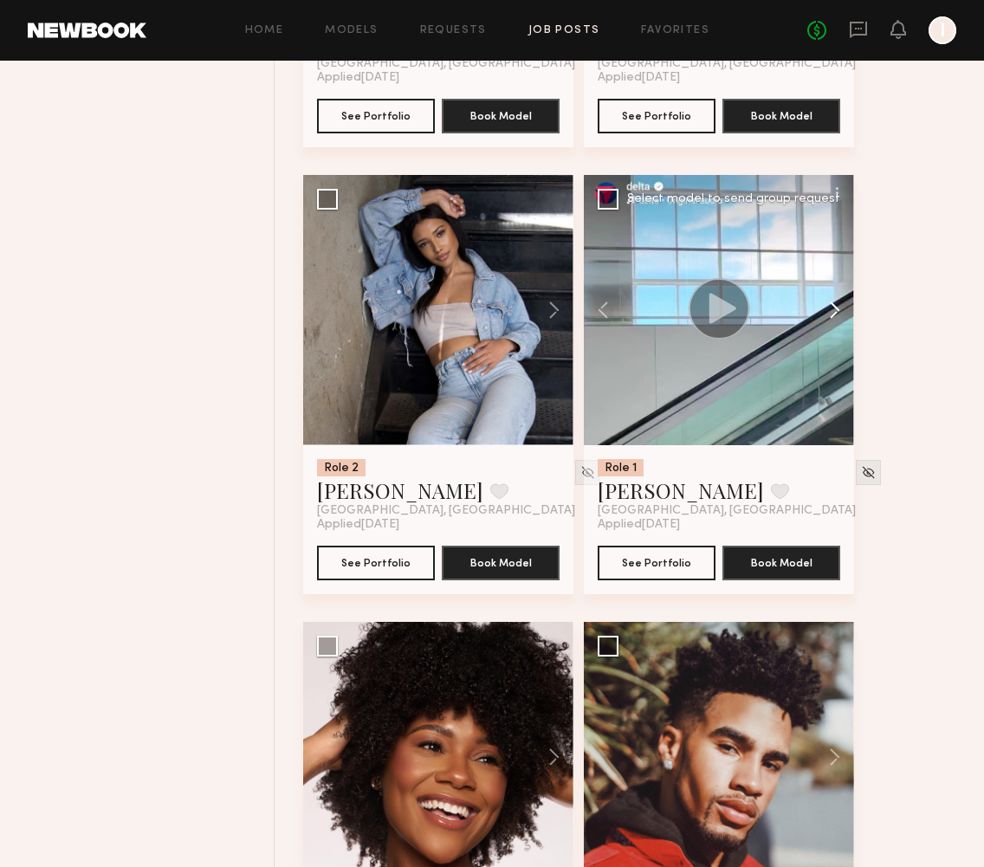
click at [833, 308] on button at bounding box center [826, 310] width 55 height 270
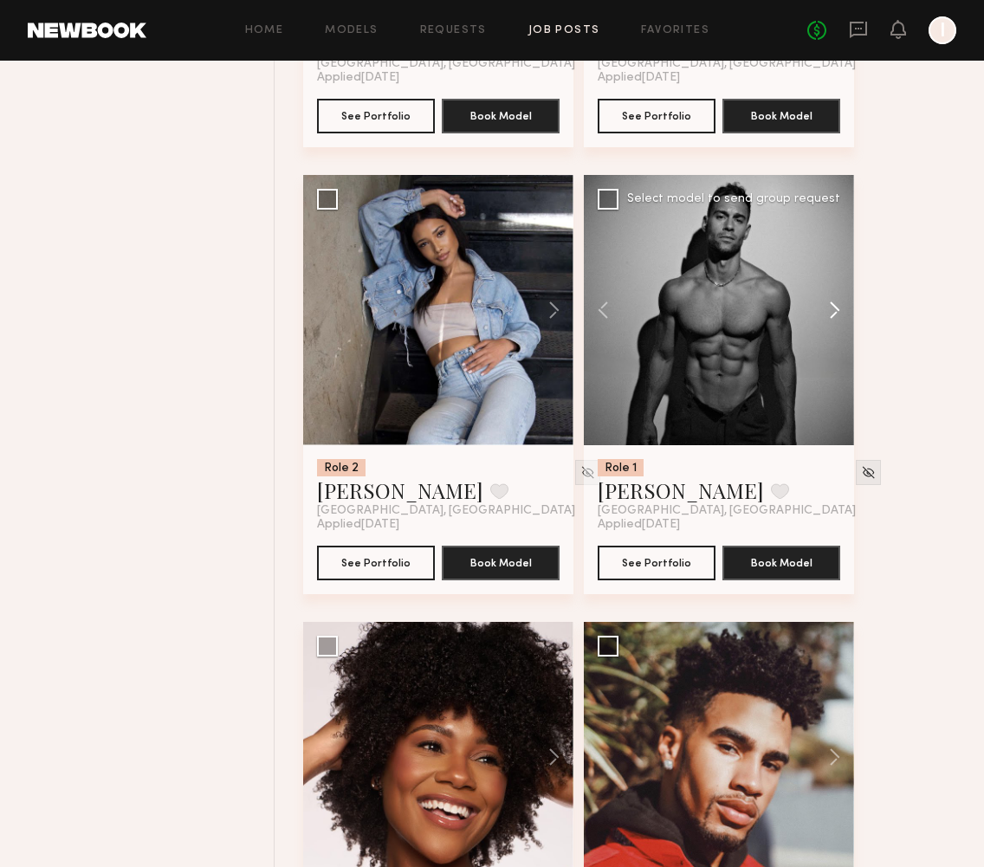
click at [833, 308] on button at bounding box center [826, 310] width 55 height 270
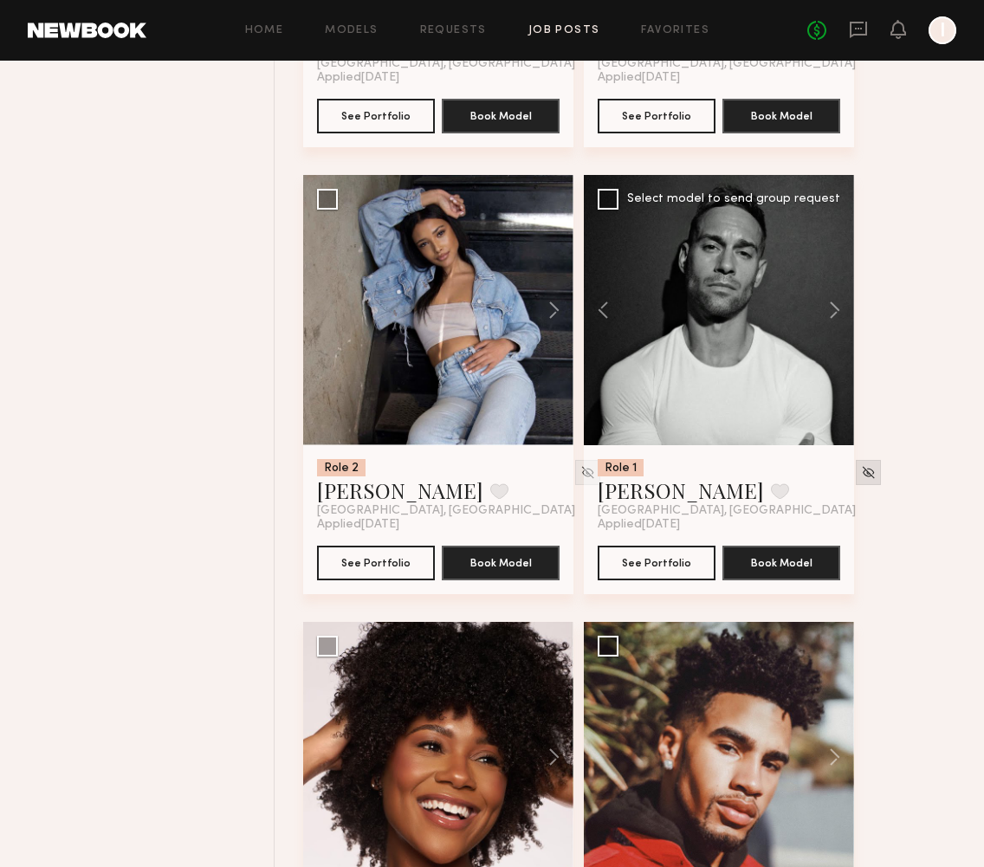
click at [861, 470] on img at bounding box center [868, 472] width 15 height 15
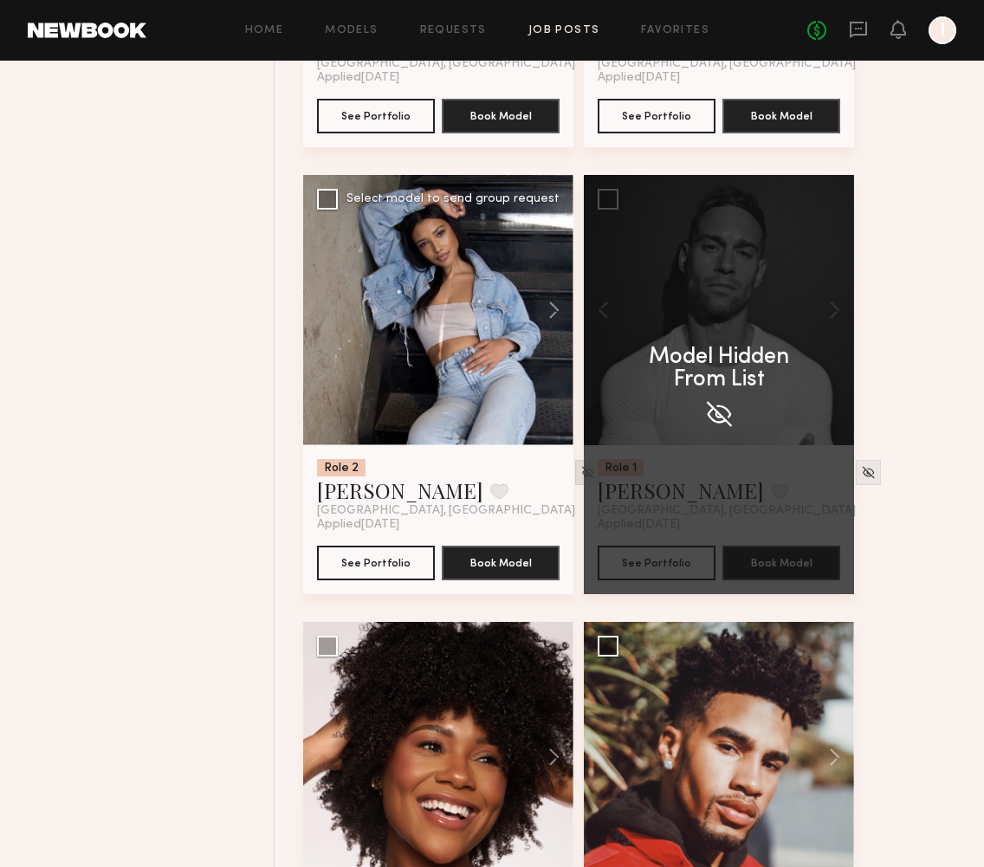
click at [575, 465] on div at bounding box center [587, 472] width 25 height 25
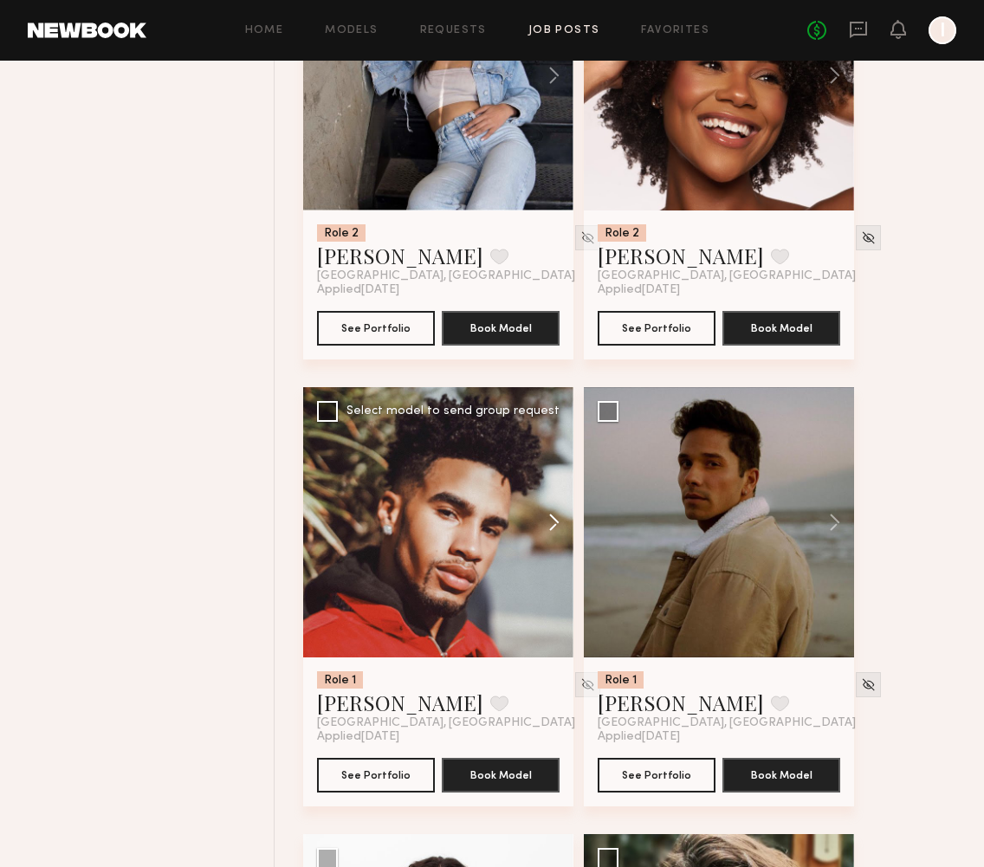
scroll to position [4398, 0]
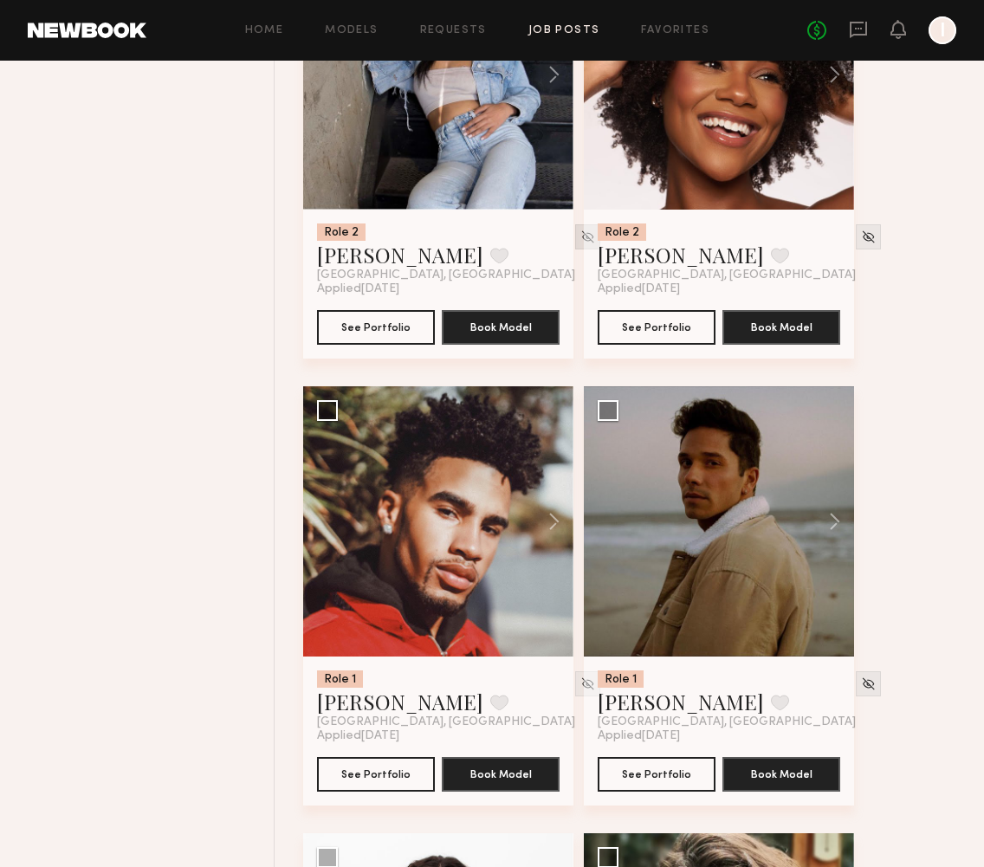
click at [581, 237] on img at bounding box center [588, 237] width 15 height 15
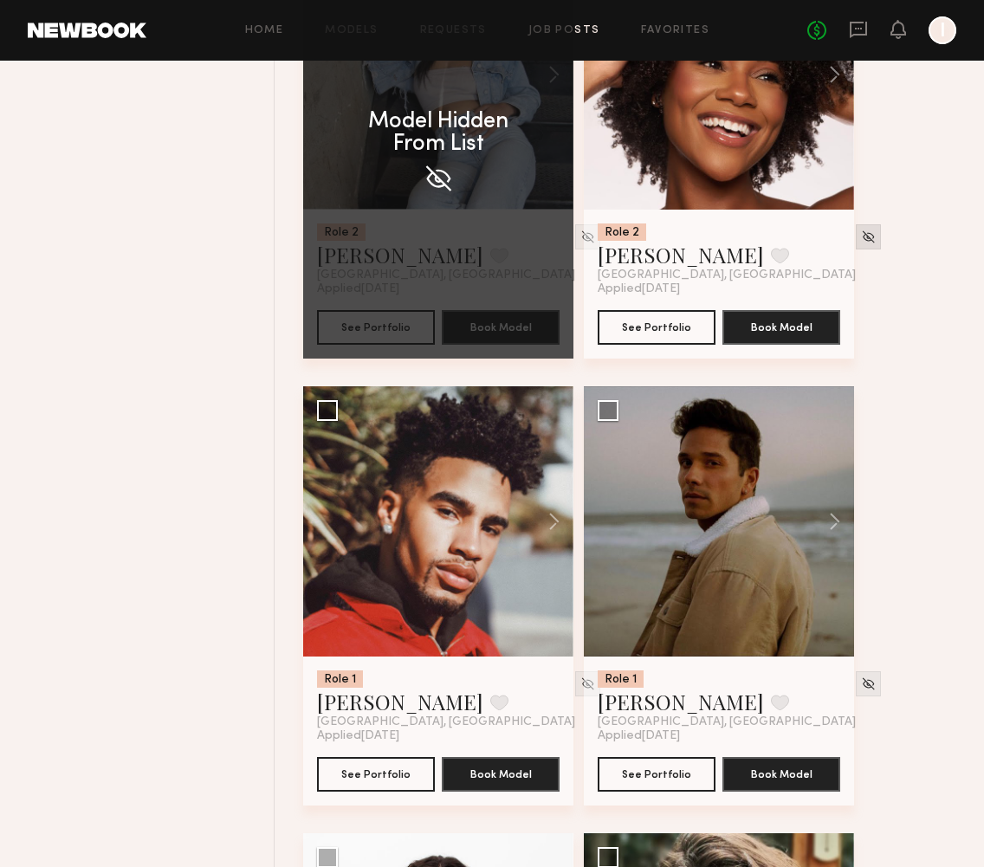
click at [861, 239] on img at bounding box center [868, 237] width 15 height 15
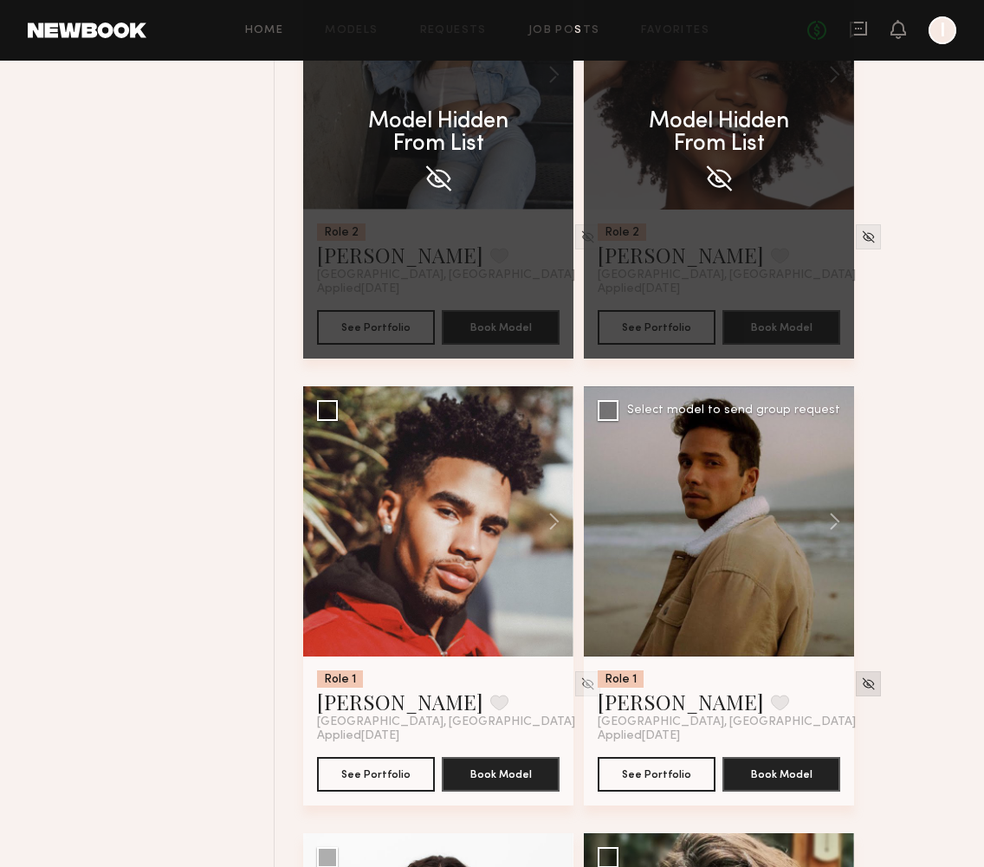
click at [861, 682] on img at bounding box center [868, 684] width 15 height 15
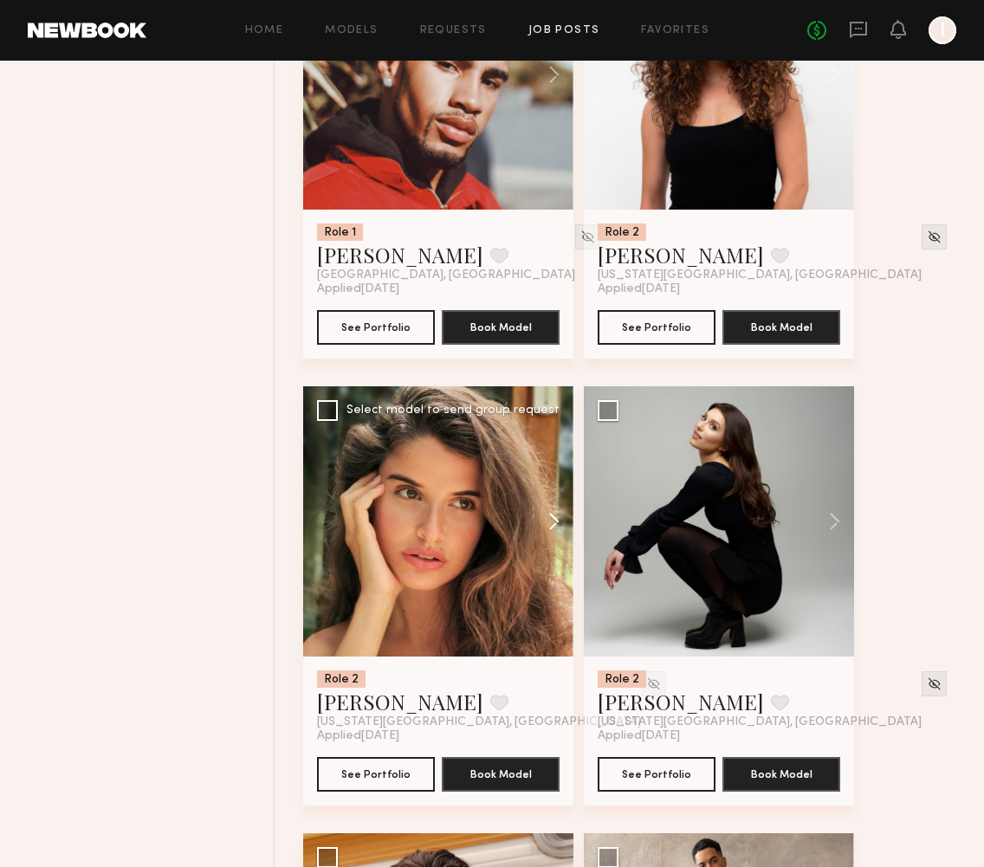
click at [553, 523] on button at bounding box center [545, 521] width 55 height 270
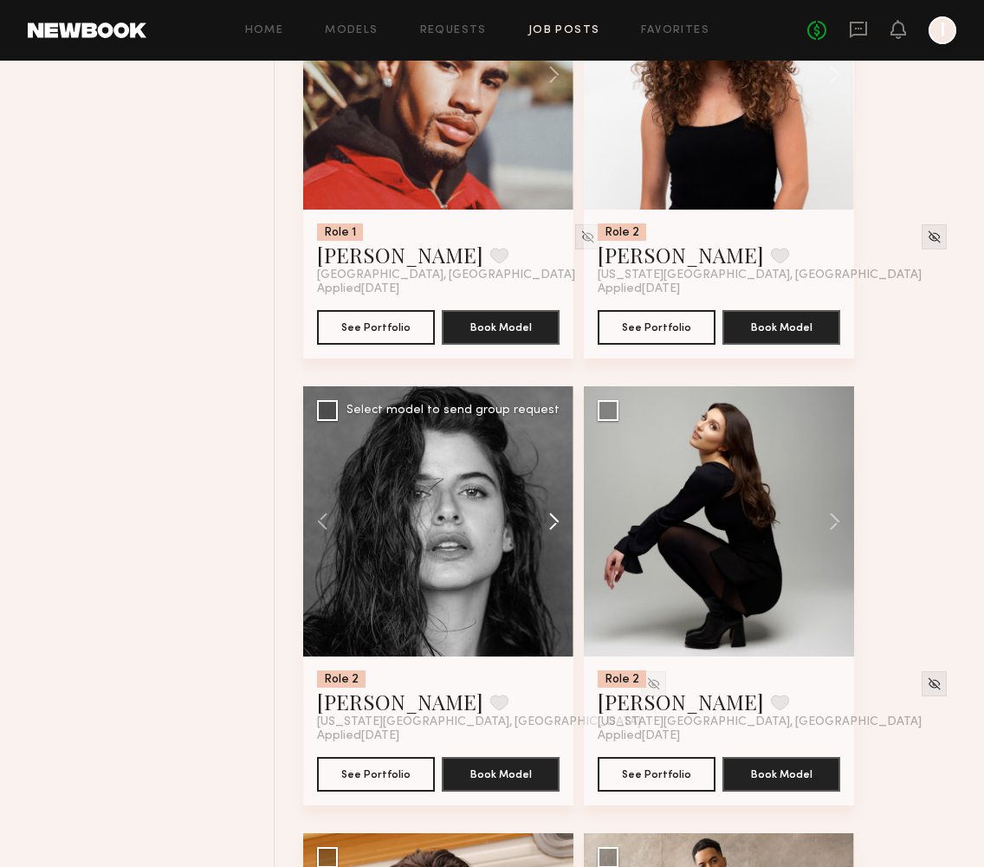
click at [553, 523] on button at bounding box center [545, 521] width 55 height 270
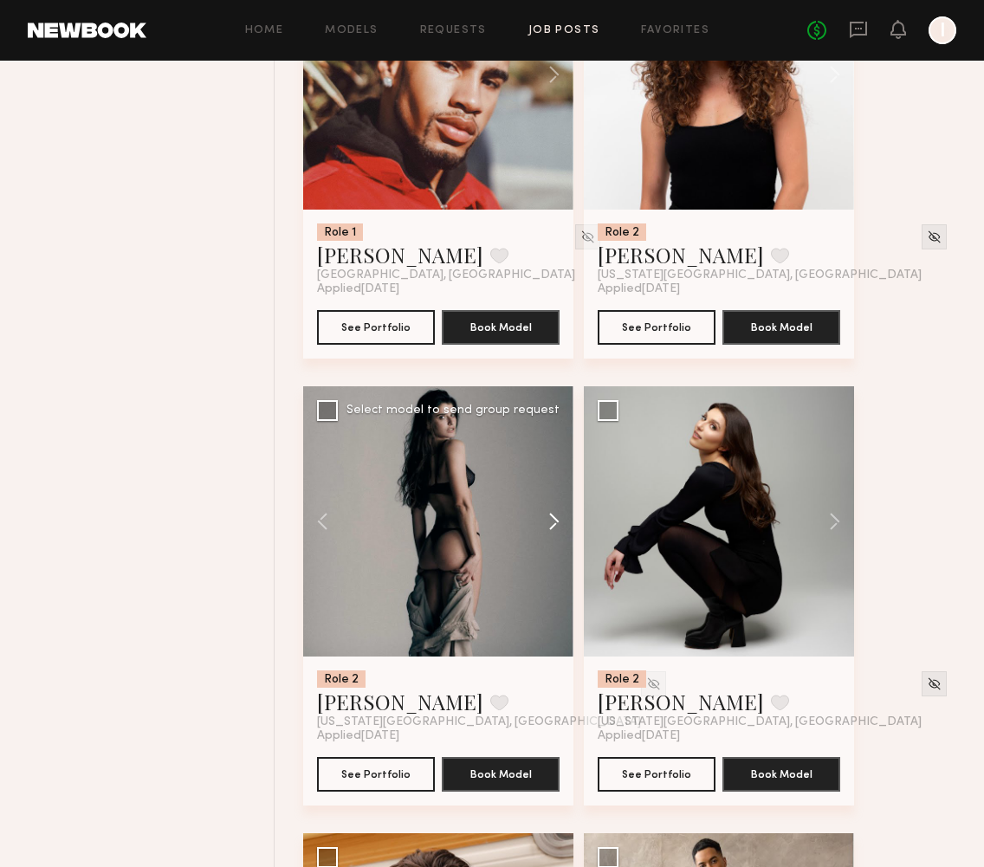
click at [553, 523] on button at bounding box center [545, 521] width 55 height 270
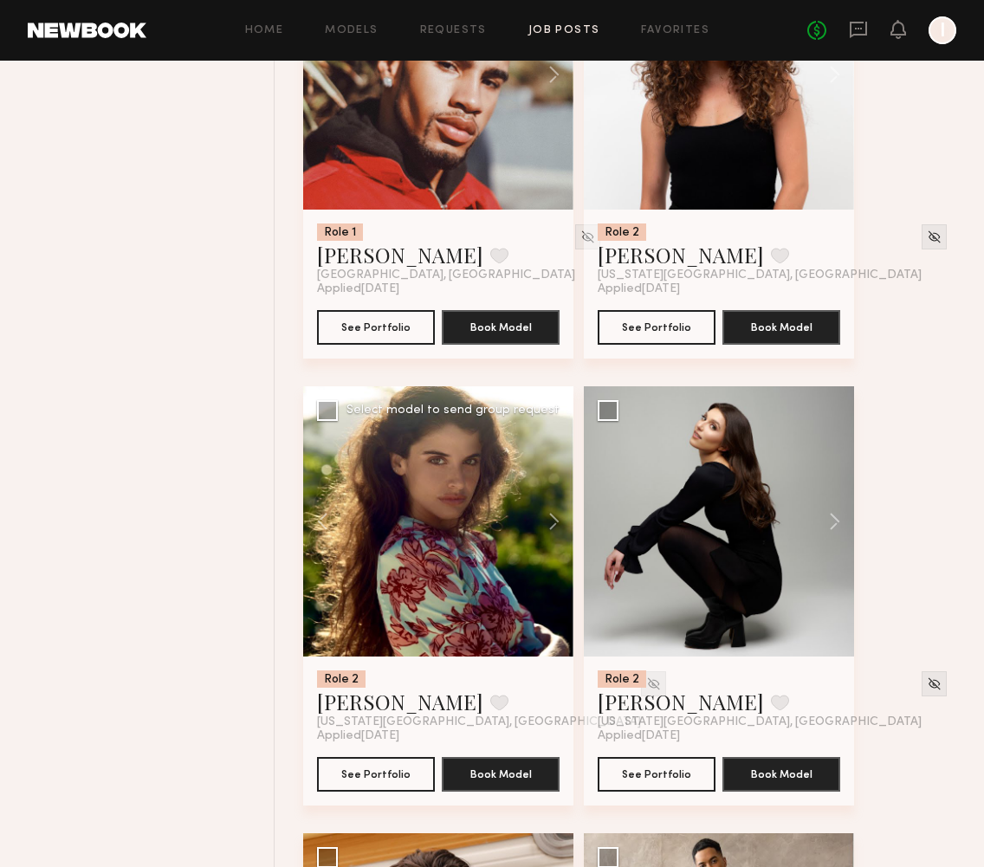
click at [646, 684] on img at bounding box center [653, 684] width 15 height 15
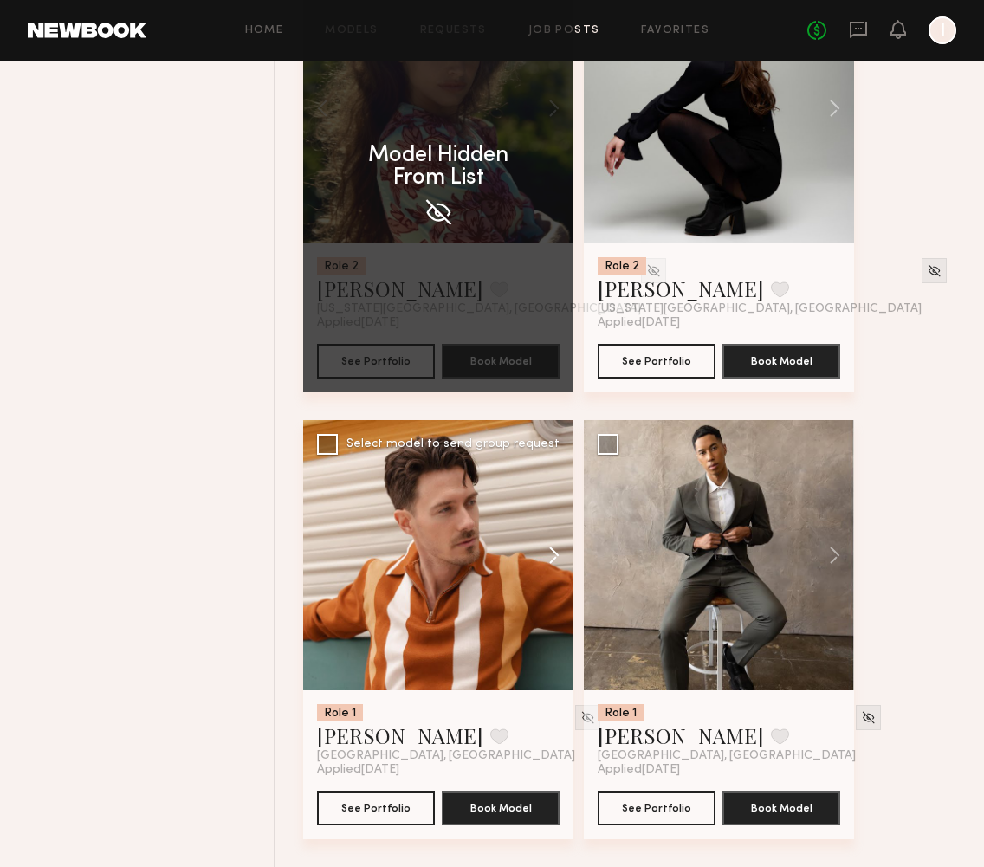
scroll to position [4812, 0]
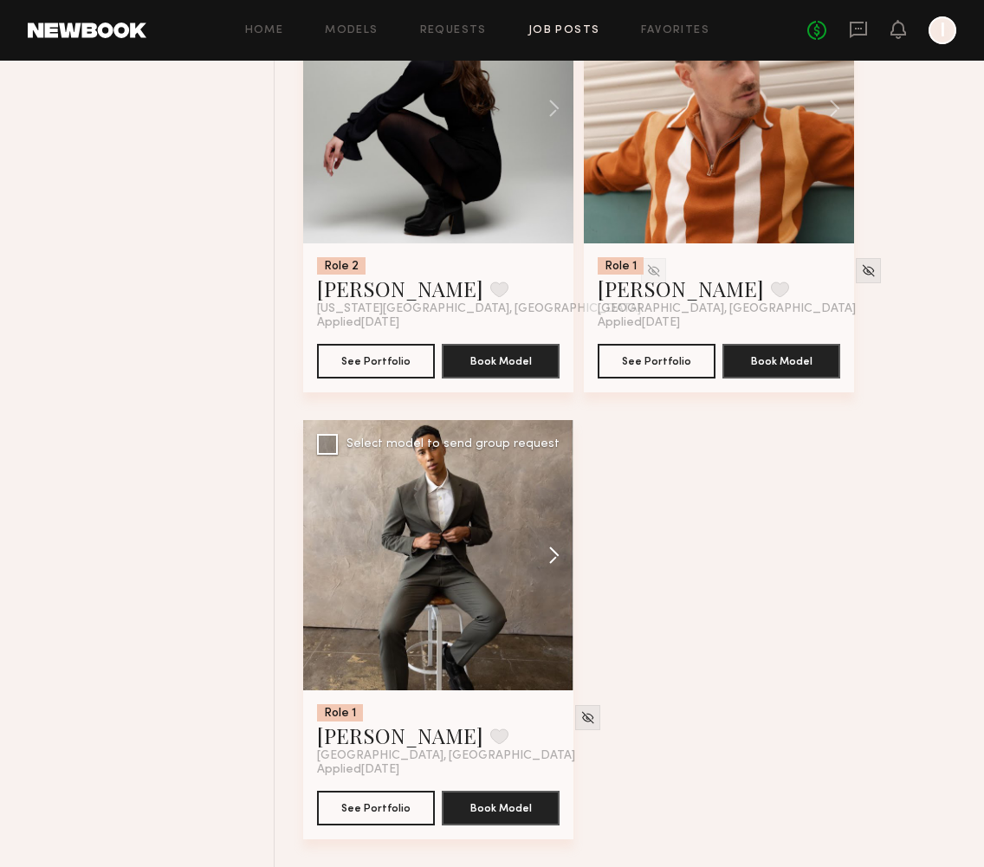
click at [550, 556] on button at bounding box center [545, 555] width 55 height 270
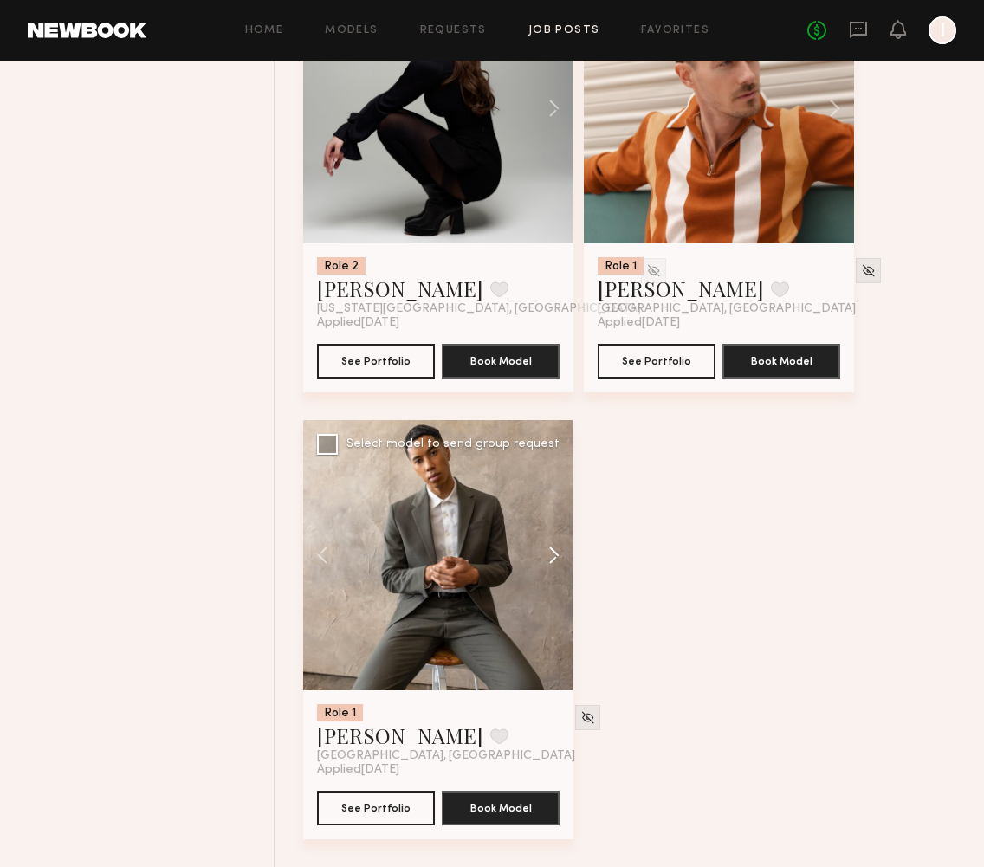
click at [550, 556] on button at bounding box center [545, 555] width 55 height 270
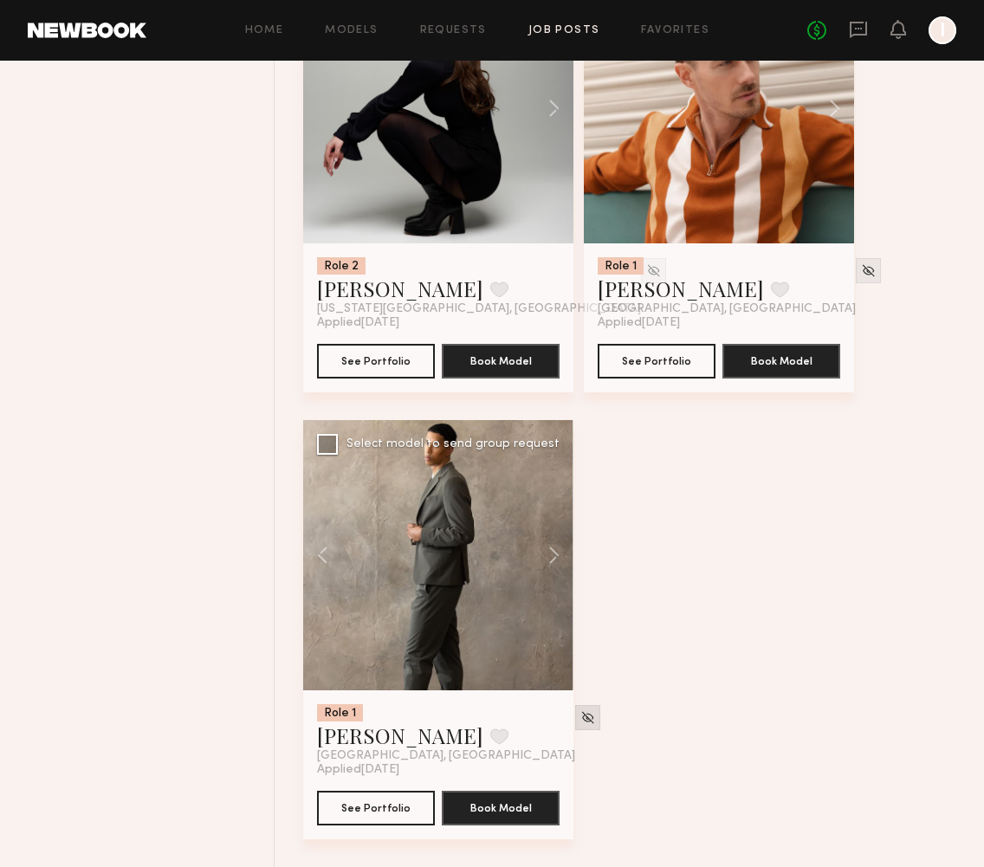
click at [581, 721] on img at bounding box center [588, 718] width 15 height 15
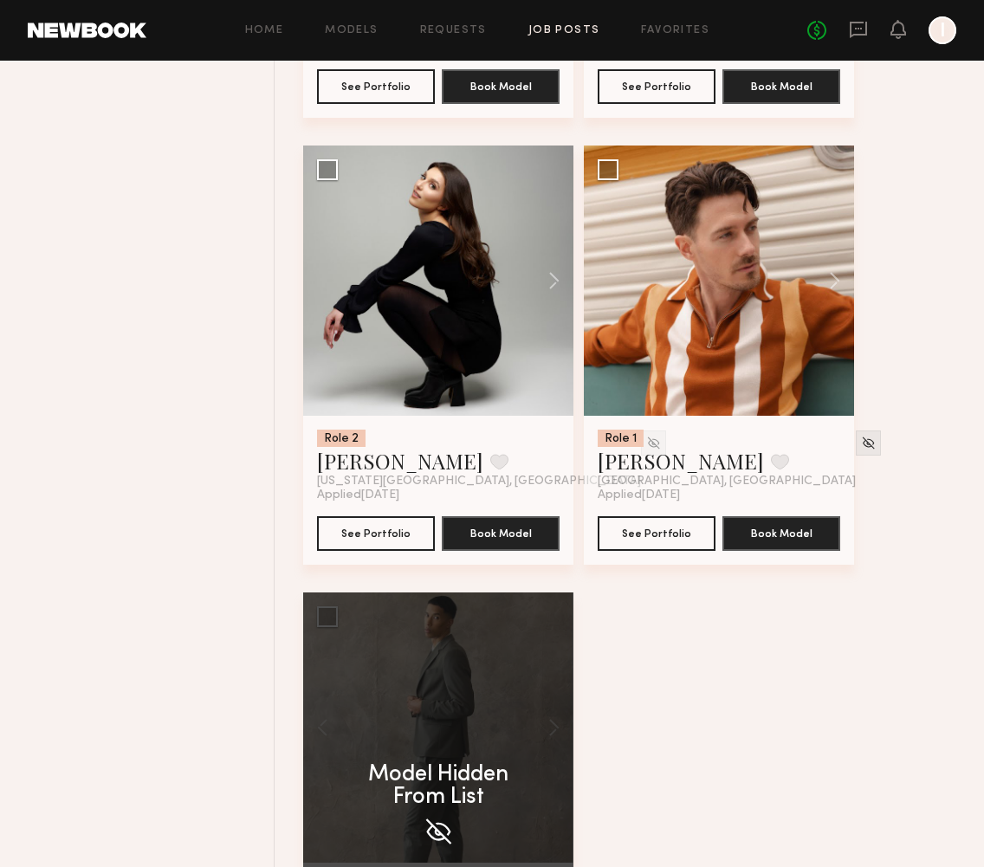
scroll to position [4625, 0]
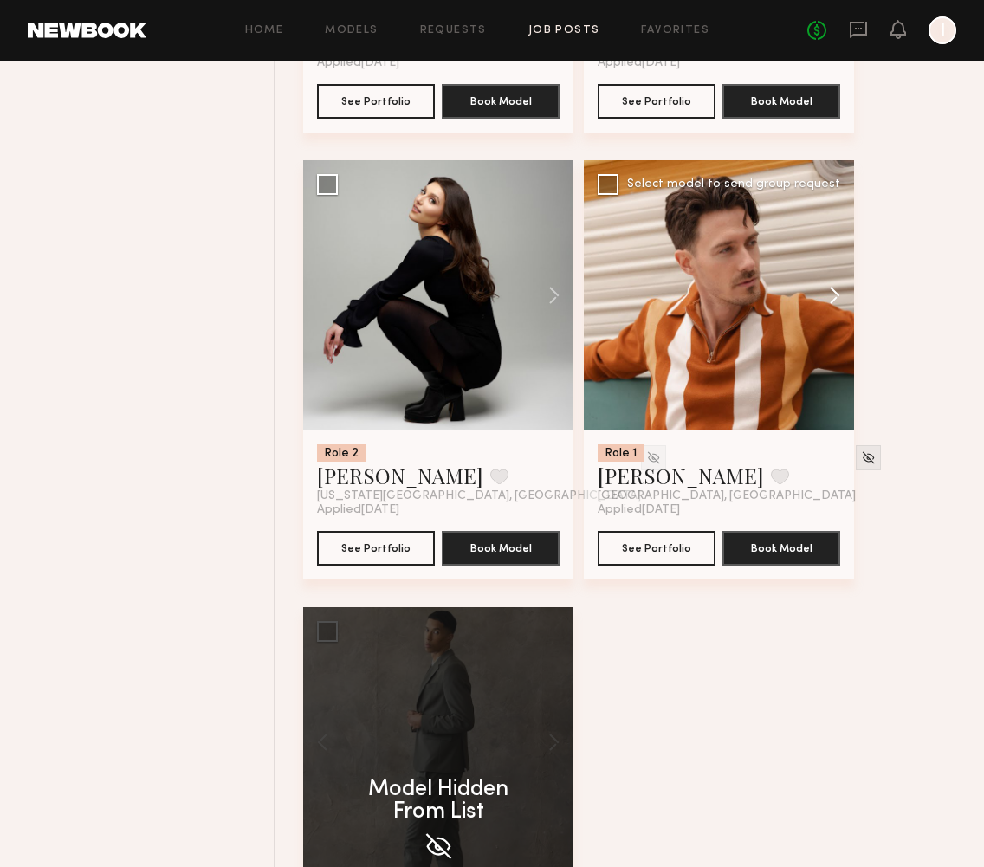
click at [836, 301] on button at bounding box center [826, 295] width 55 height 270
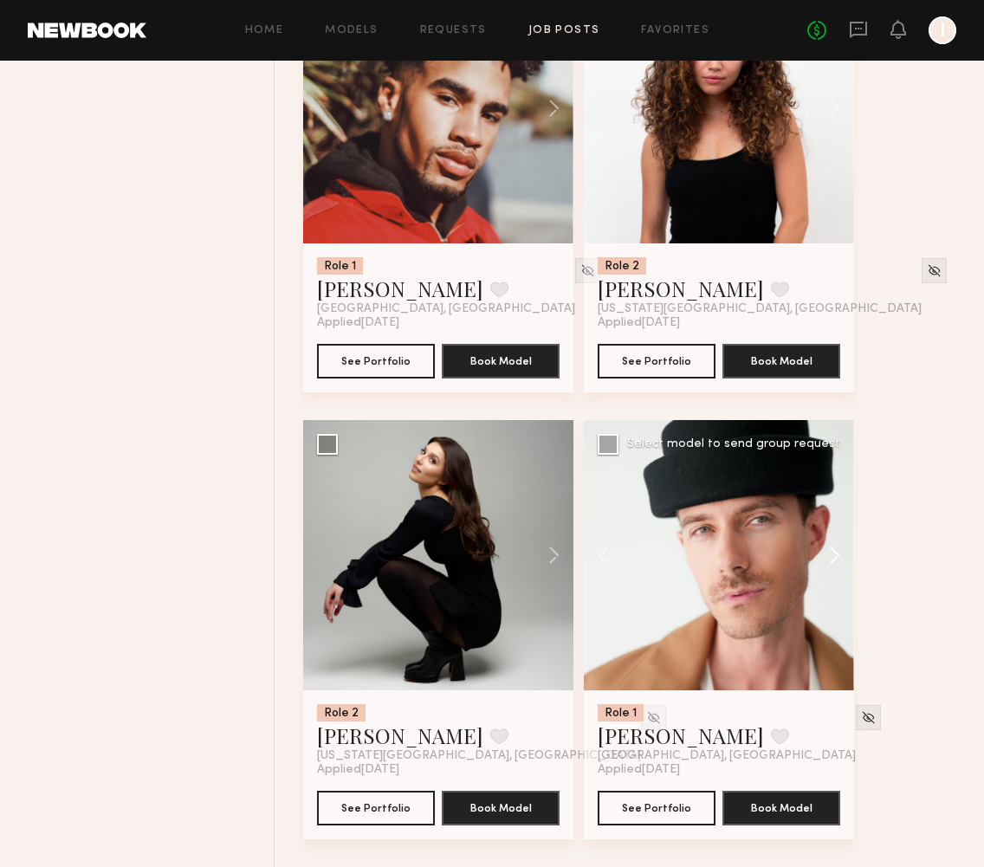
scroll to position [4365, 0]
click at [861, 723] on img at bounding box center [868, 718] width 15 height 15
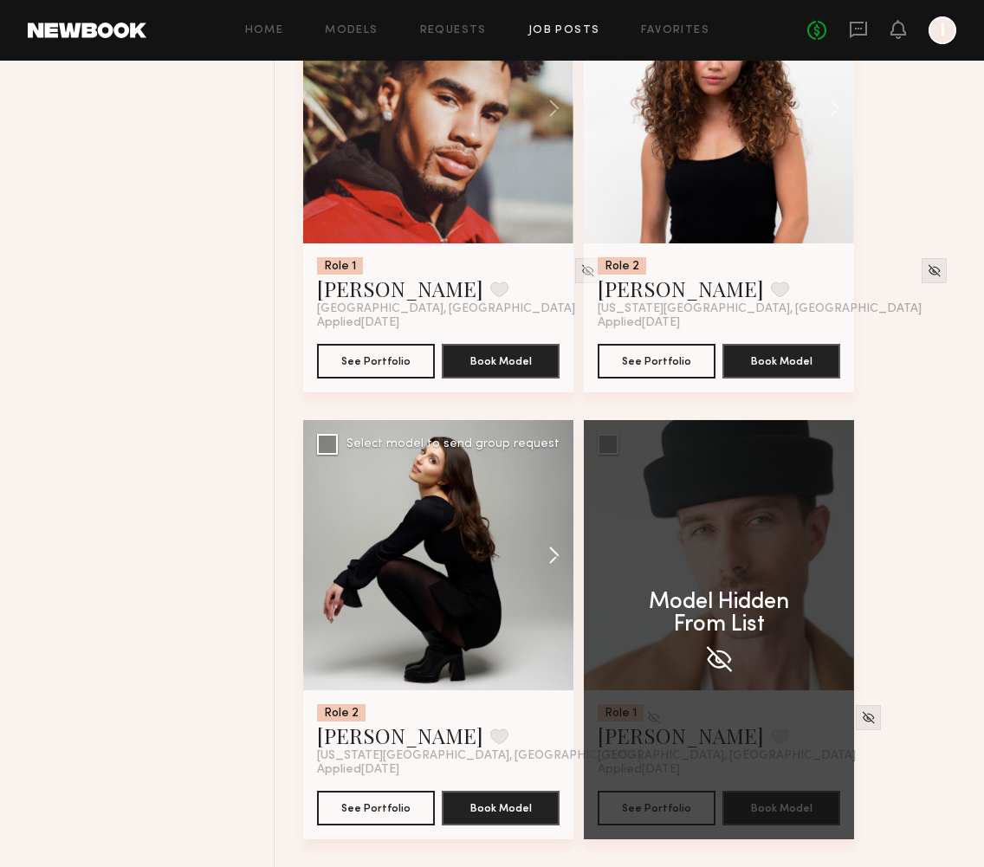
click at [552, 553] on button at bounding box center [545, 555] width 55 height 270
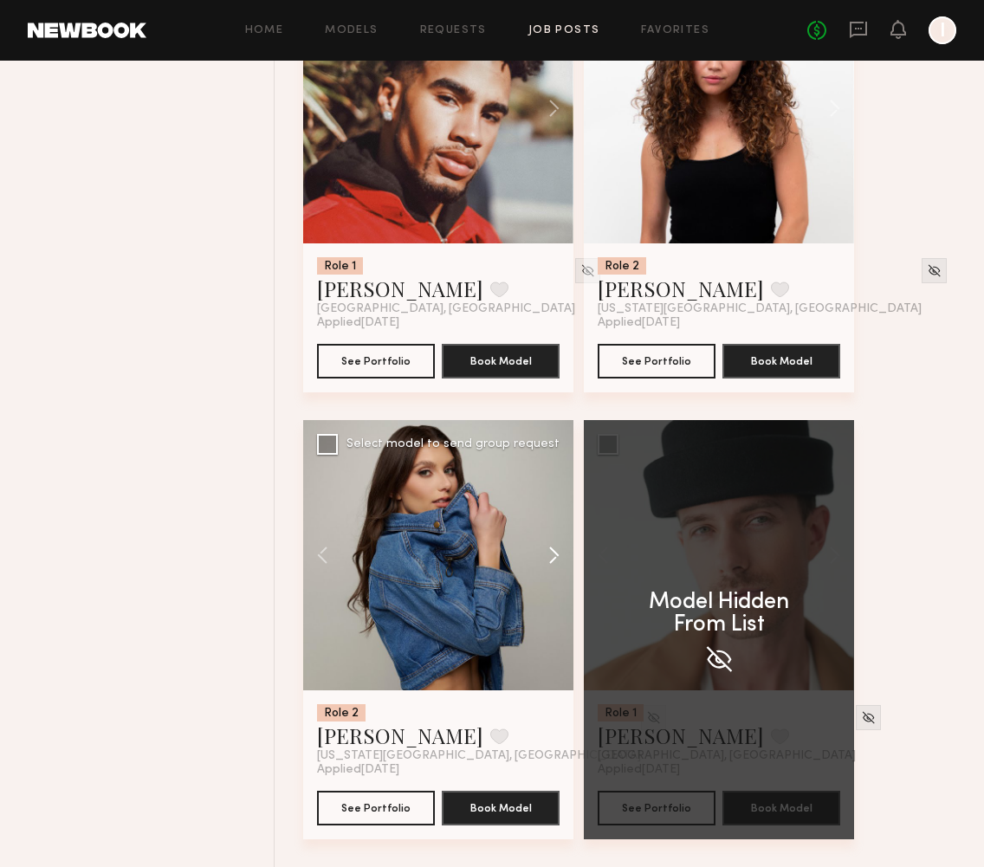
click at [552, 553] on button at bounding box center [545, 555] width 55 height 270
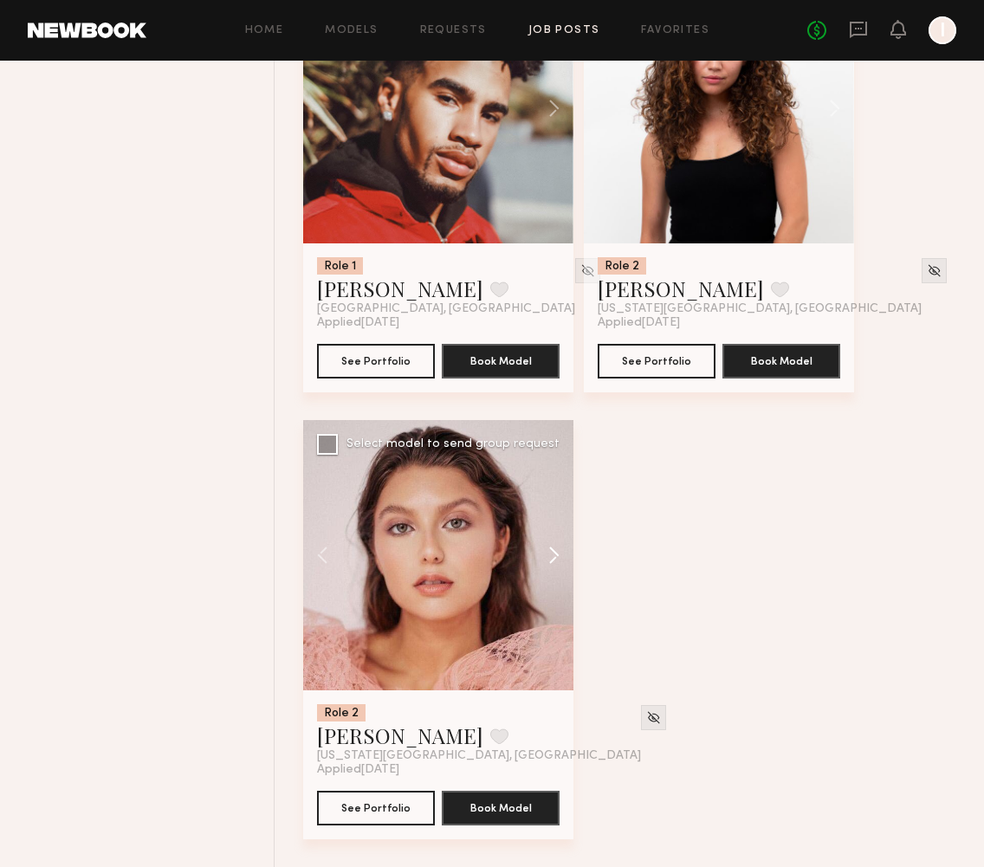
click at [552, 553] on button at bounding box center [545, 555] width 55 height 270
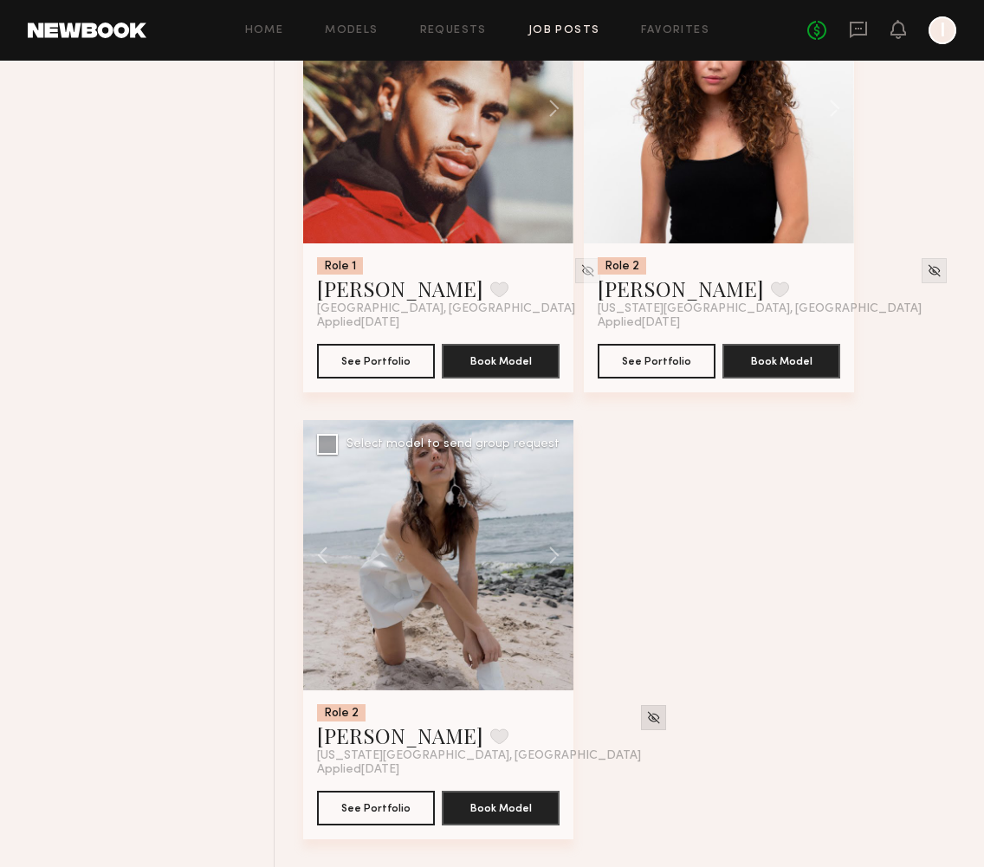
click at [641, 708] on div at bounding box center [653, 717] width 25 height 25
click at [646, 723] on img at bounding box center [653, 718] width 15 height 15
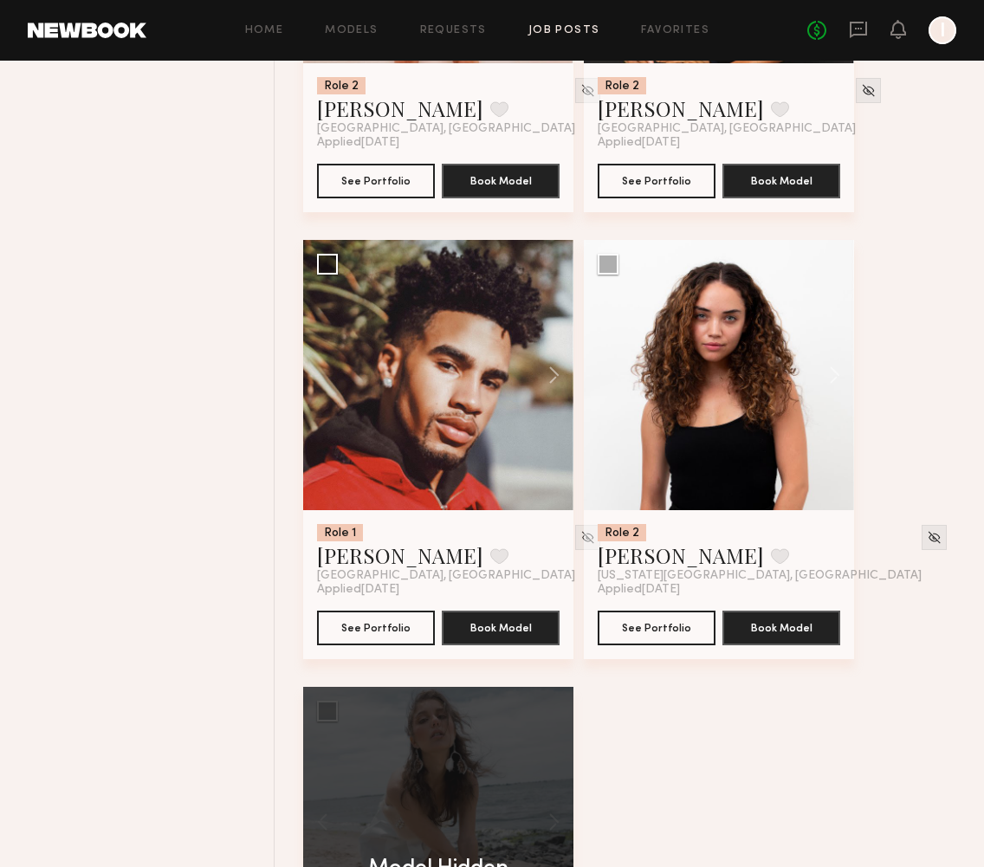
scroll to position [4080, 0]
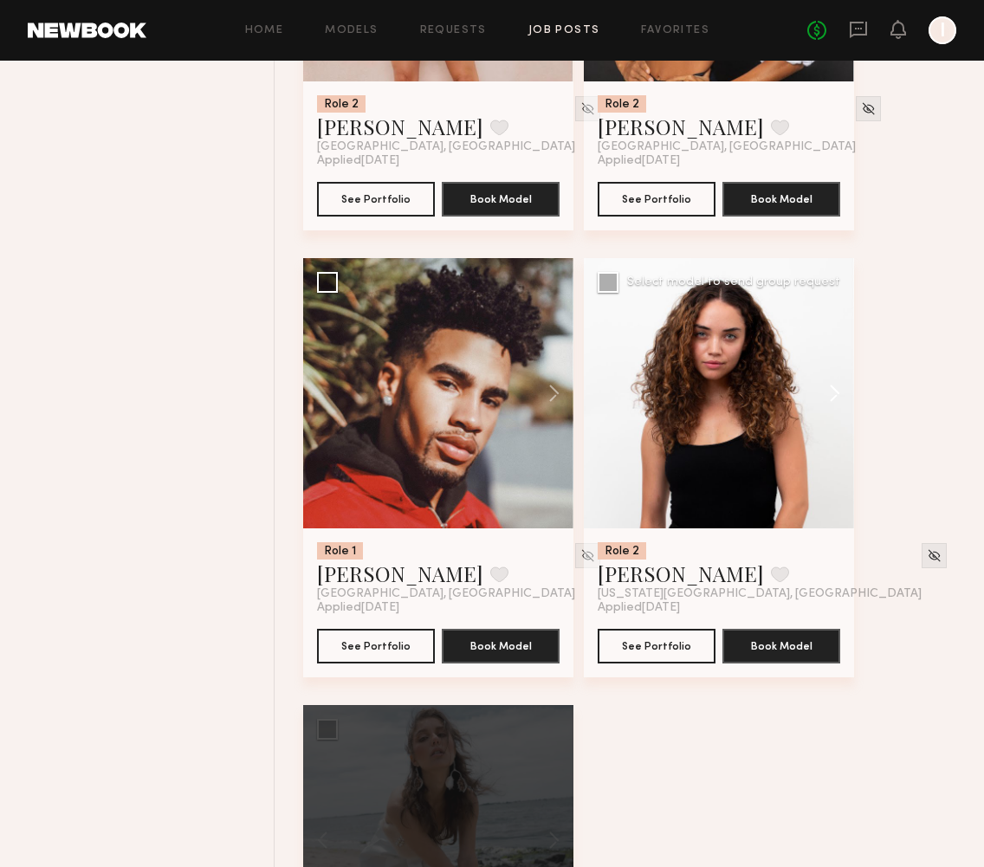
click at [834, 390] on button at bounding box center [826, 393] width 55 height 270
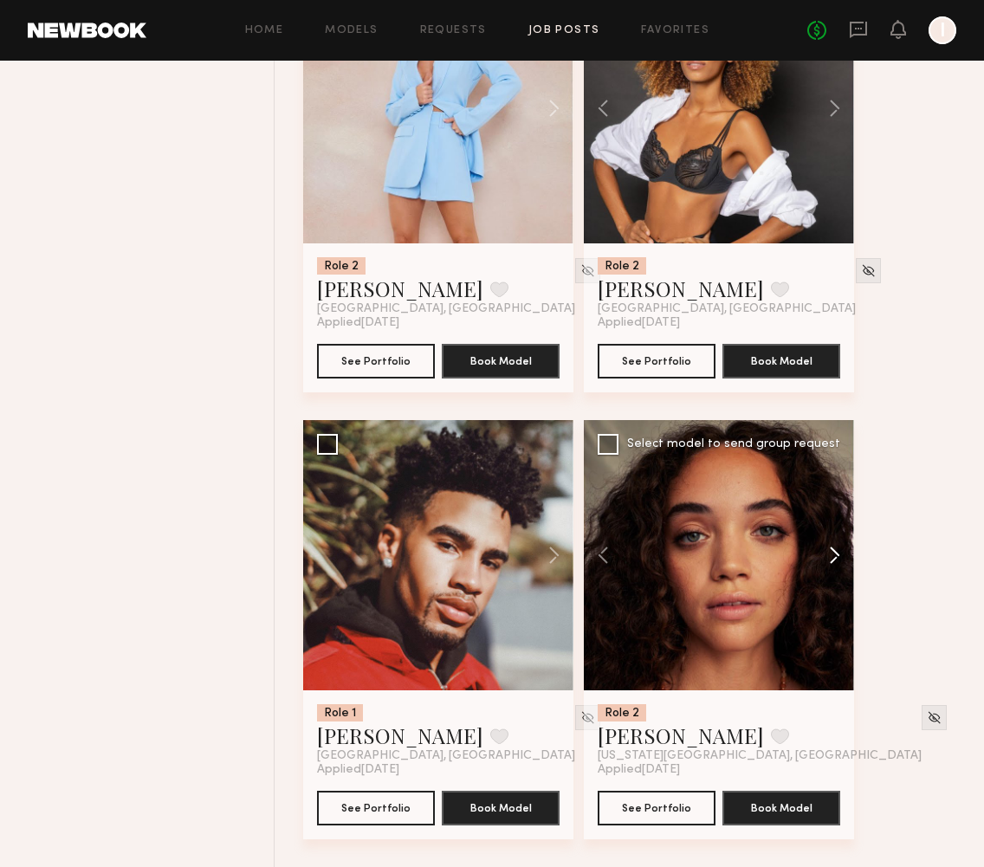
scroll to position [3917, 0]
click at [834, 390] on div "Role 2 [PERSON_NAME] Favorite [GEOGRAPHIC_DATA], [GEOGRAPHIC_DATA] Applied [DAT…" at bounding box center [719, 317] width 270 height 149
click at [832, 555] on button at bounding box center [826, 555] width 55 height 270
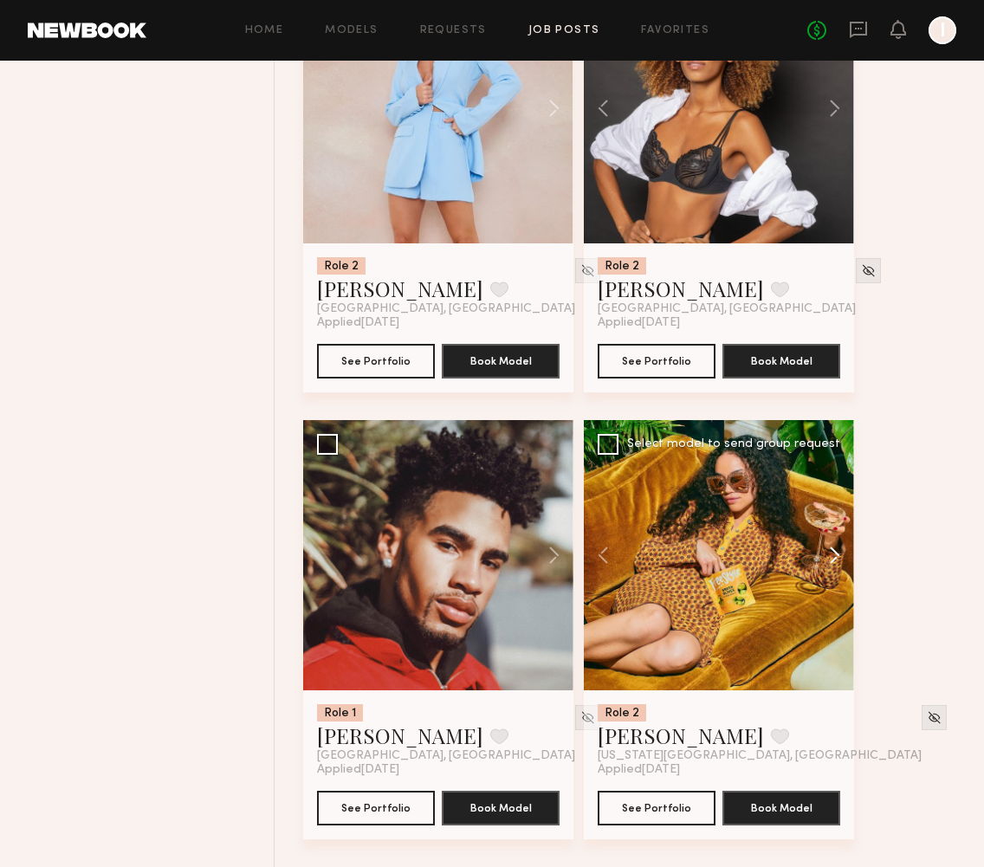
click at [832, 555] on button at bounding box center [826, 555] width 55 height 270
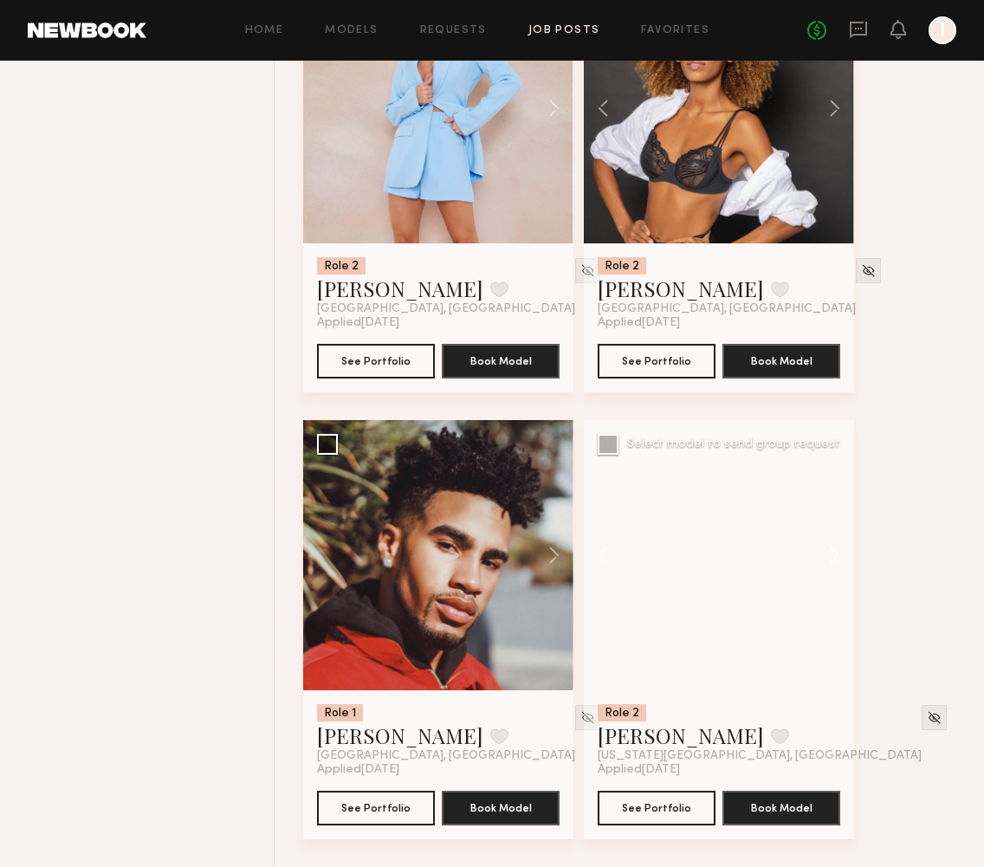
click at [832, 555] on button at bounding box center [826, 555] width 55 height 270
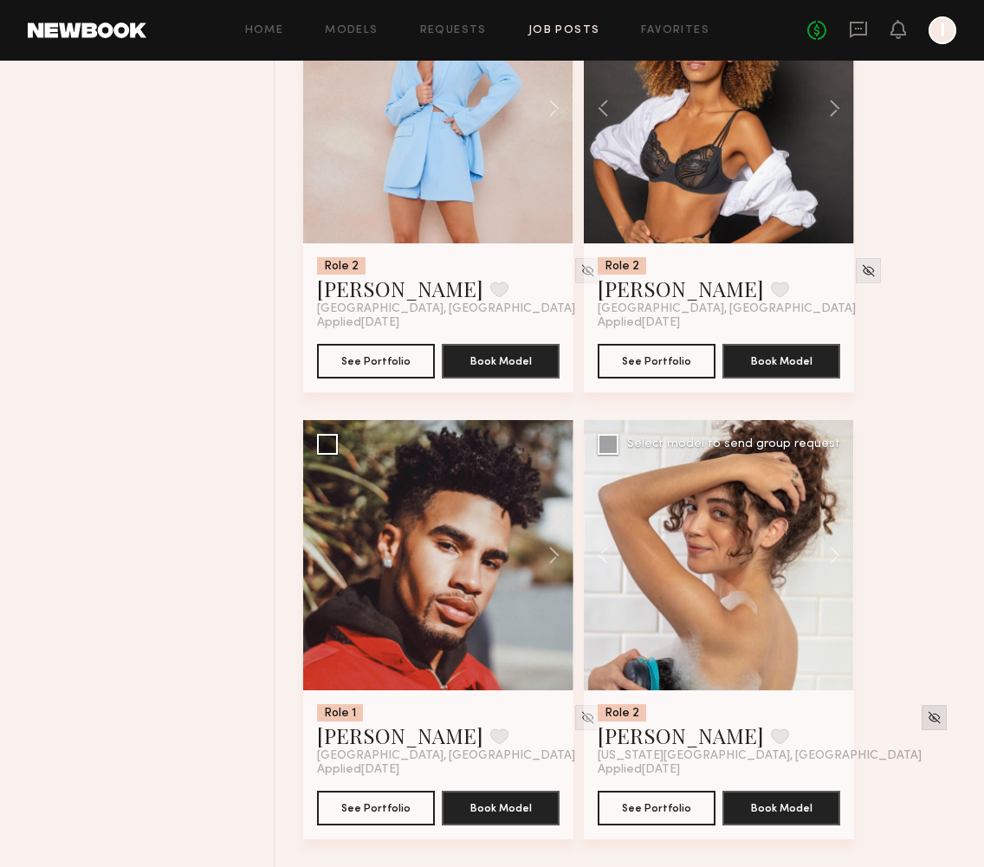
click at [927, 717] on img at bounding box center [934, 718] width 15 height 15
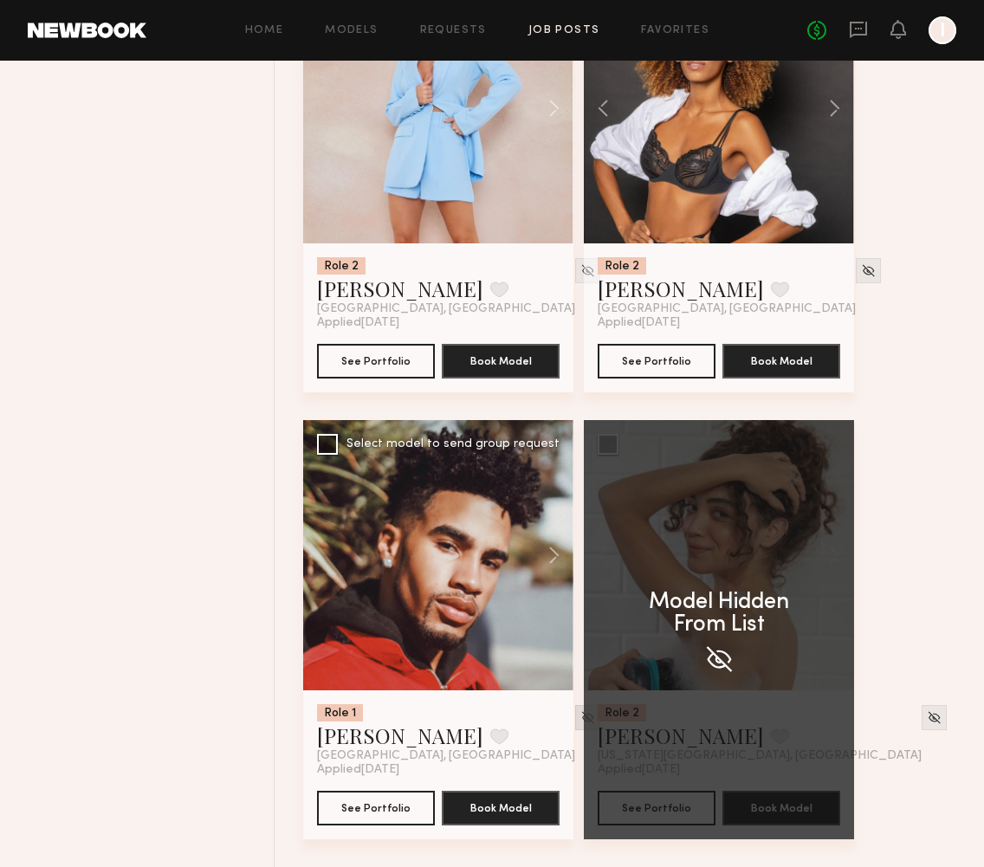
click at [581, 718] on img at bounding box center [588, 718] width 15 height 15
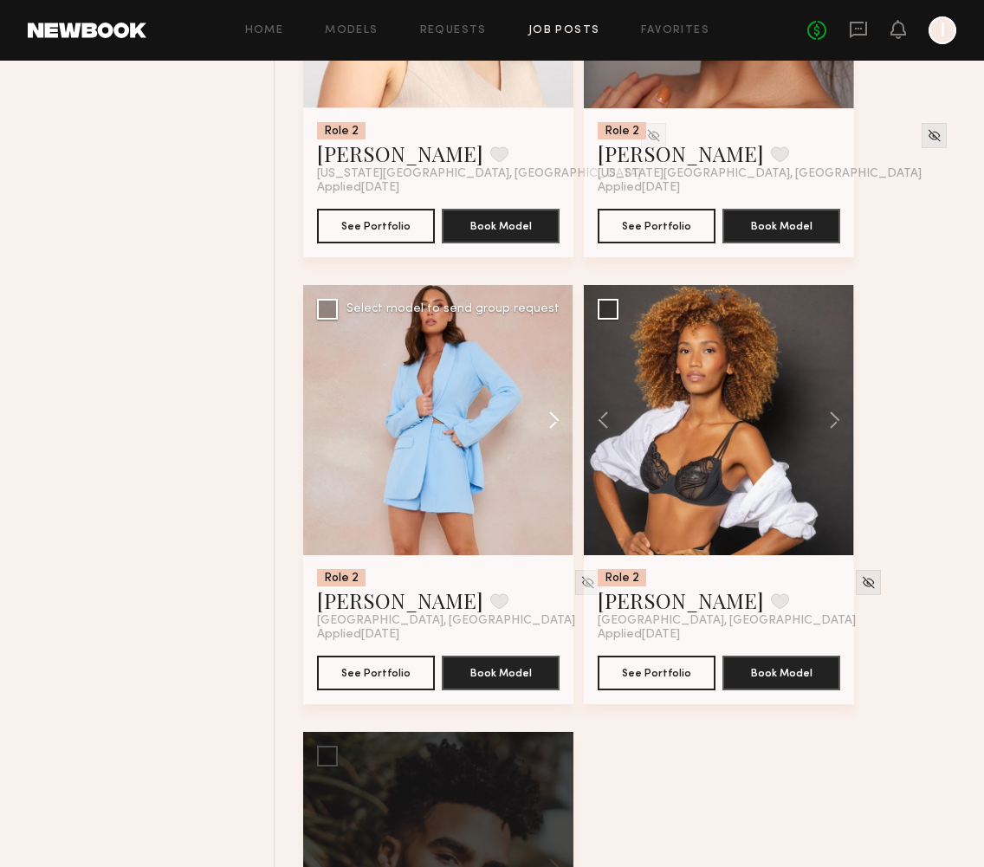
scroll to position [3470, 0]
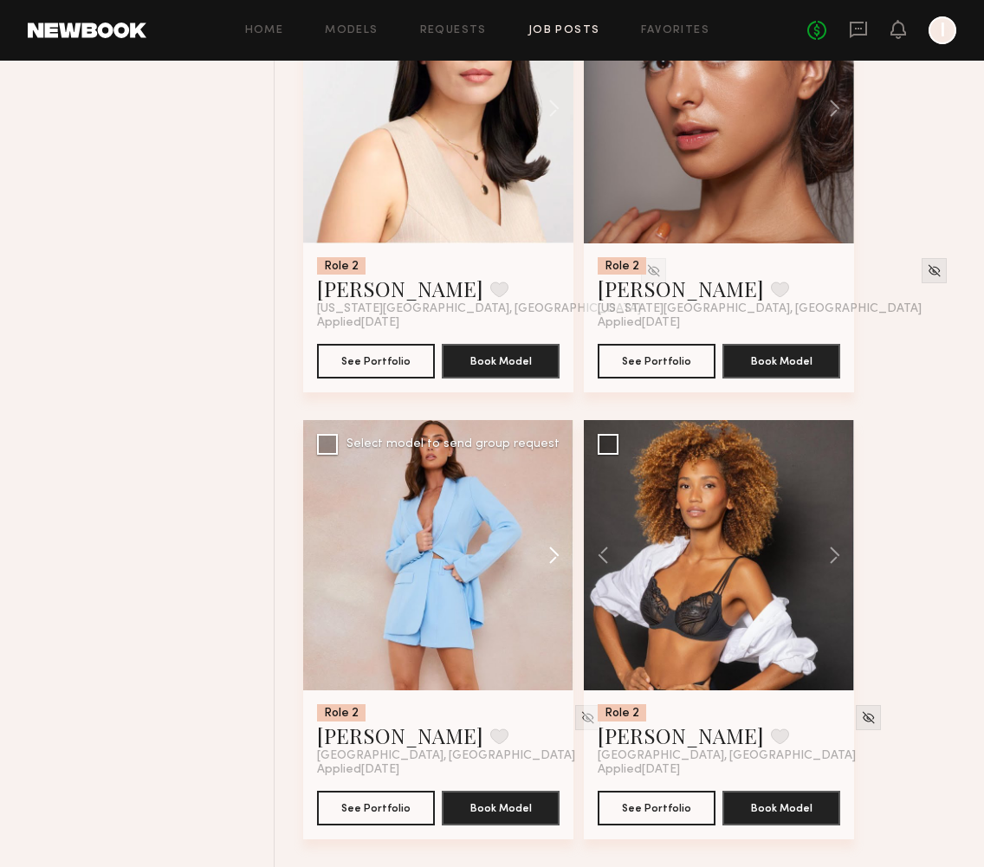
click at [553, 557] on button at bounding box center [545, 555] width 55 height 270
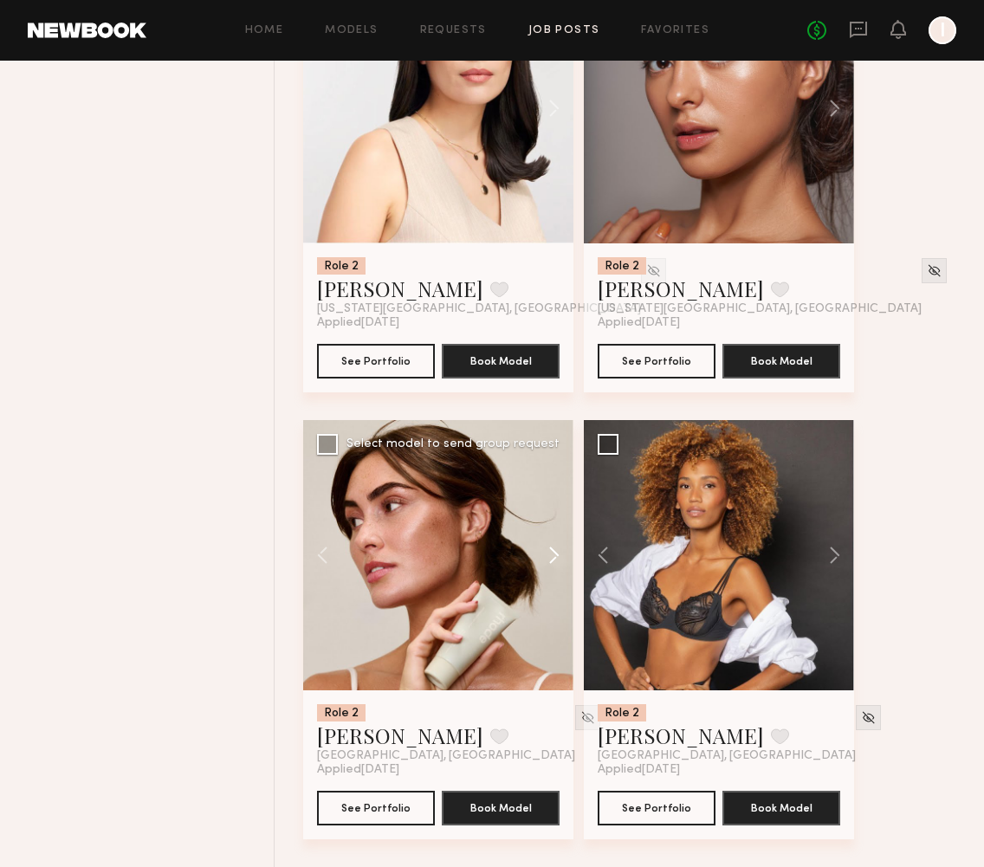
click at [553, 557] on button at bounding box center [545, 555] width 55 height 270
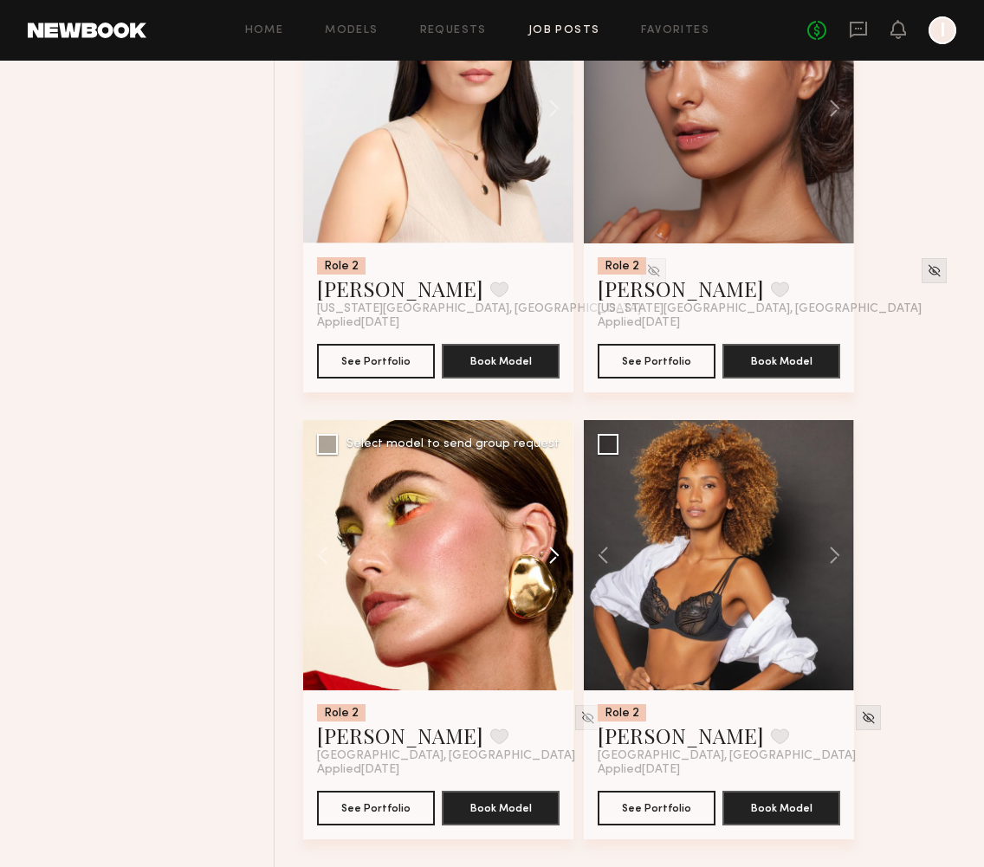
click at [553, 557] on button at bounding box center [545, 555] width 55 height 270
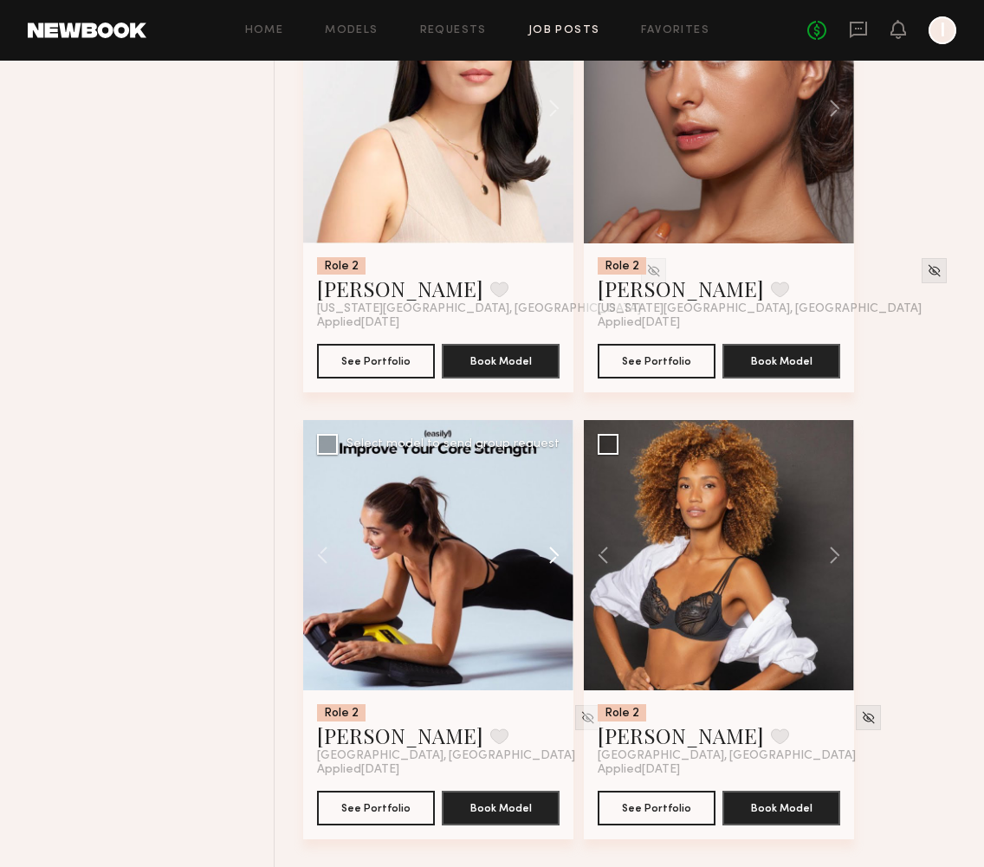
click at [553, 557] on button at bounding box center [545, 555] width 55 height 270
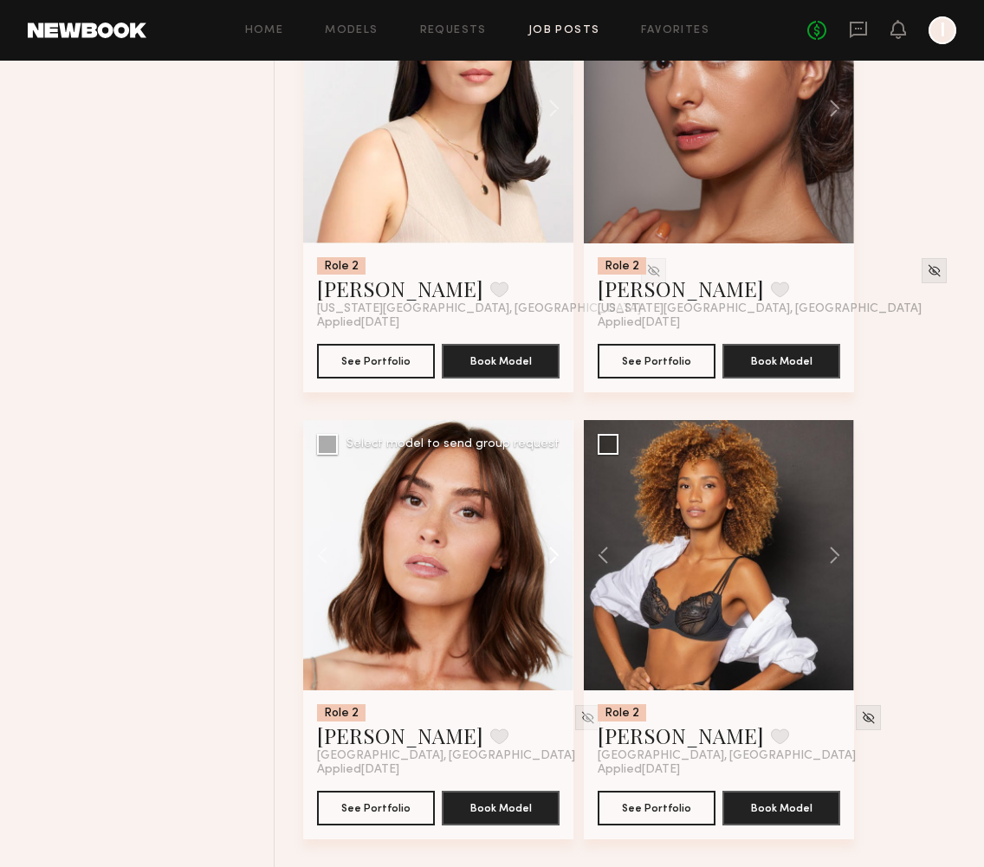
click at [553, 557] on button at bounding box center [545, 555] width 55 height 270
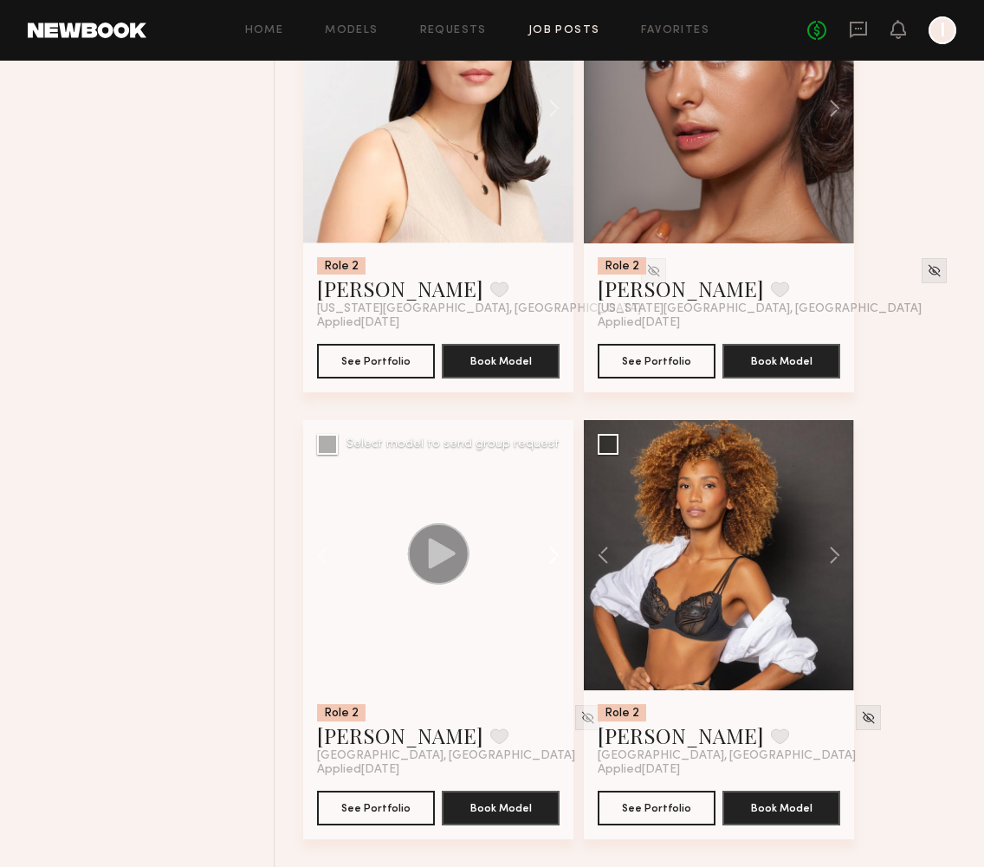
click at [558, 557] on button at bounding box center [545, 555] width 55 height 270
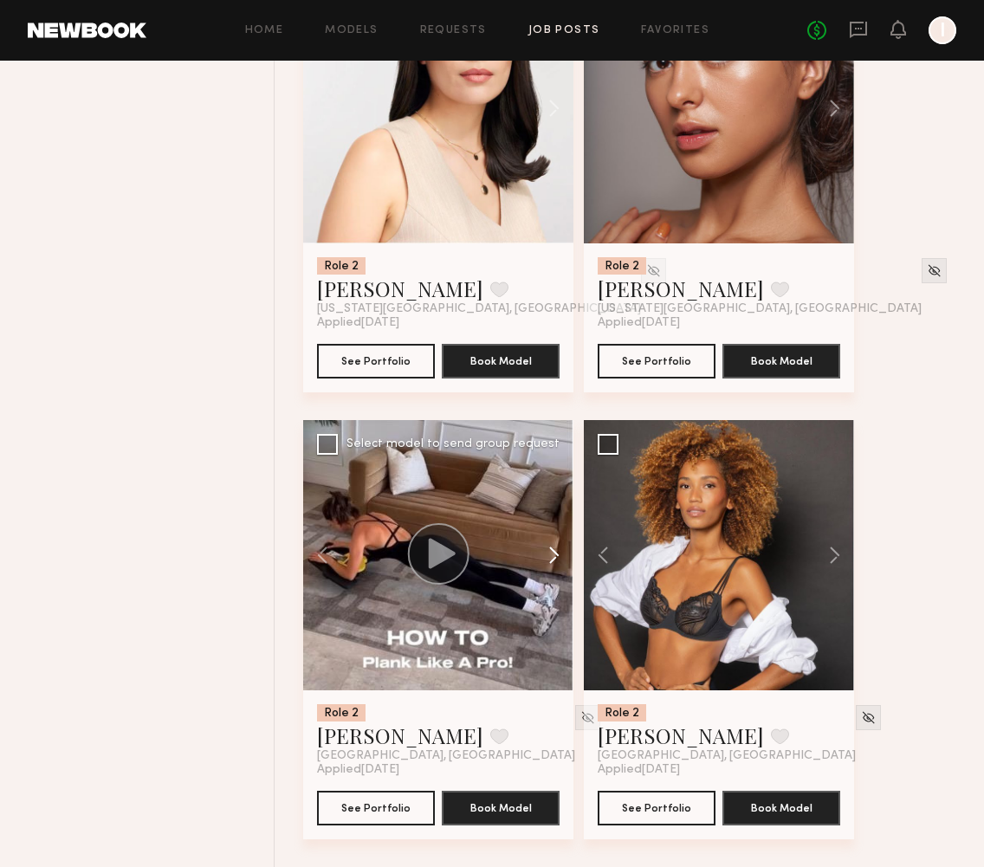
click at [558, 557] on button at bounding box center [545, 555] width 55 height 270
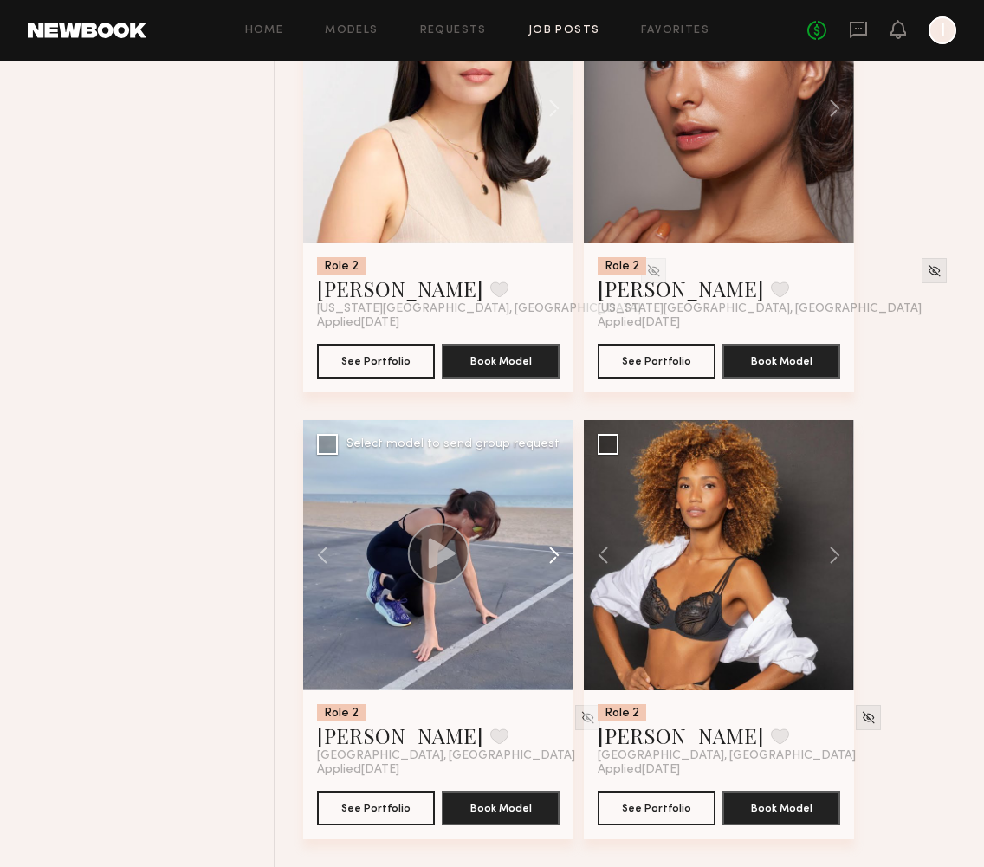
click at [558, 557] on button at bounding box center [545, 555] width 55 height 270
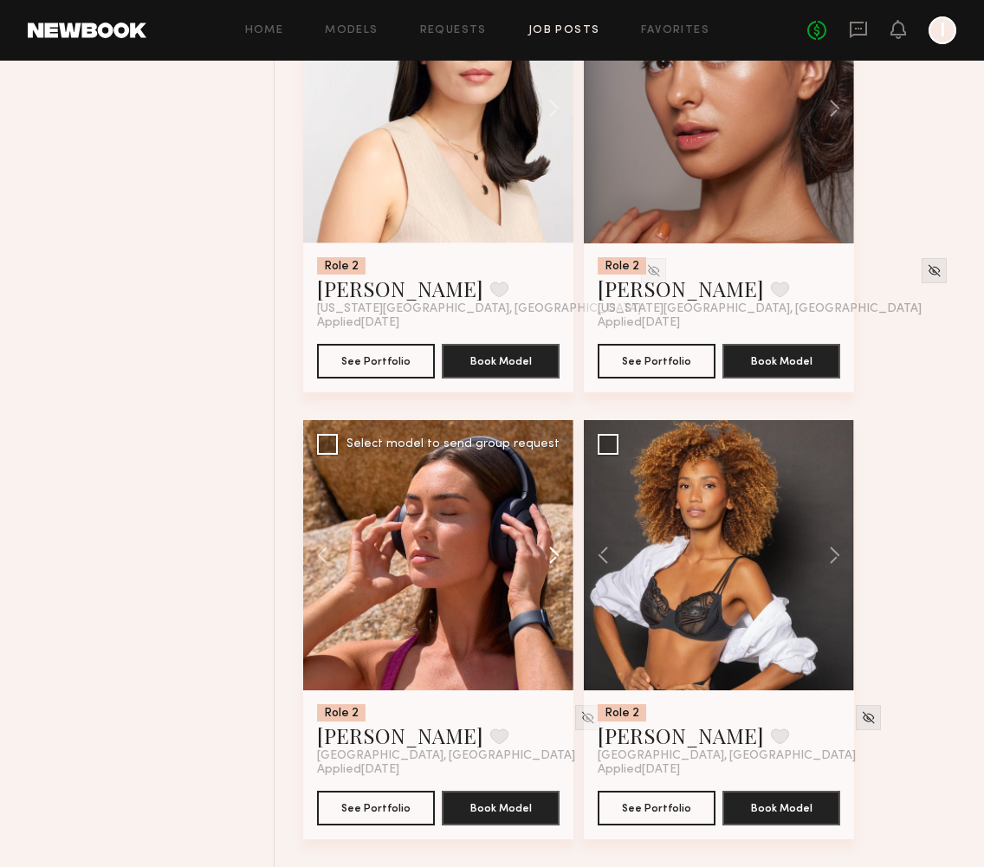
click at [558, 557] on button at bounding box center [545, 555] width 55 height 270
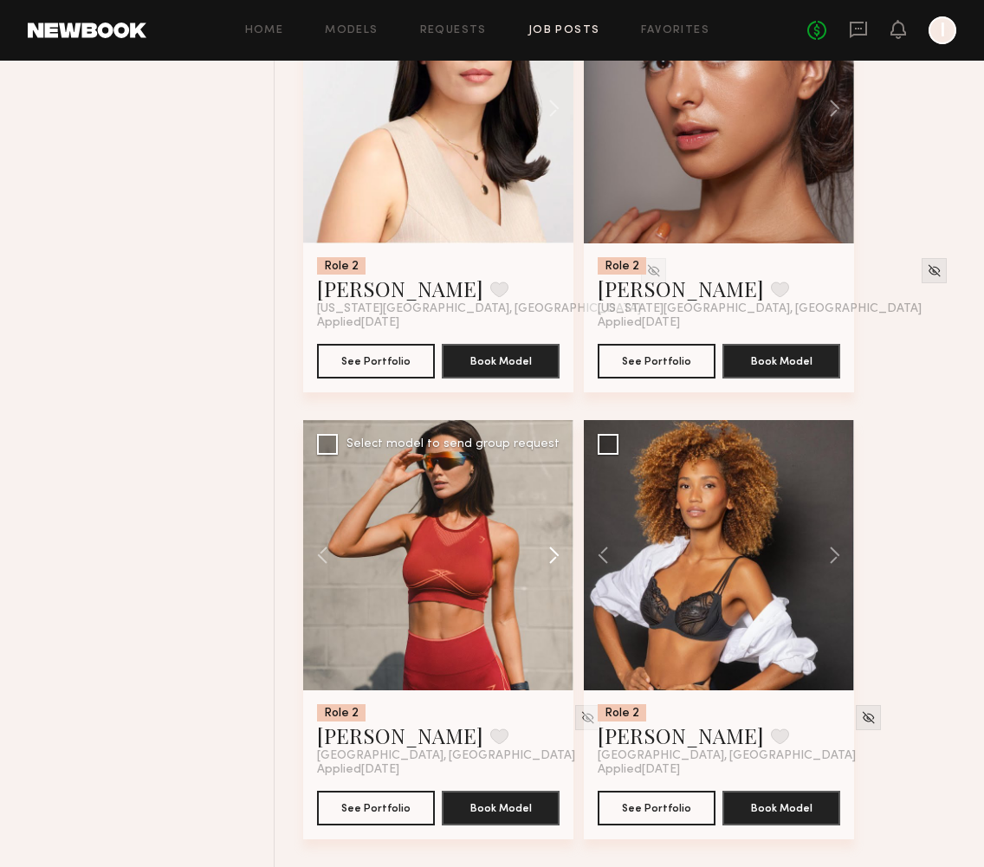
click at [558, 557] on button at bounding box center [545, 555] width 55 height 270
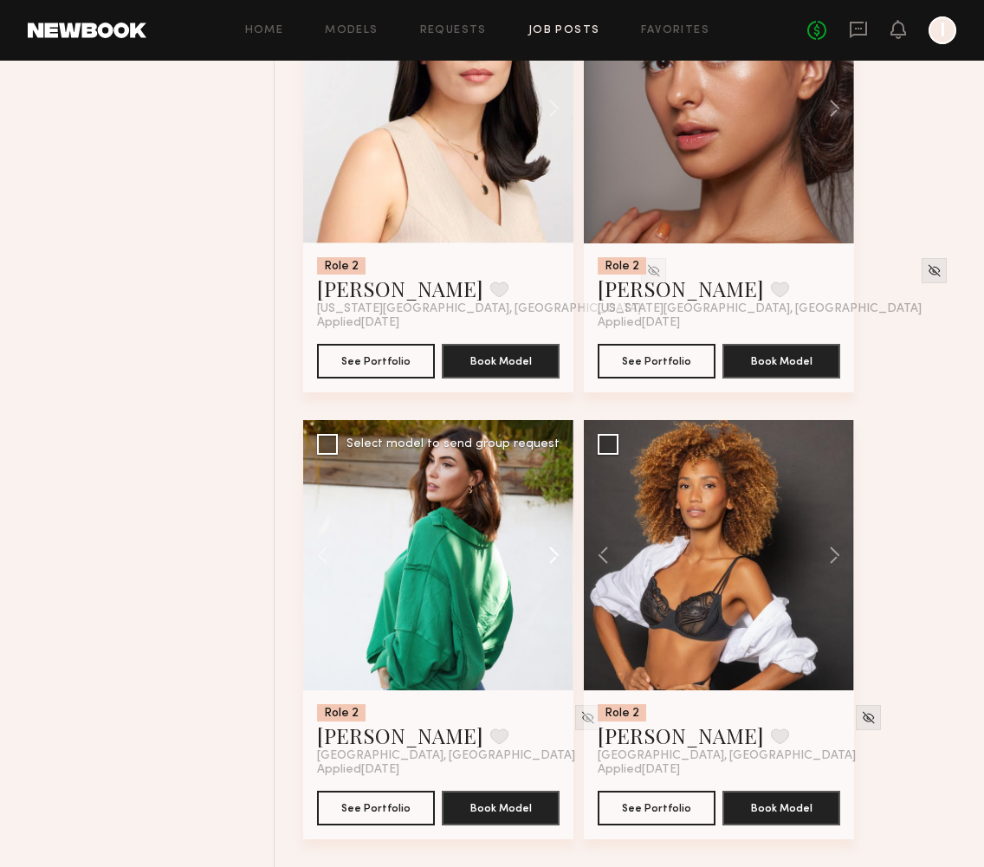
click at [558, 557] on button at bounding box center [545, 555] width 55 height 270
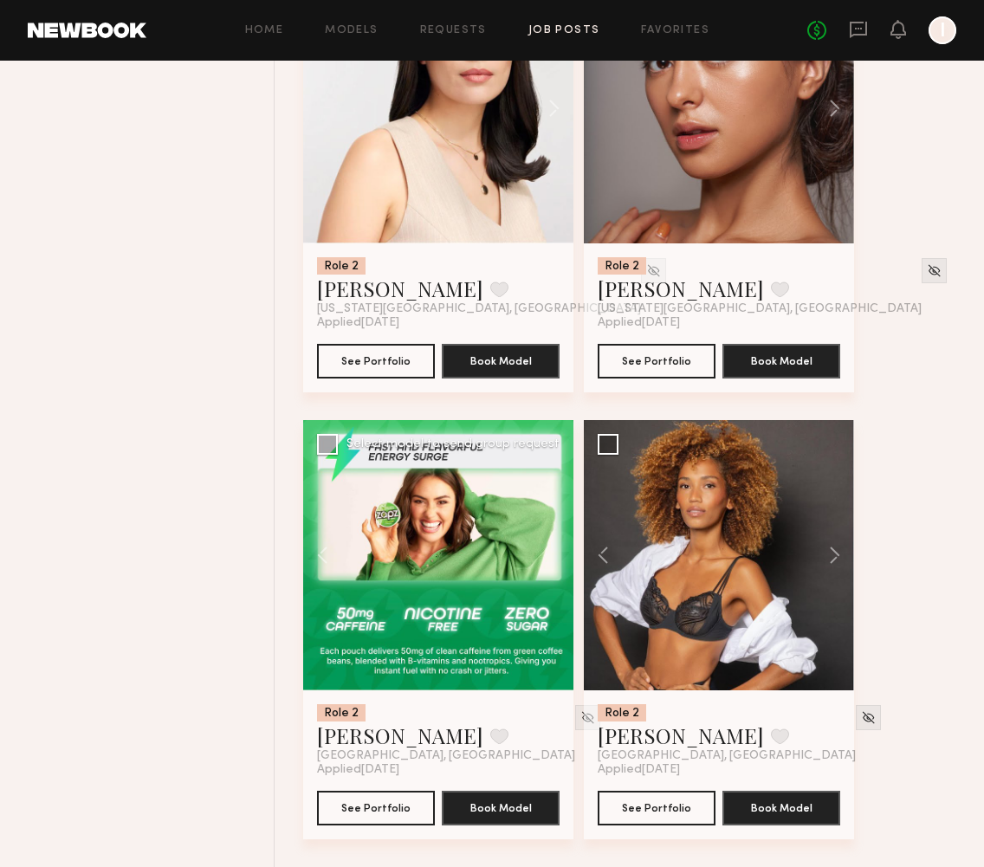
click at [558, 557] on div at bounding box center [438, 555] width 270 height 270
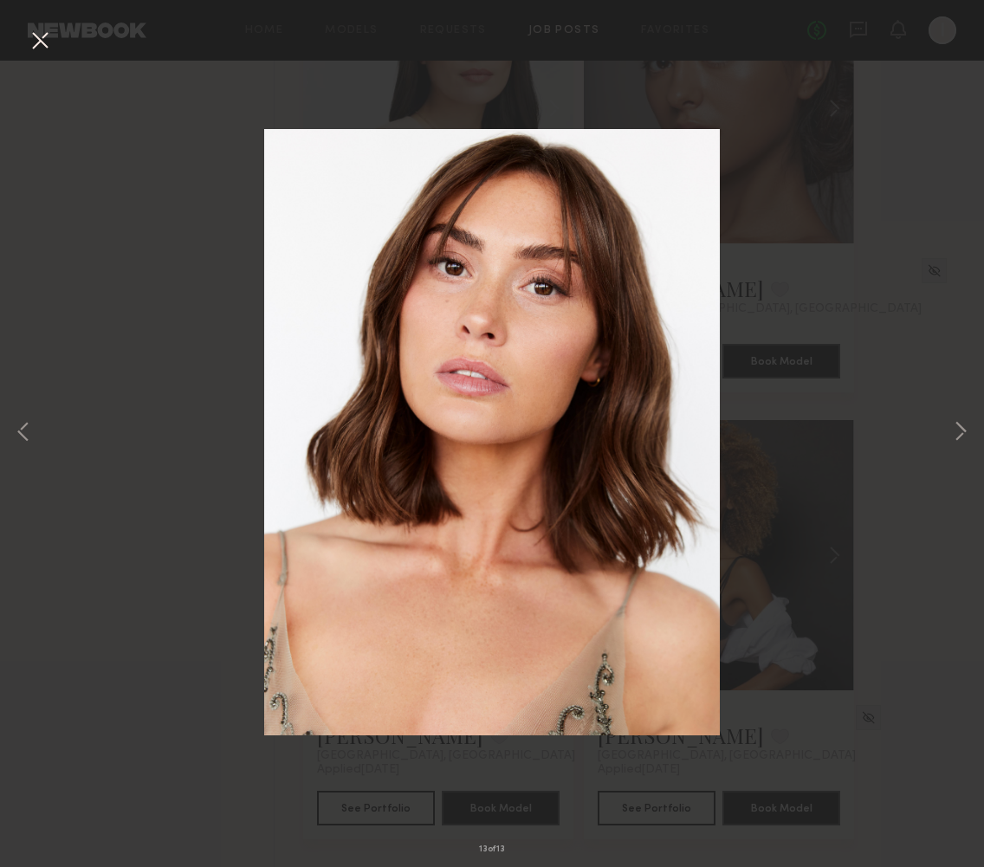
click at [42, 36] on button at bounding box center [40, 41] width 28 height 31
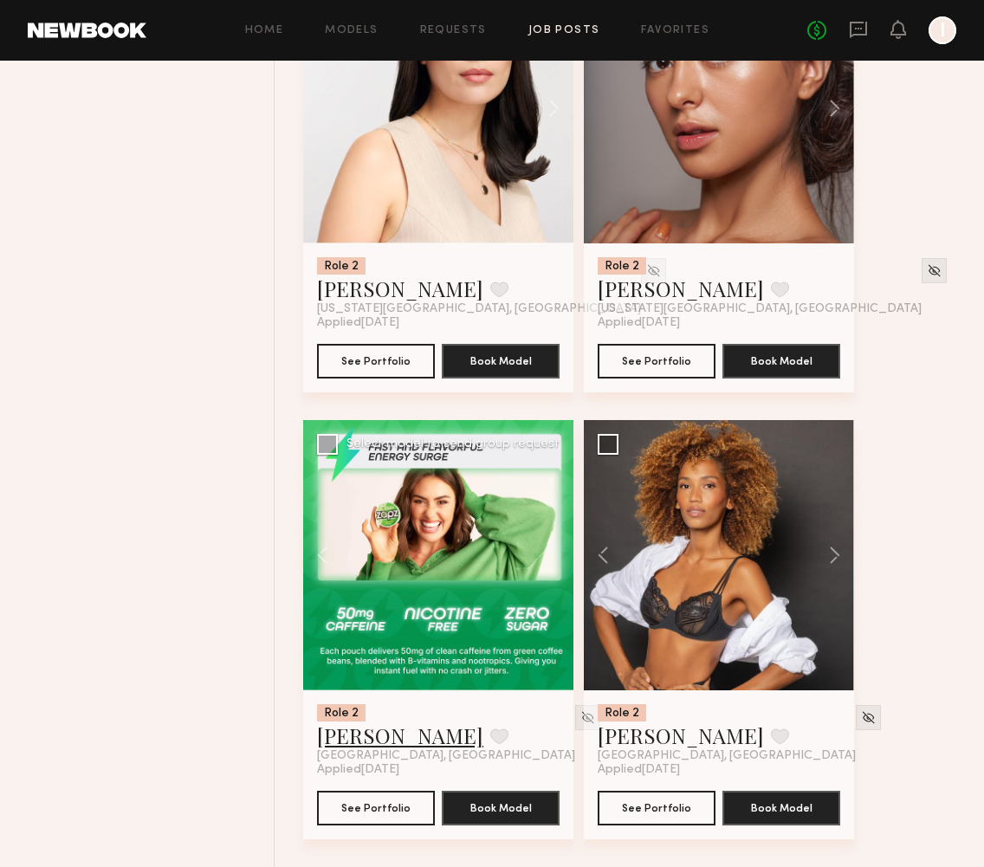
click at [339, 744] on link "[PERSON_NAME]" at bounding box center [400, 736] width 166 height 28
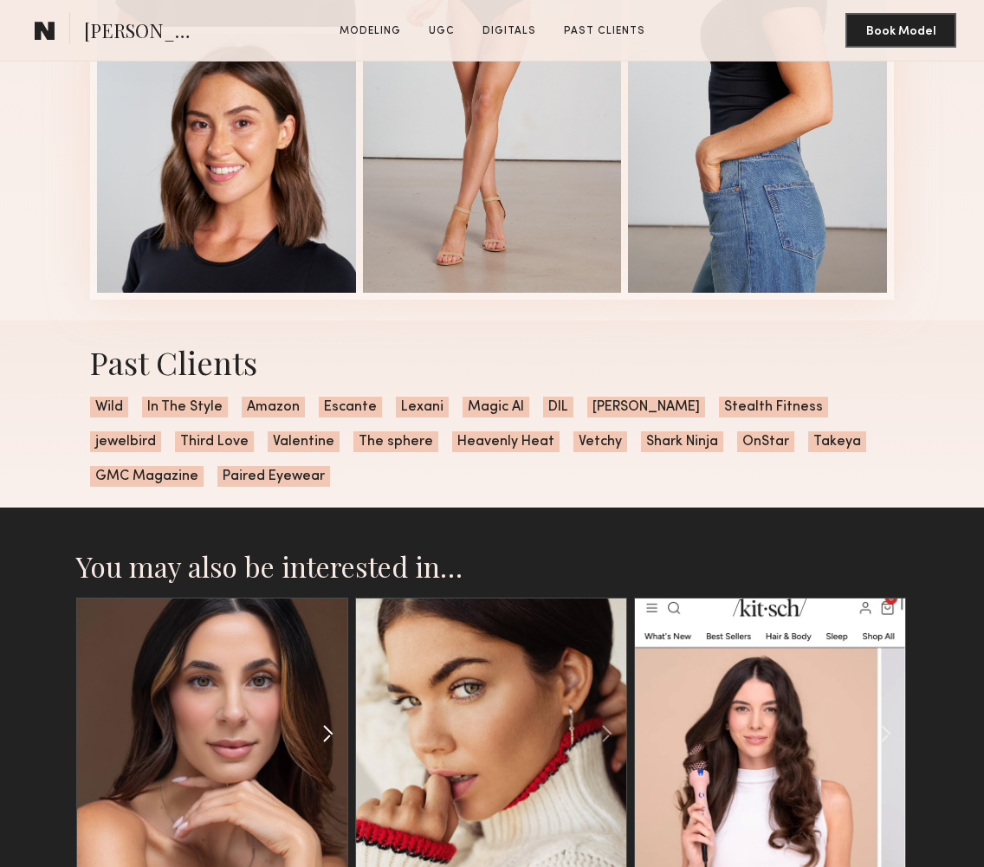
scroll to position [3749, 0]
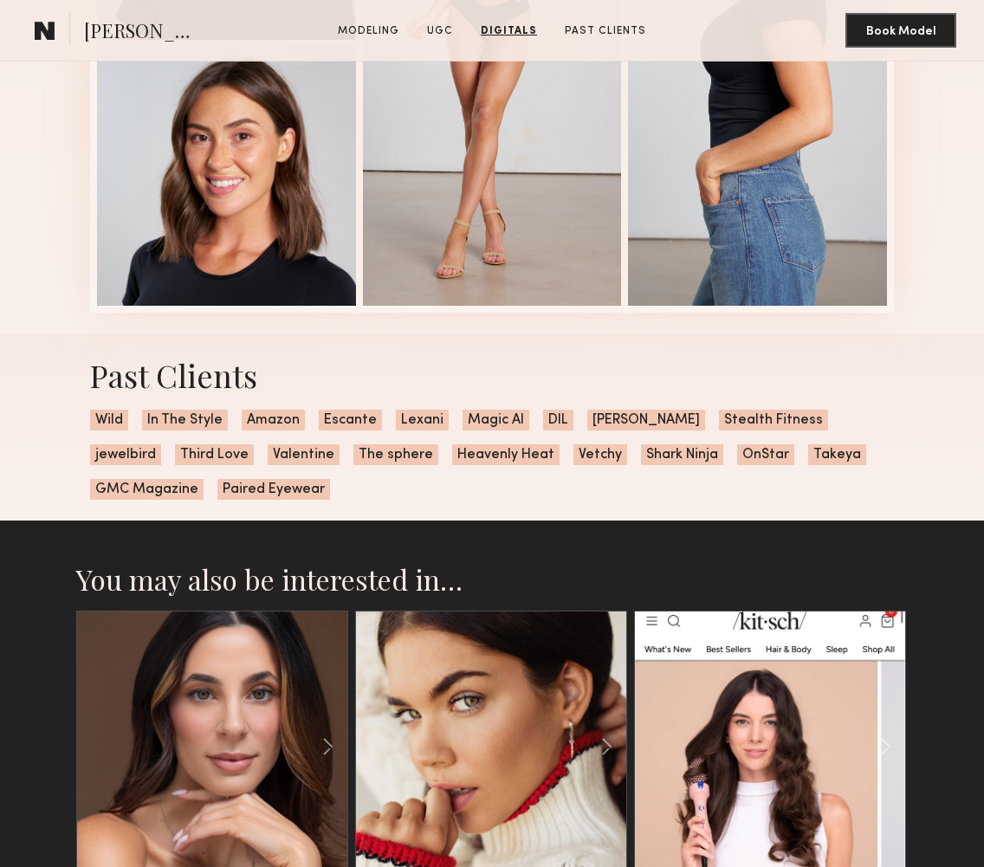
click at [354, 458] on span "The sphere" at bounding box center [396, 455] width 85 height 21
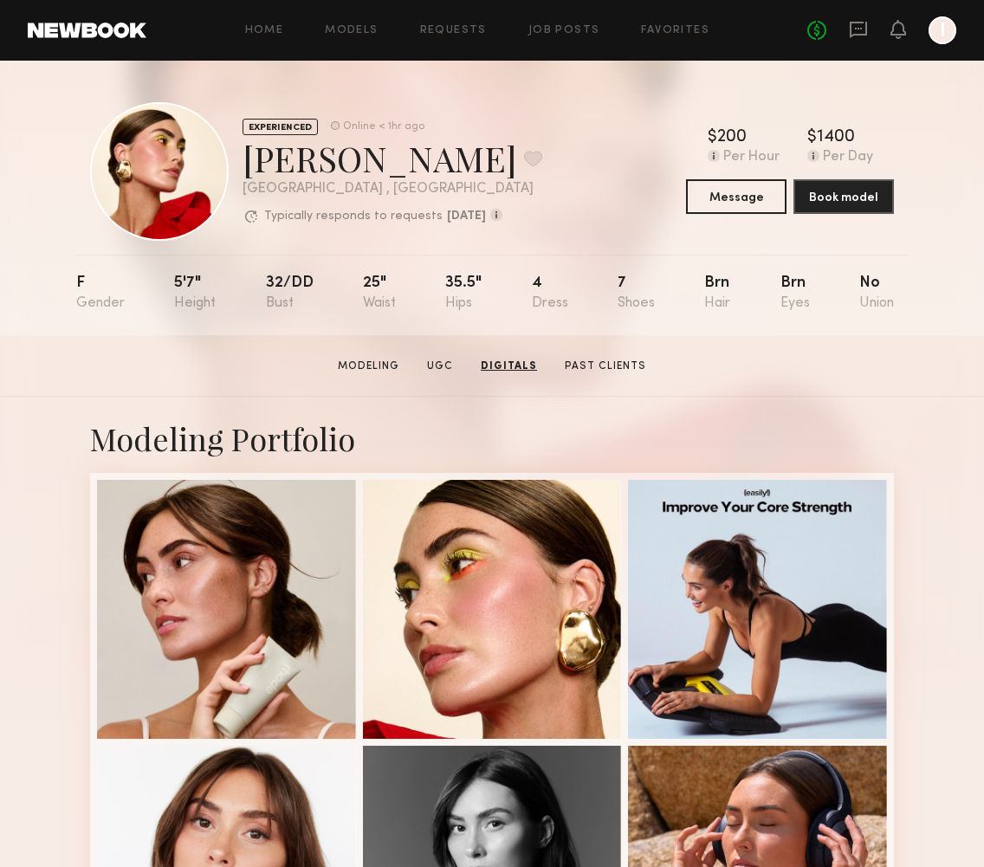
scroll to position [0, 0]
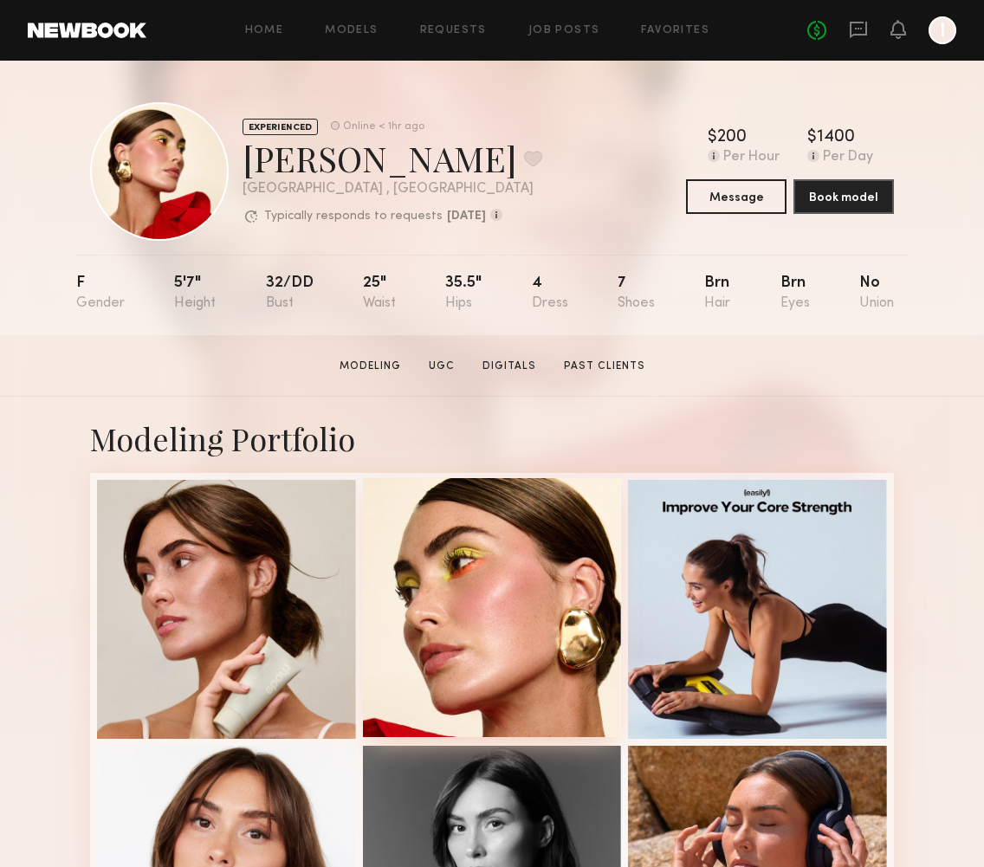
click at [496, 653] on div at bounding box center [492, 607] width 259 height 259
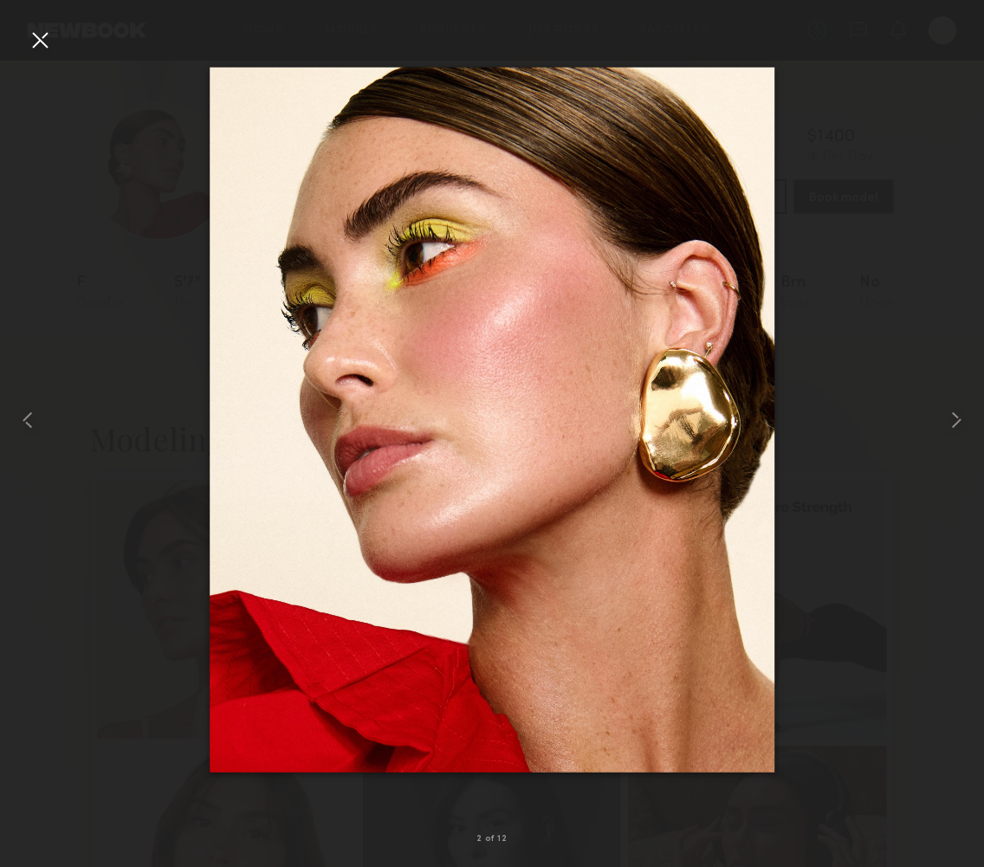
drag, startPoint x: 479, startPoint y: 447, endPoint x: 996, endPoint y: 565, distance: 530.6
